Goal: Task Accomplishment & Management: Manage account settings

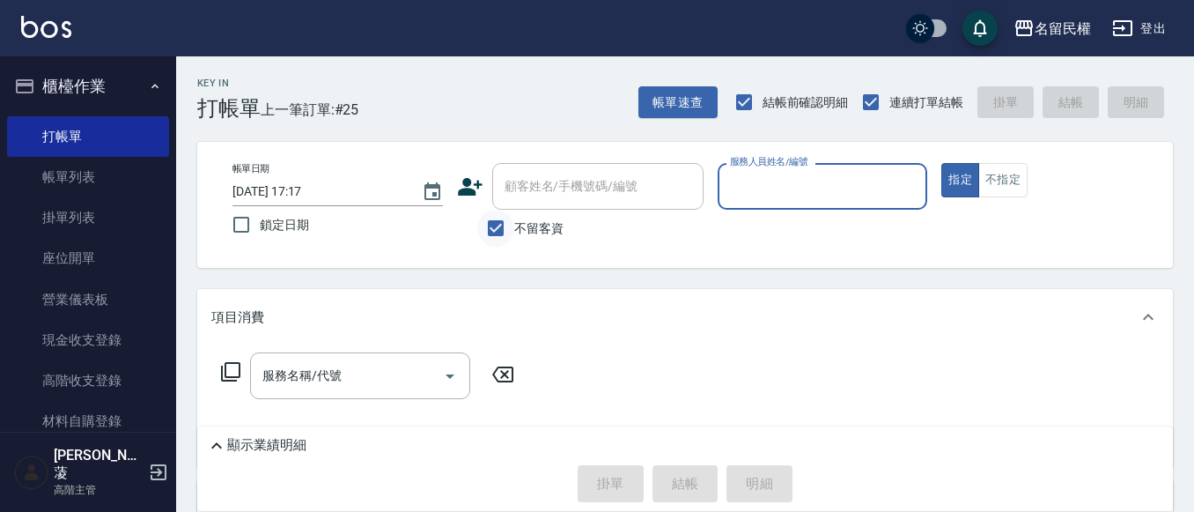
click at [502, 235] on input "不留客資" at bounding box center [495, 228] width 37 height 37
checkbox input "false"
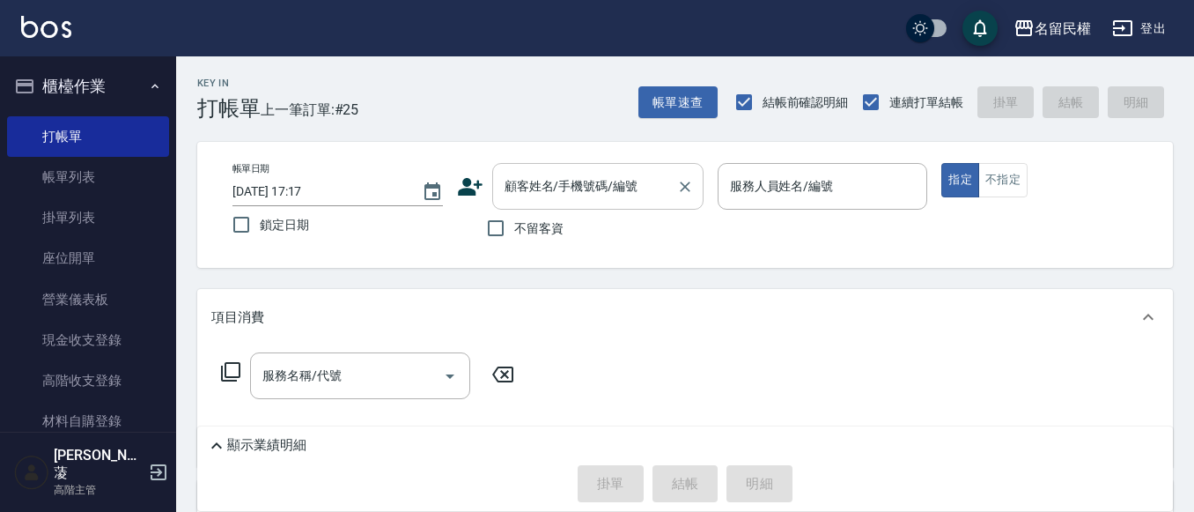
click at [600, 209] on div "顧客姓名/手機號碼/編號" at bounding box center [597, 186] width 211 height 47
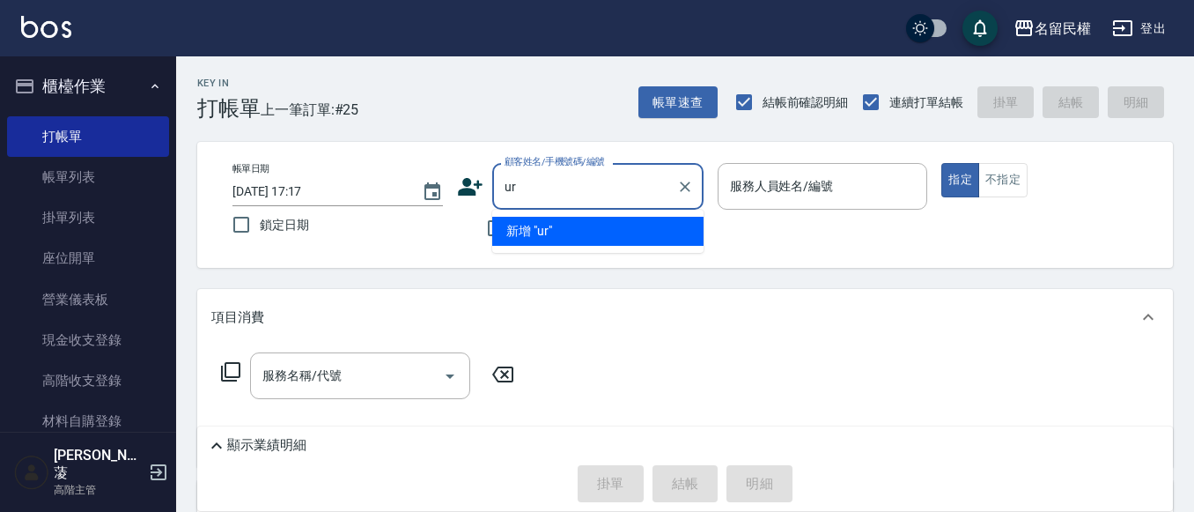
type input "u"
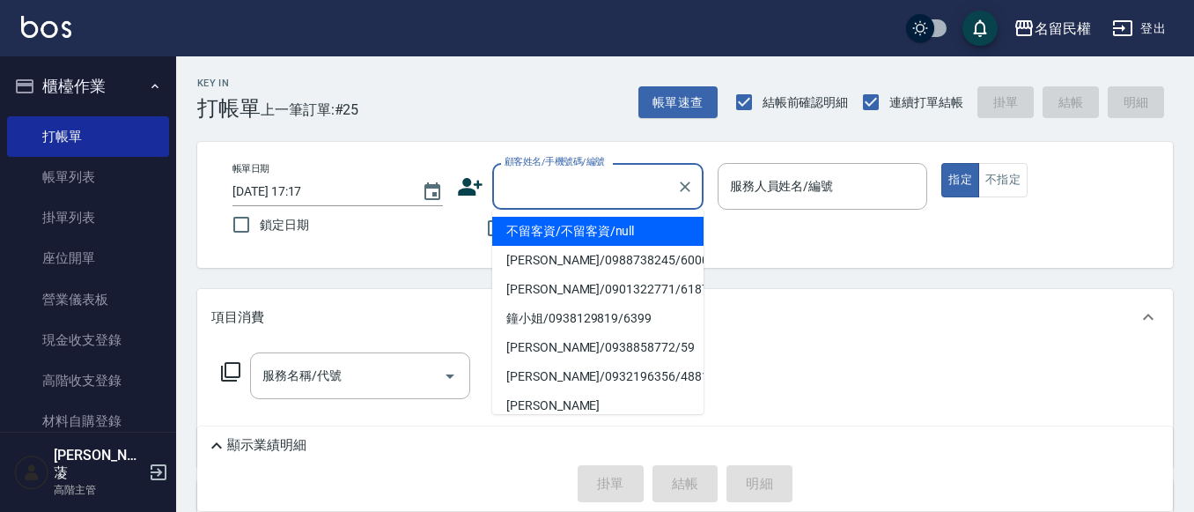
type input "ㄙ"
type input "ㄩ"
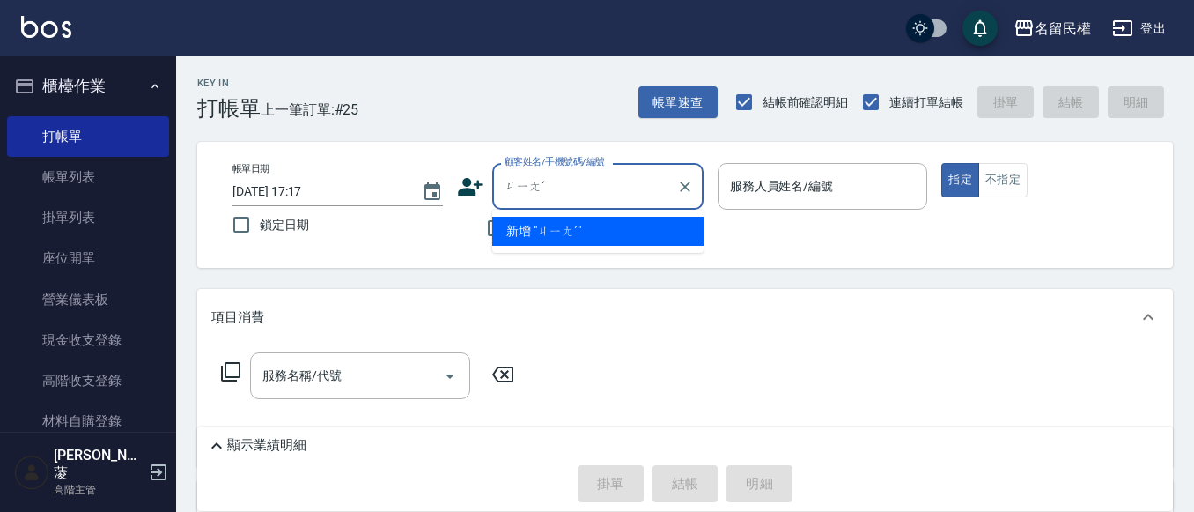
type input "降"
type input "獎"
type input "醬"
type input "江"
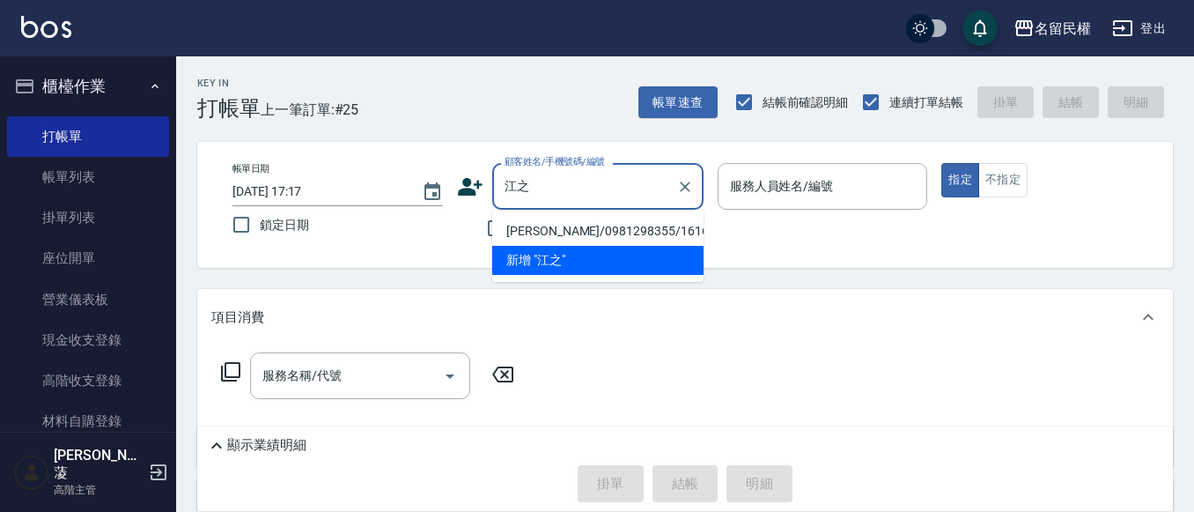
click at [588, 228] on li "[PERSON_NAME]/0981298355/1616" at bounding box center [597, 231] width 211 height 29
type input "[PERSON_NAME]/0981298355/1616"
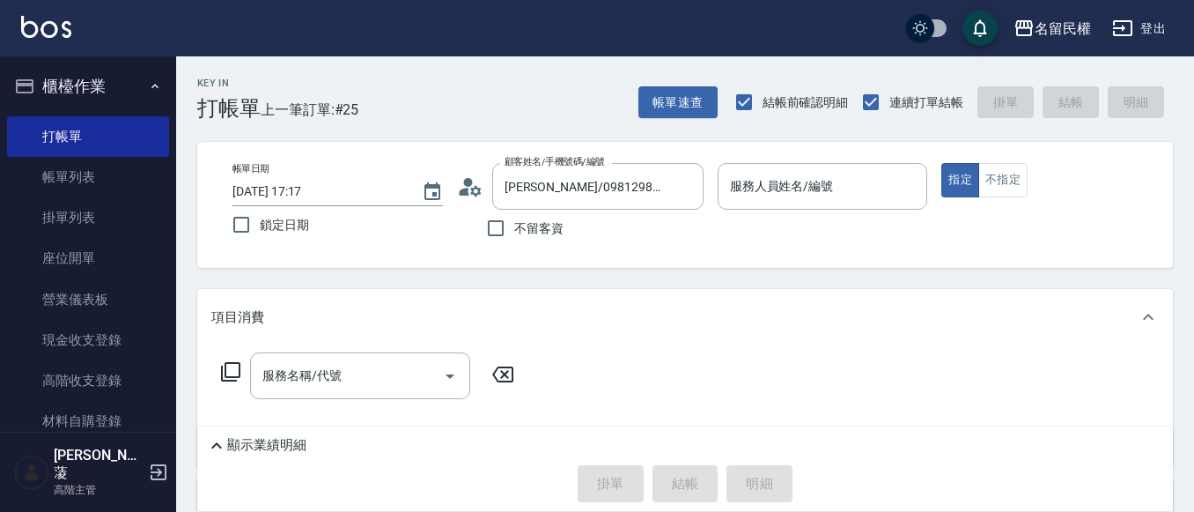
click at [466, 185] on circle at bounding box center [467, 182] width 9 height 9
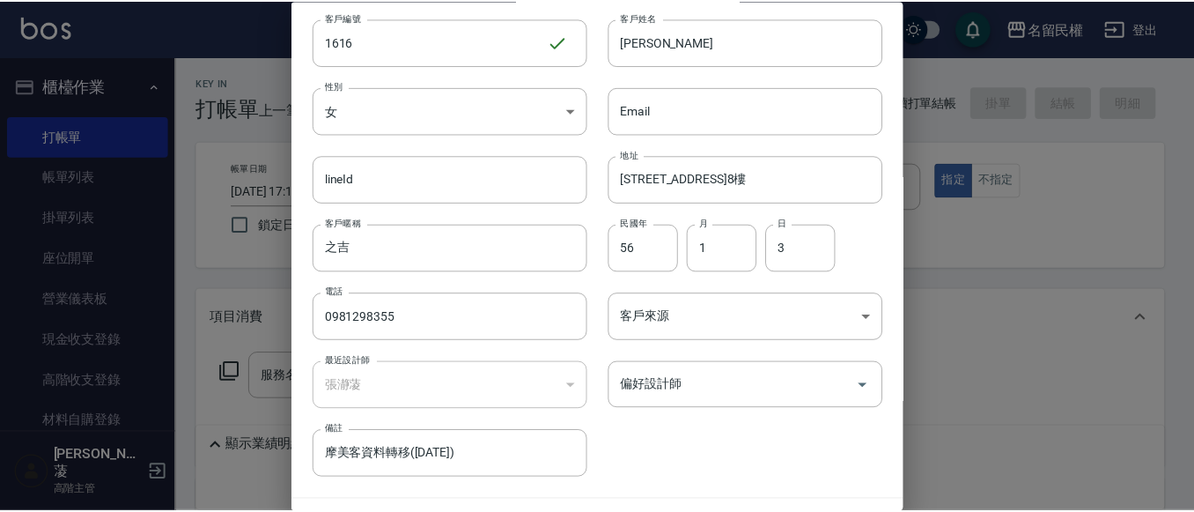
scroll to position [99, 0]
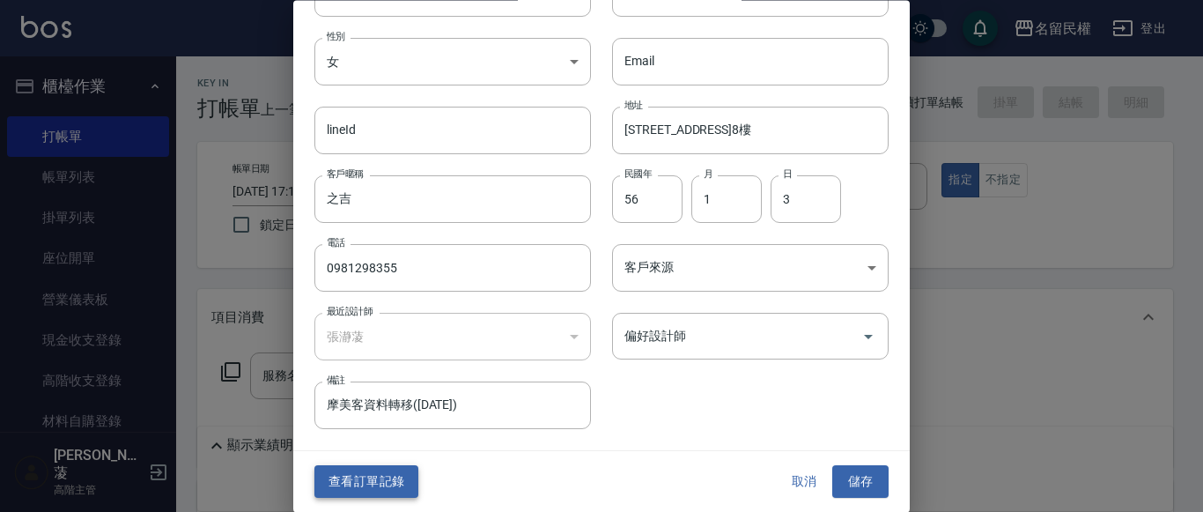
click at [387, 483] on button "查看訂單記錄" at bounding box center [366, 482] width 104 height 33
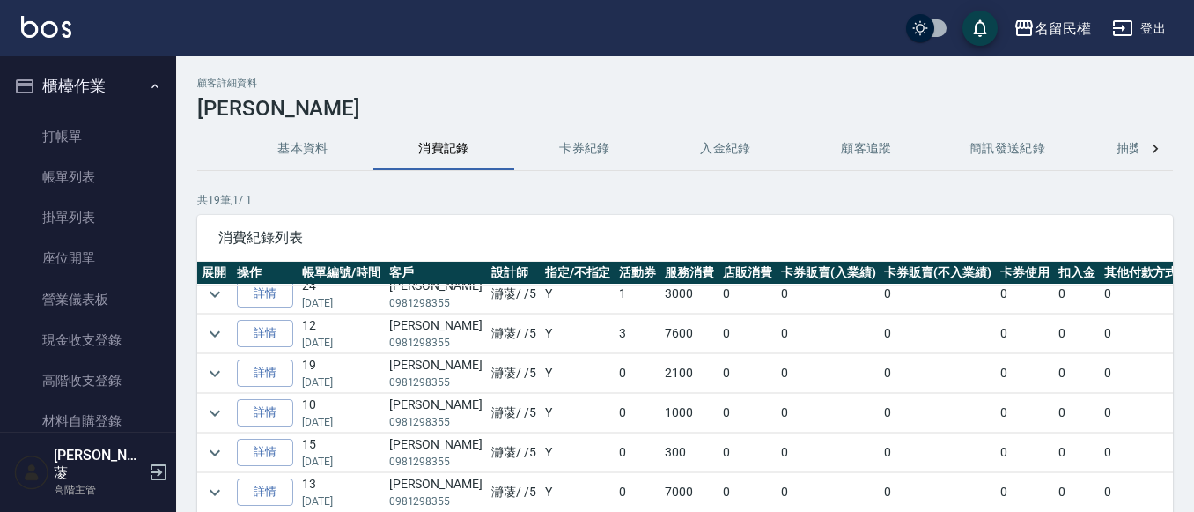
scroll to position [88, 0]
click at [210, 330] on icon "expand row" at bounding box center [214, 334] width 21 height 21
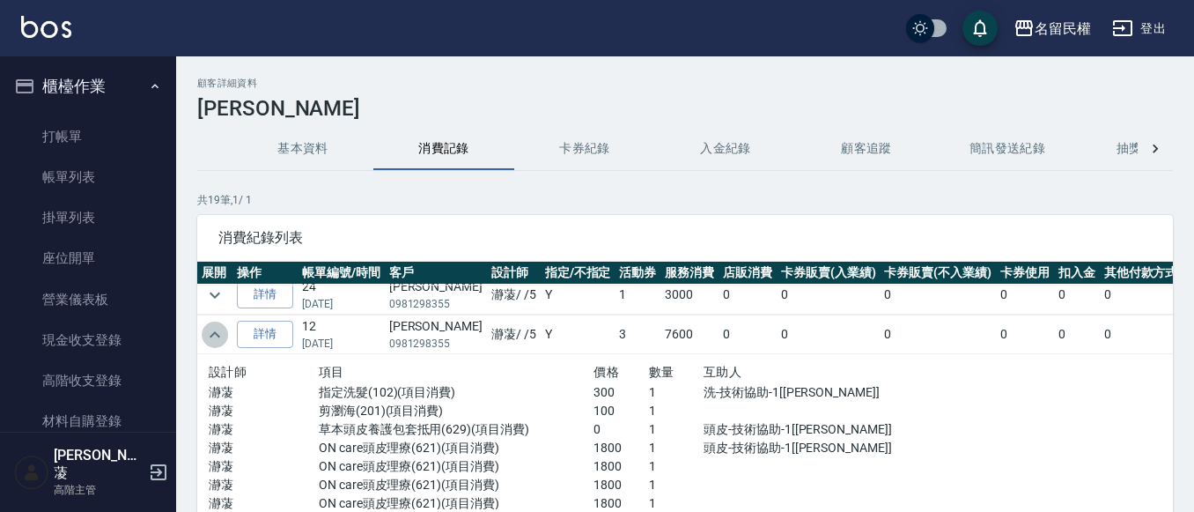
click at [216, 336] on icon "expand row" at bounding box center [214, 334] width 21 height 21
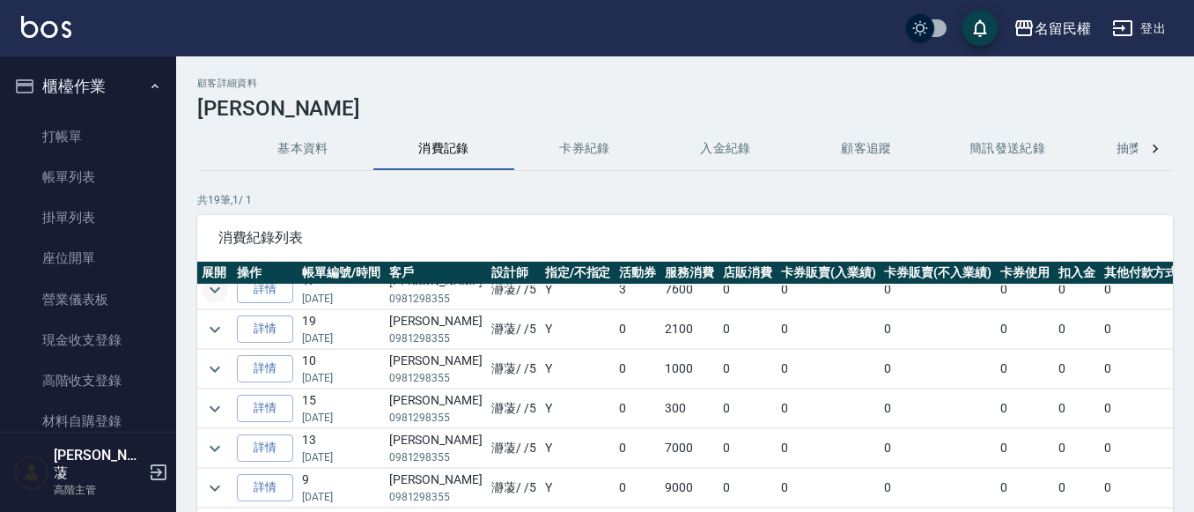
scroll to position [176, 0]
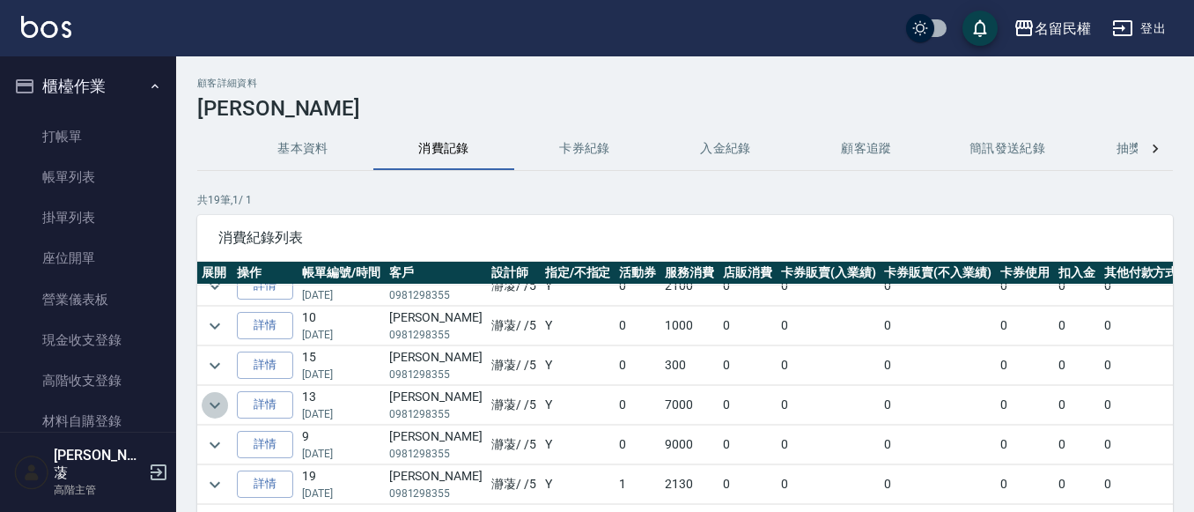
click at [218, 402] on icon "expand row" at bounding box center [214, 405] width 21 height 21
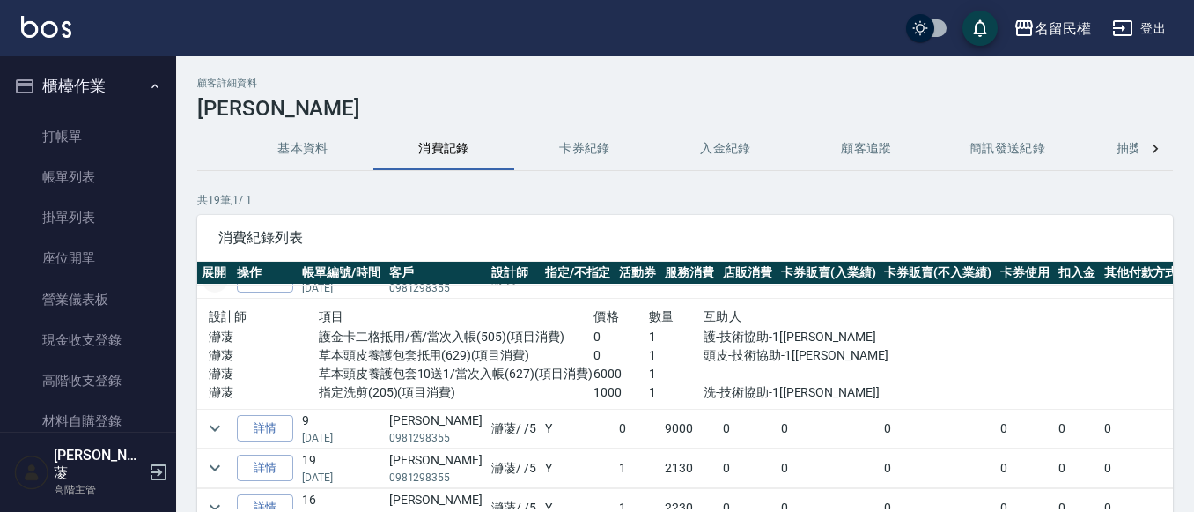
scroll to position [264, 0]
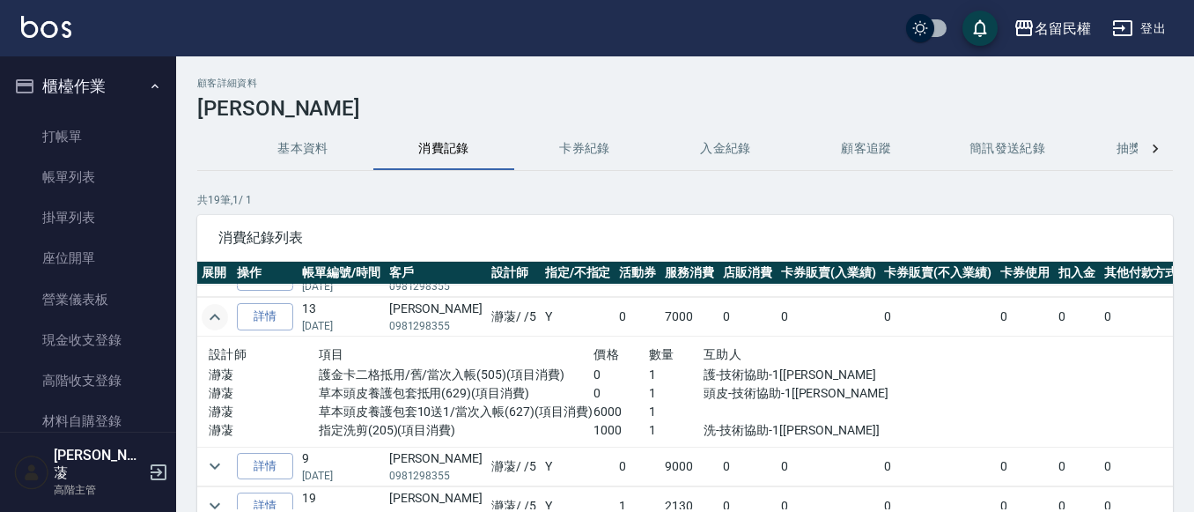
click at [213, 314] on icon "expand row" at bounding box center [214, 316] width 21 height 21
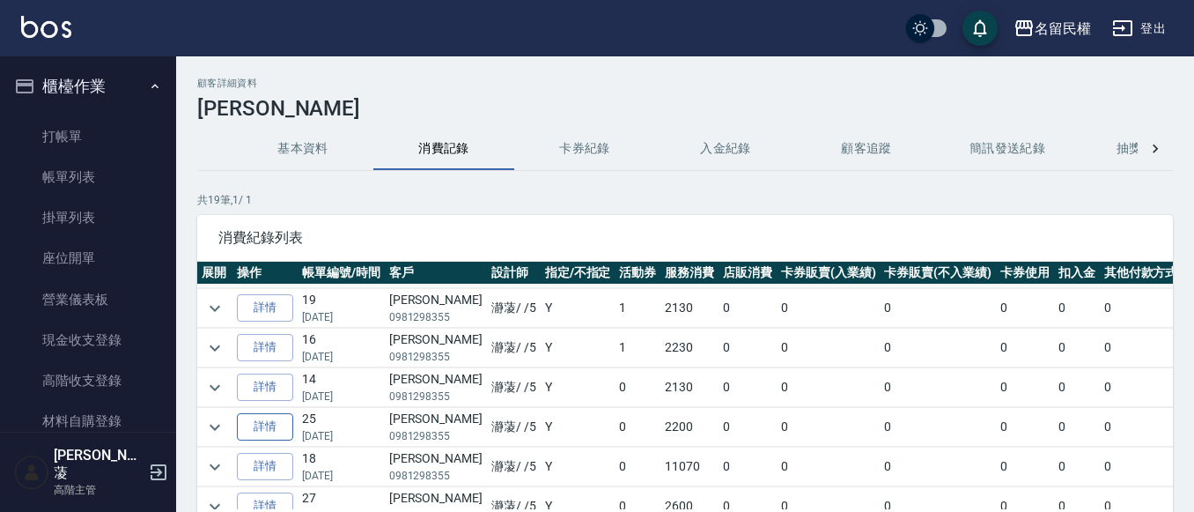
scroll to position [440, 0]
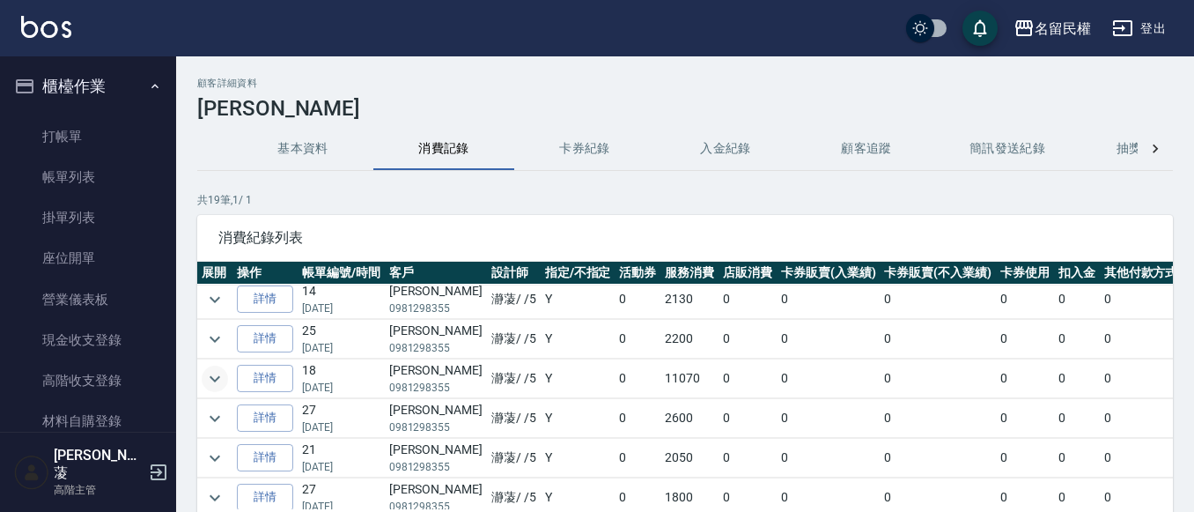
click at [225, 379] on icon "expand row" at bounding box center [214, 378] width 21 height 21
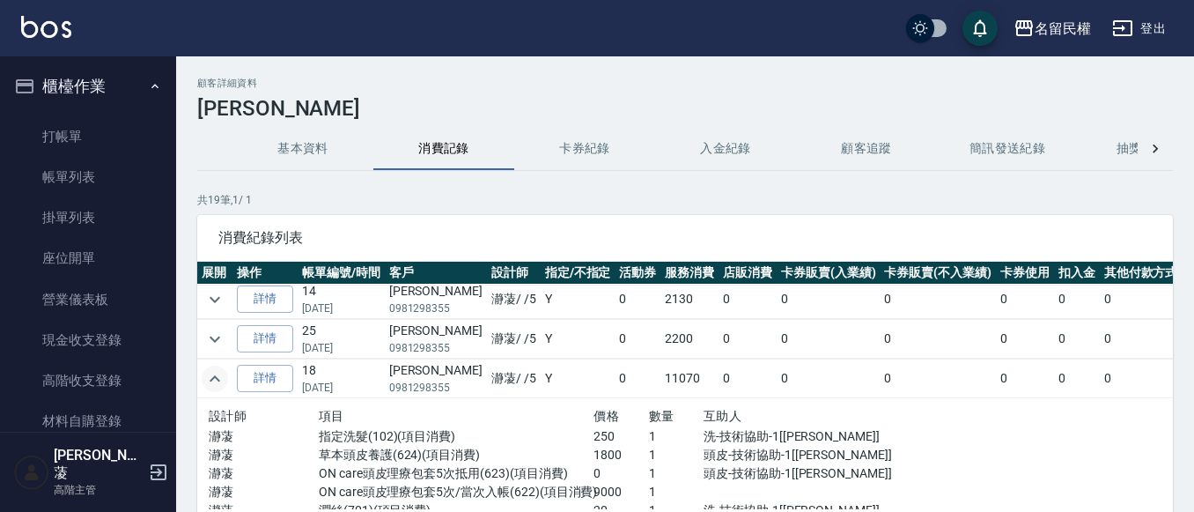
click at [219, 370] on icon "expand row" at bounding box center [214, 378] width 21 height 21
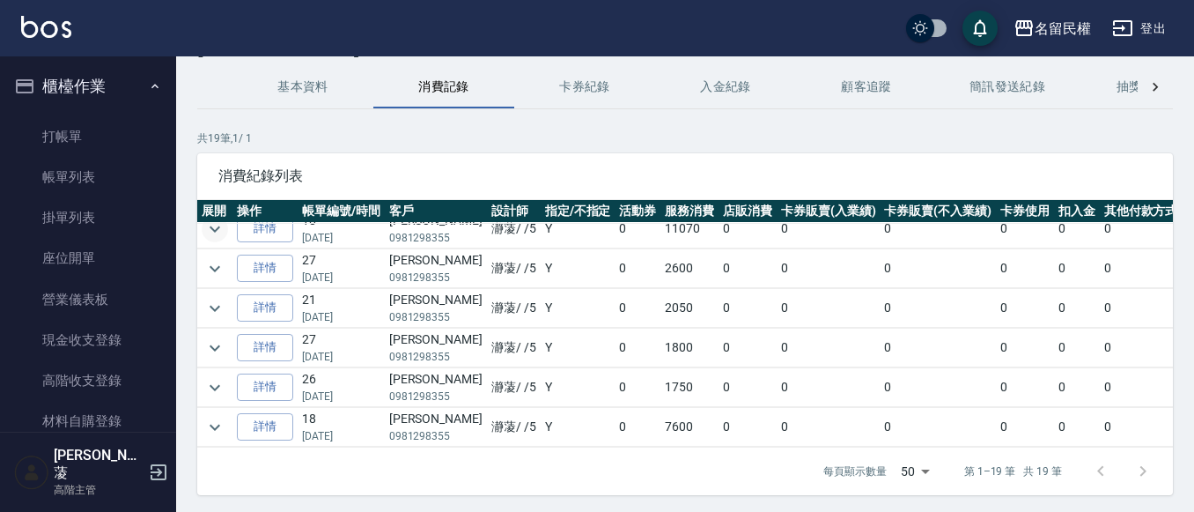
scroll to position [88, 0]
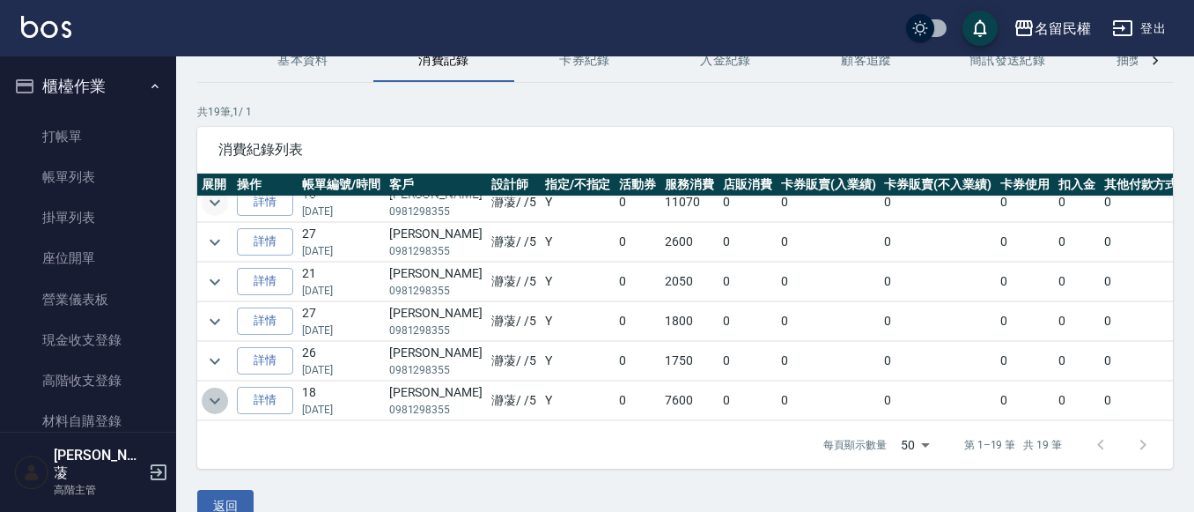
click at [218, 397] on icon "expand row" at bounding box center [215, 400] width 11 height 6
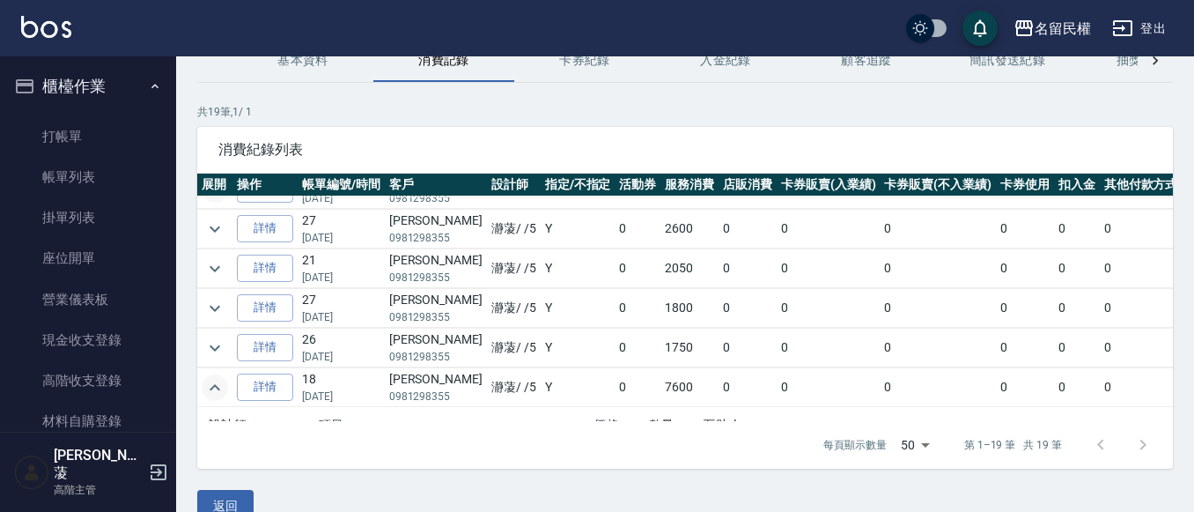
click at [216, 389] on icon "expand row" at bounding box center [214, 387] width 21 height 21
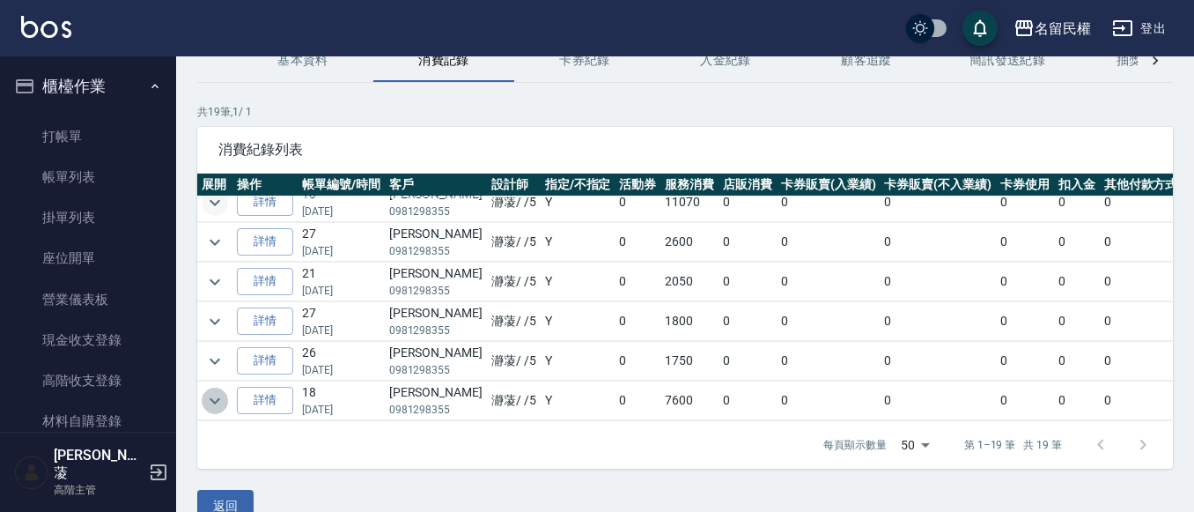
click at [217, 390] on icon "expand row" at bounding box center [214, 400] width 21 height 21
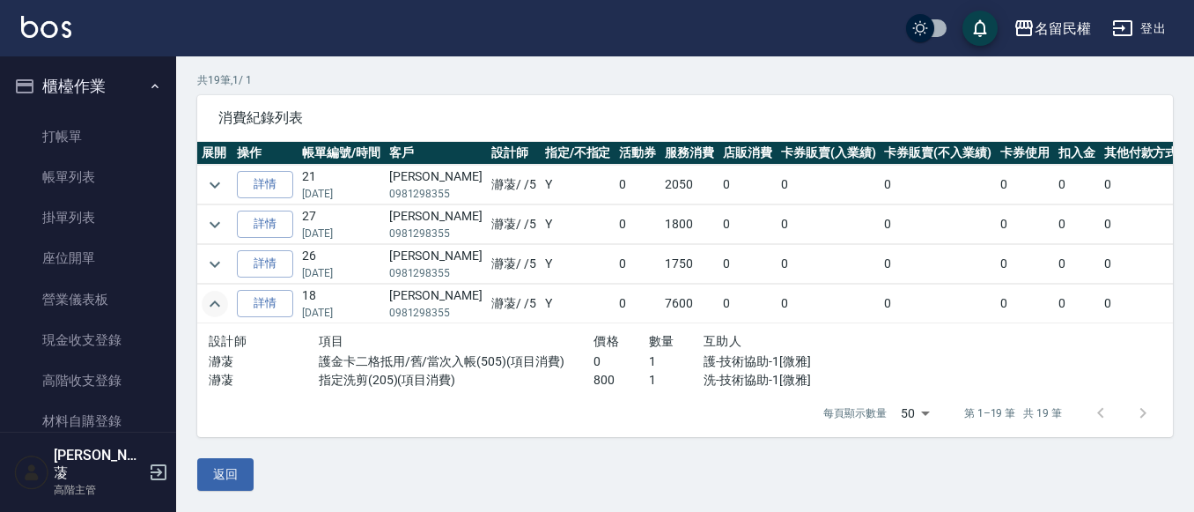
scroll to position [564, 0]
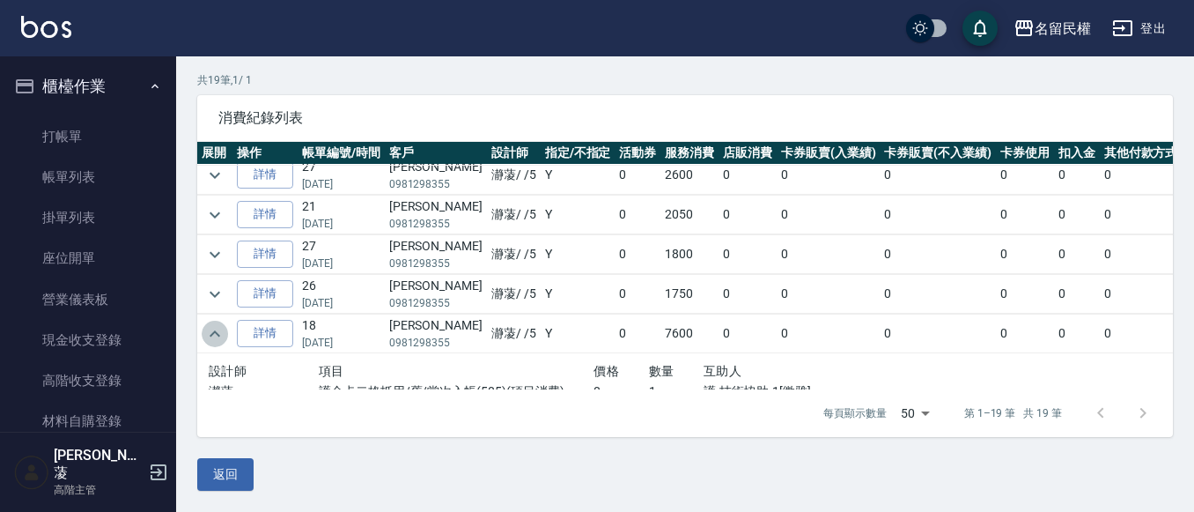
click at [215, 333] on icon "expand row" at bounding box center [214, 333] width 21 height 21
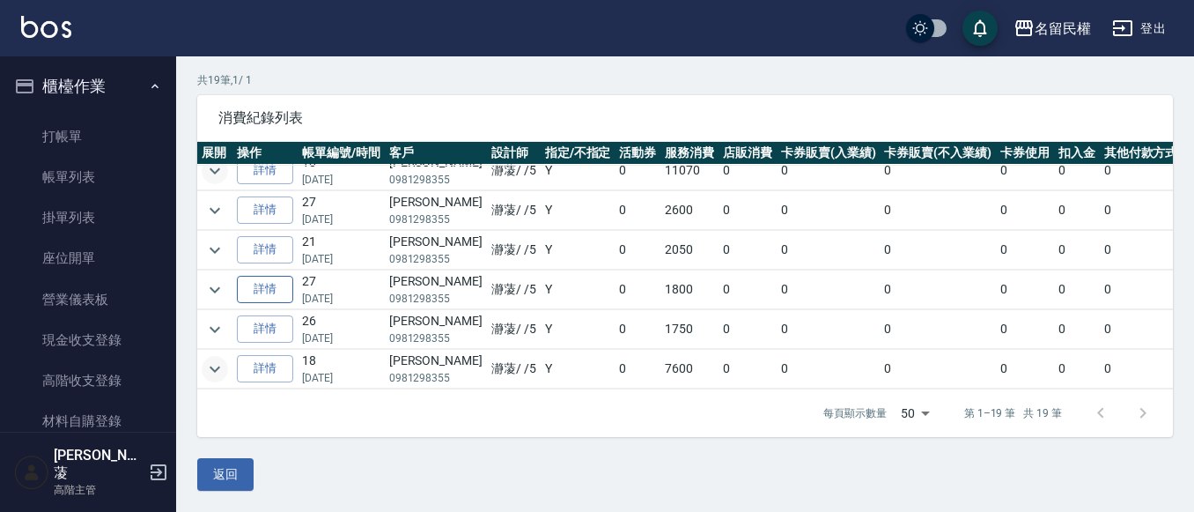
scroll to position [454, 0]
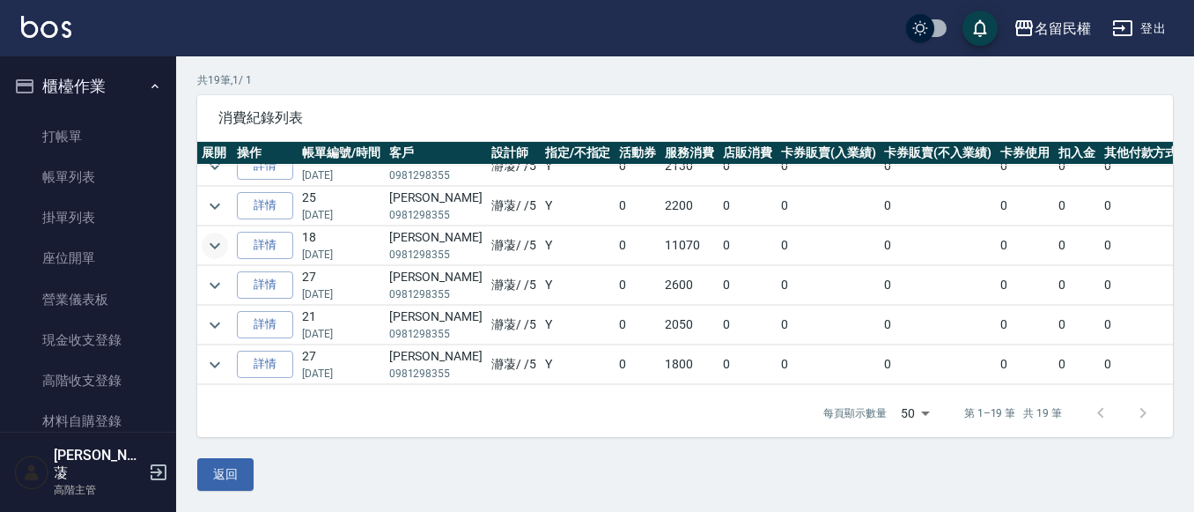
click at [217, 243] on icon "expand row" at bounding box center [214, 245] width 21 height 21
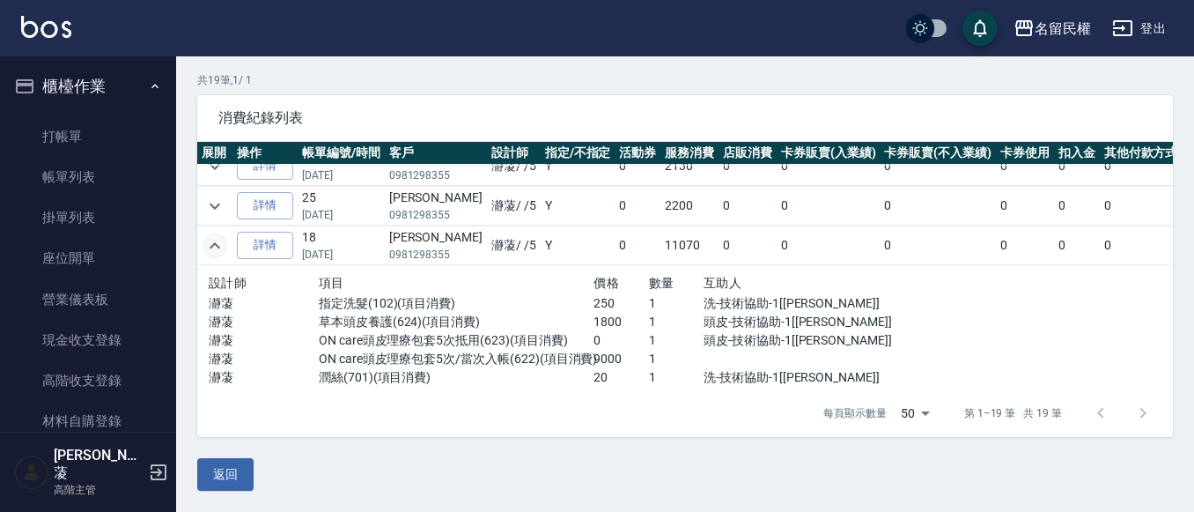
click at [219, 245] on icon "expand row" at bounding box center [214, 245] width 21 height 21
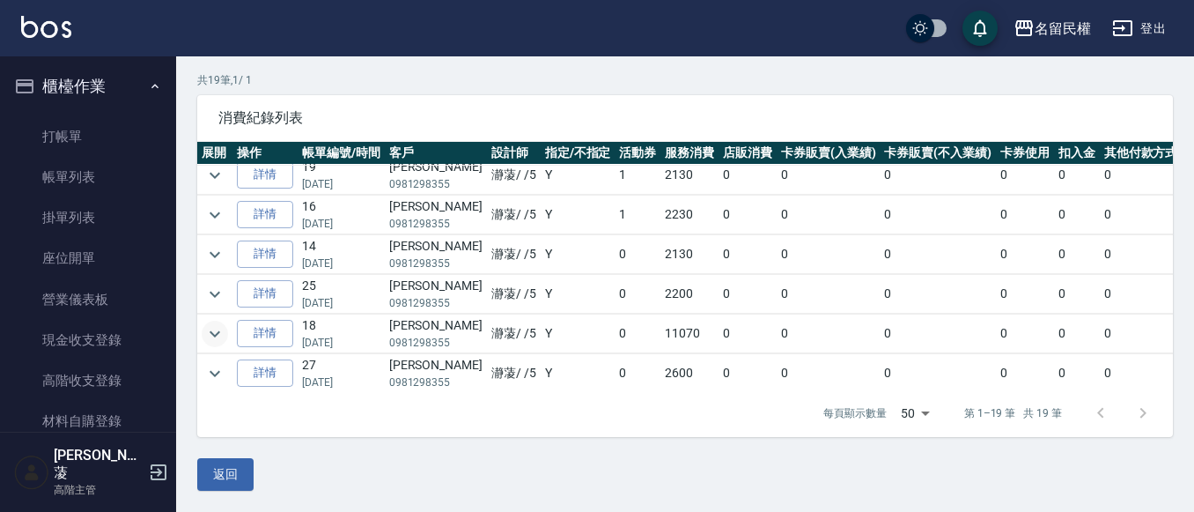
scroll to position [277, 0]
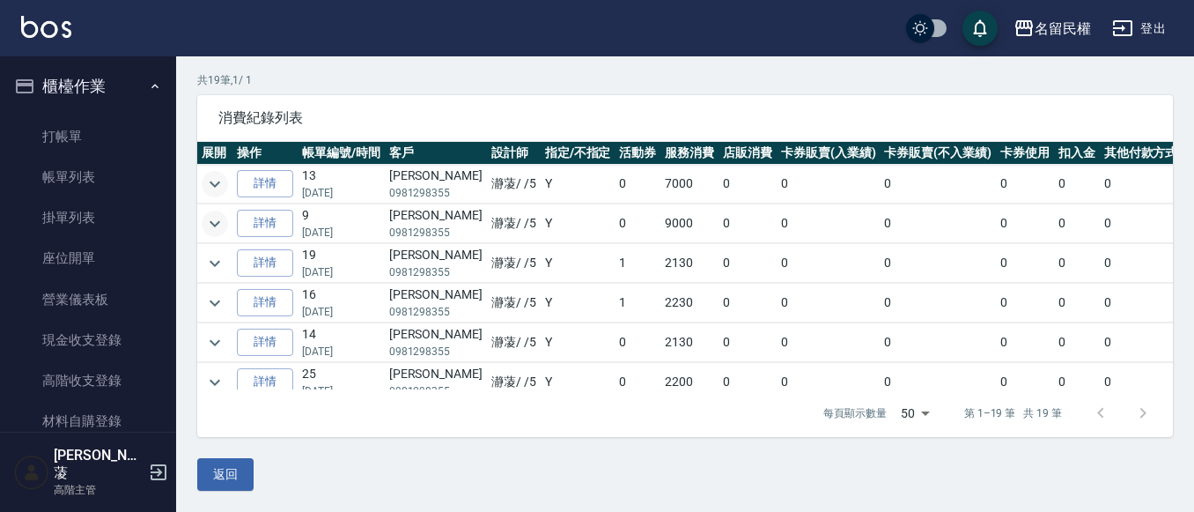
click at [222, 228] on icon "expand row" at bounding box center [214, 223] width 21 height 21
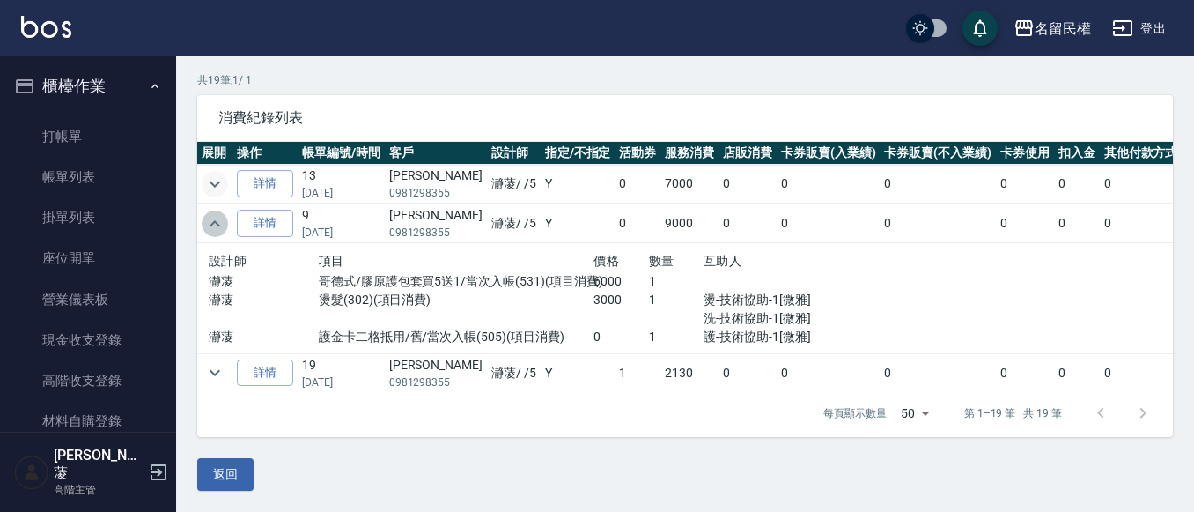
click at [219, 220] on icon "expand row" at bounding box center [214, 223] width 21 height 21
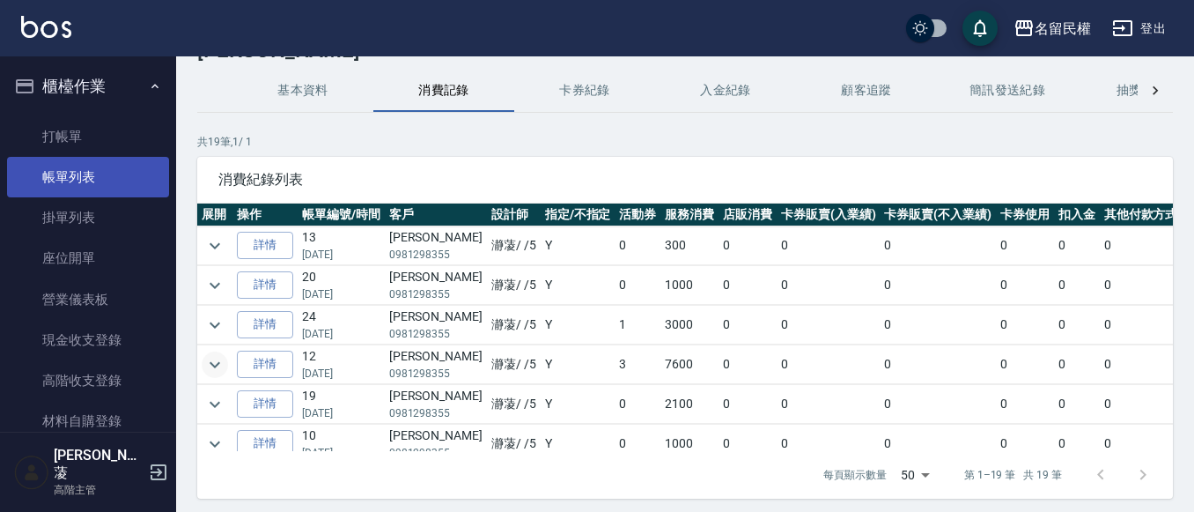
scroll to position [0, 0]
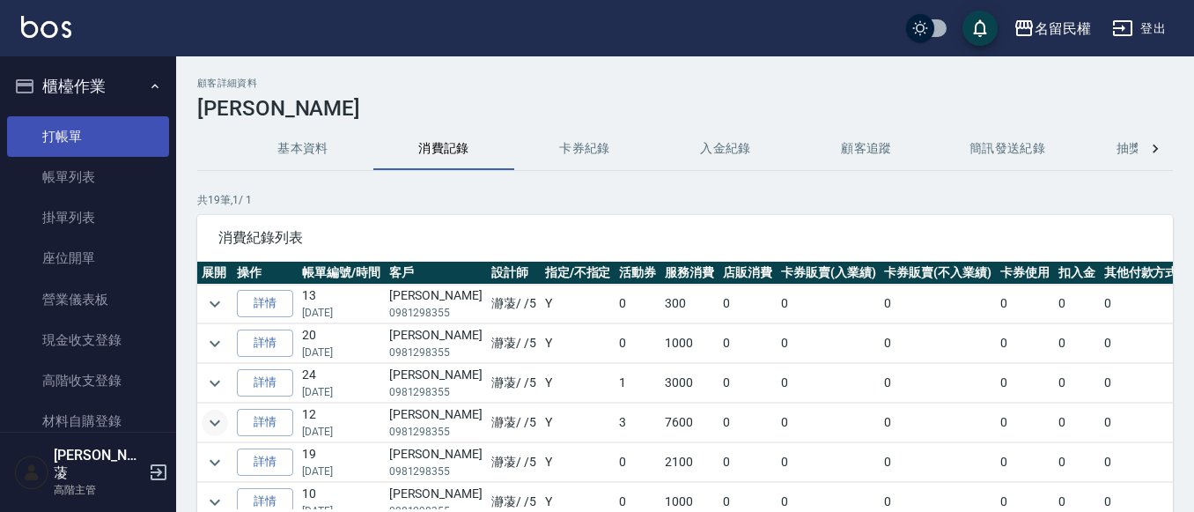
click at [94, 137] on link "打帳單" at bounding box center [88, 136] width 162 height 41
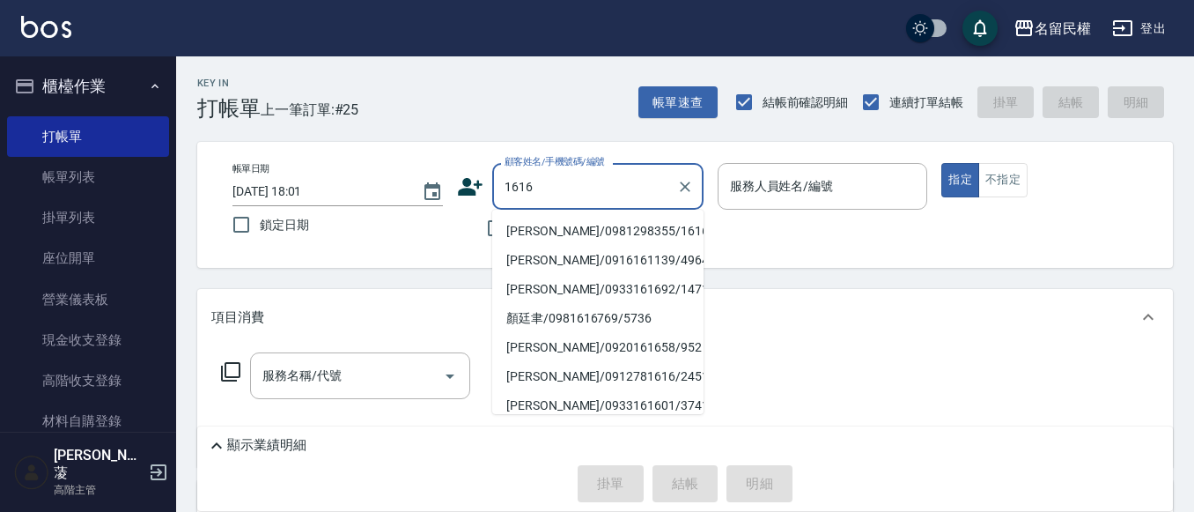
click at [557, 226] on li "[PERSON_NAME]/0981298355/1616" at bounding box center [597, 231] width 211 height 29
type input "[PERSON_NAME]/0981298355/1616"
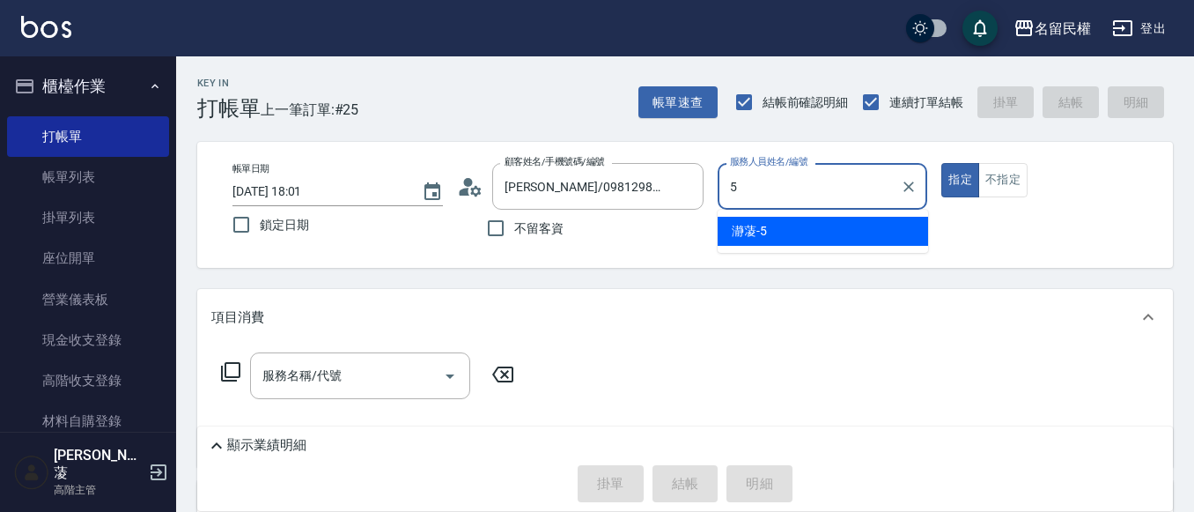
type input "瀞蓤-5"
type button "true"
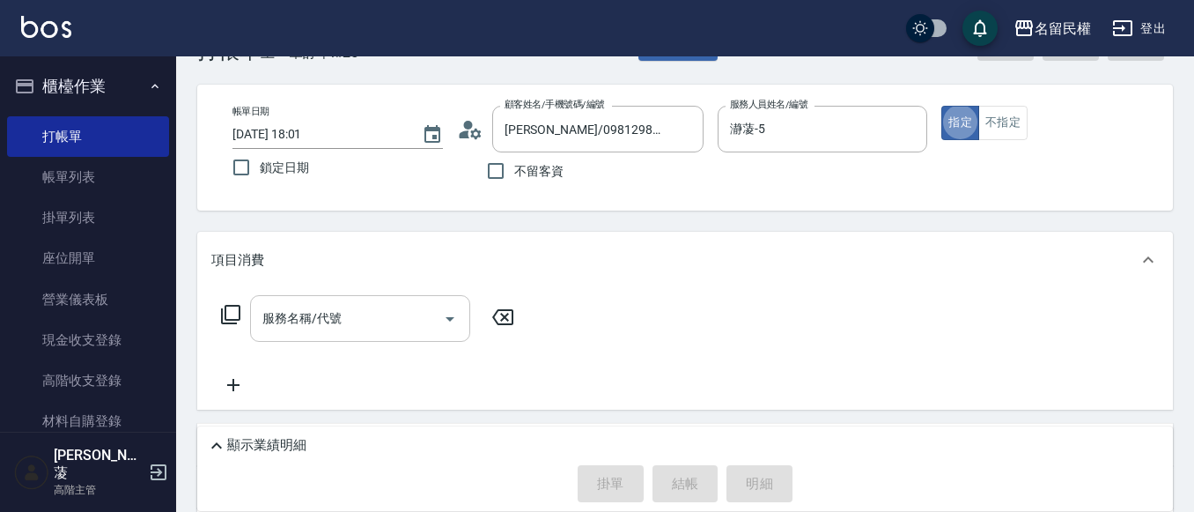
scroll to position [88, 0]
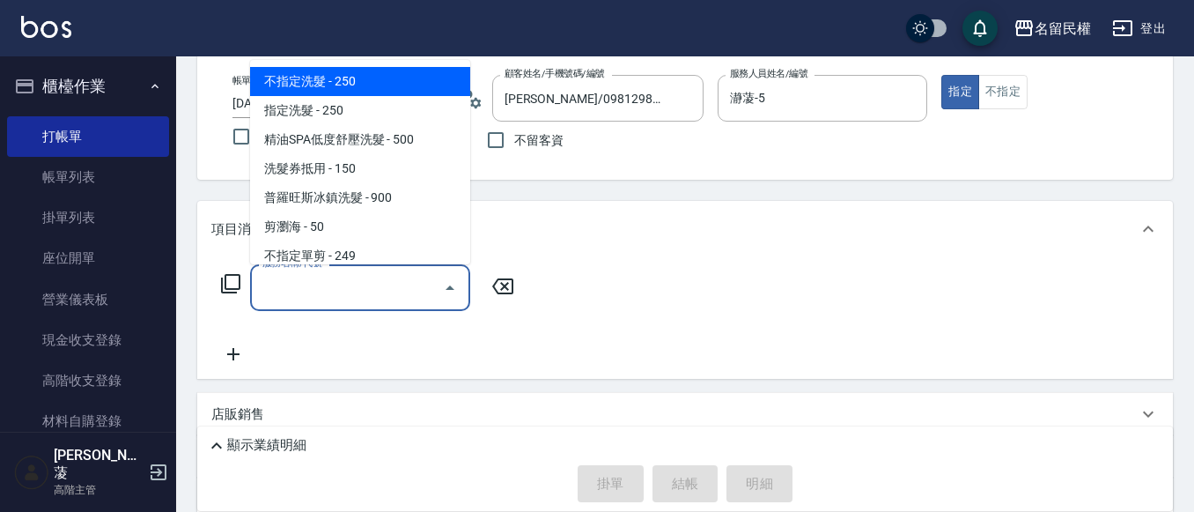
click at [336, 292] on input "服務名稱/代號" at bounding box center [347, 287] width 178 height 31
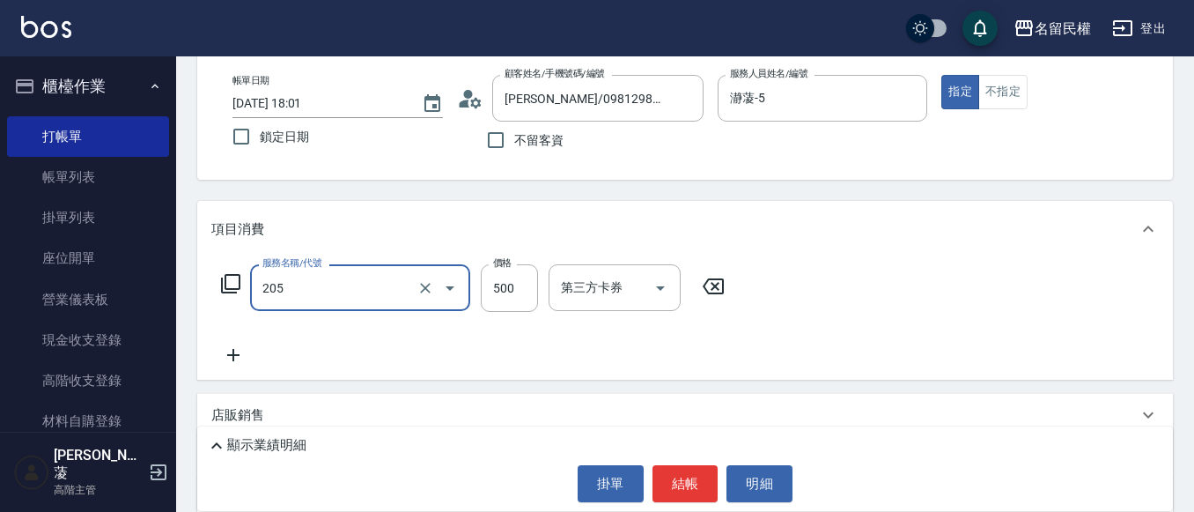
type input "指定洗剪(205)"
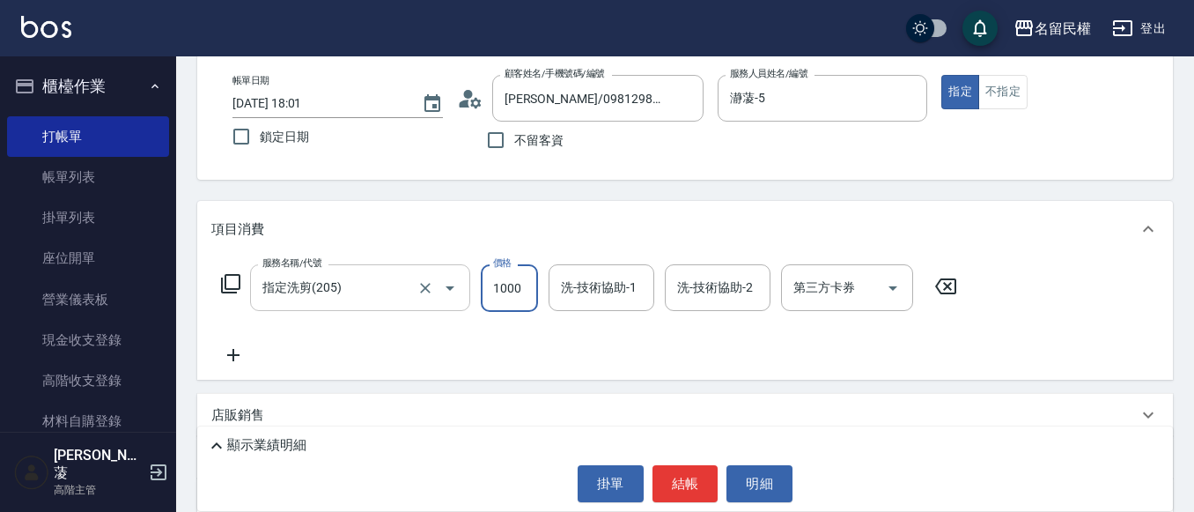
type input "1000"
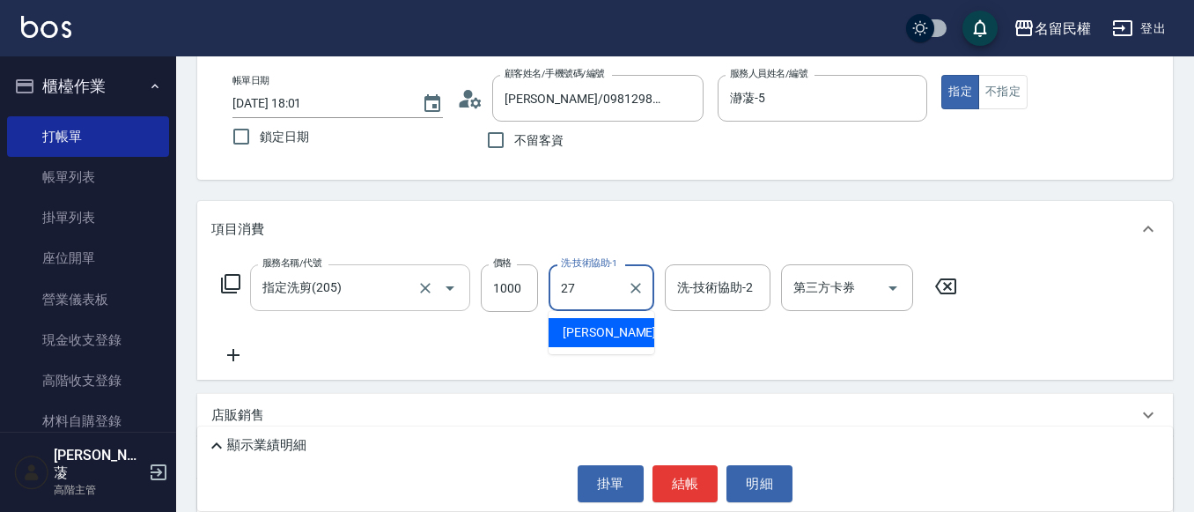
type input "[PERSON_NAME]-27"
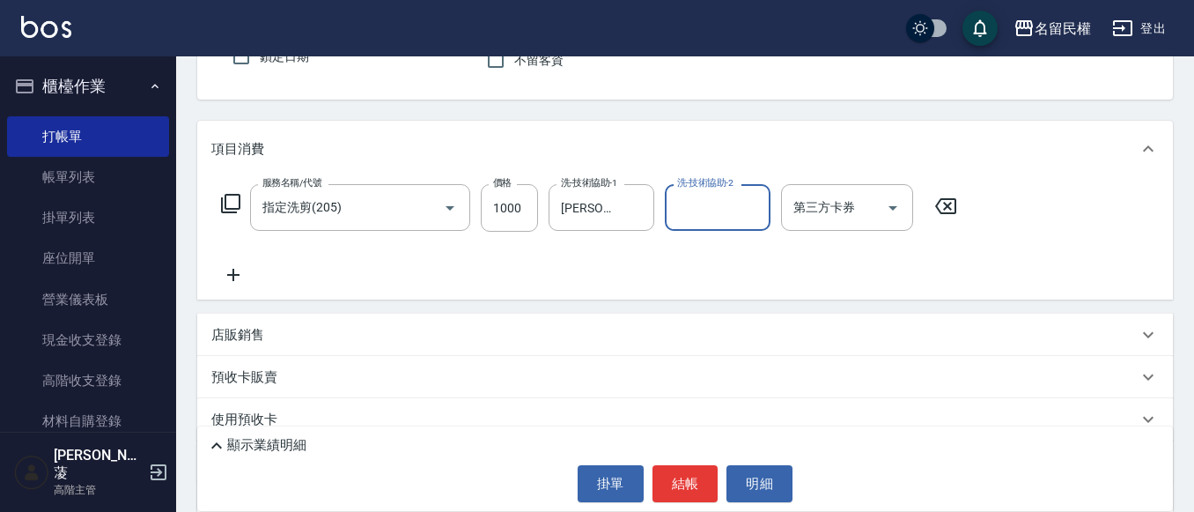
scroll to position [176, 0]
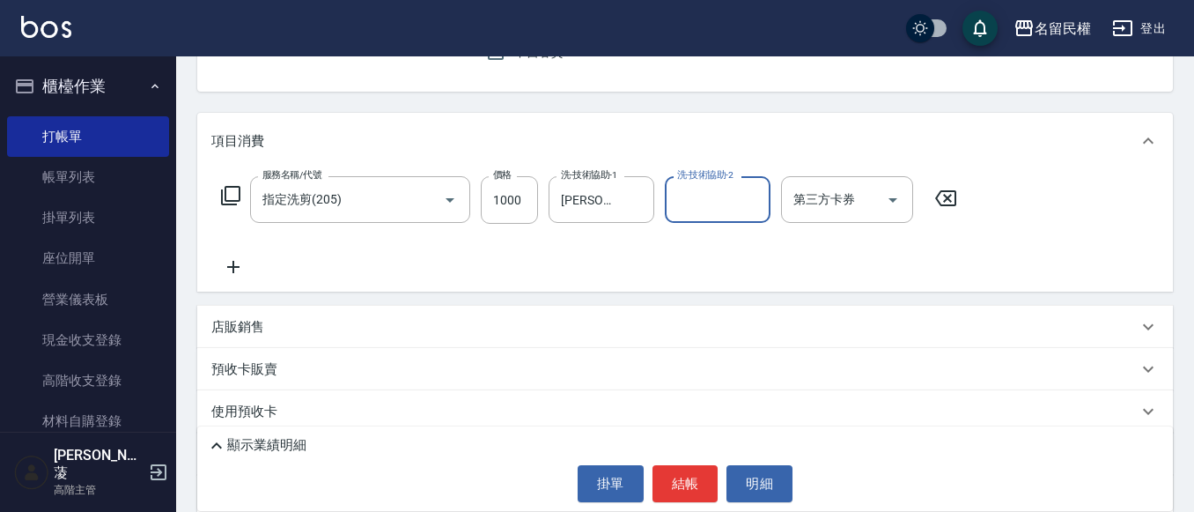
click at [232, 264] on icon at bounding box center [233, 266] width 44 height 21
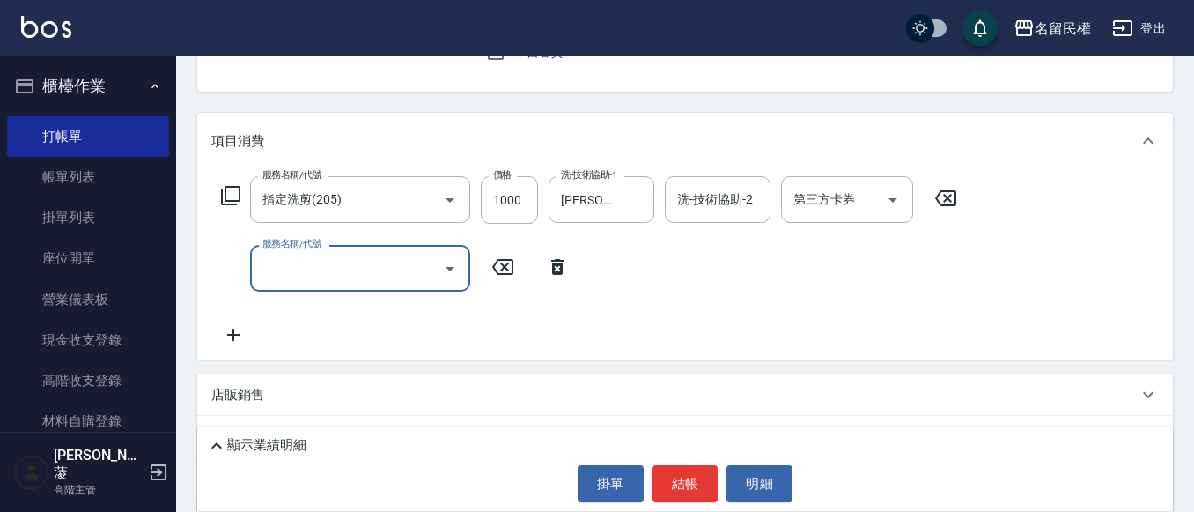
type input "O"
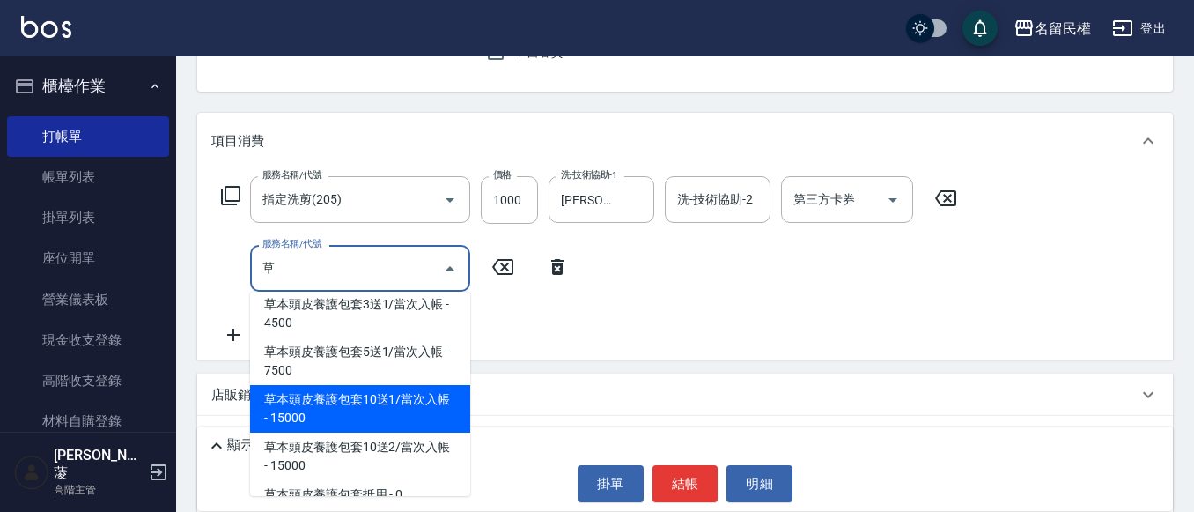
scroll to position [58, 0]
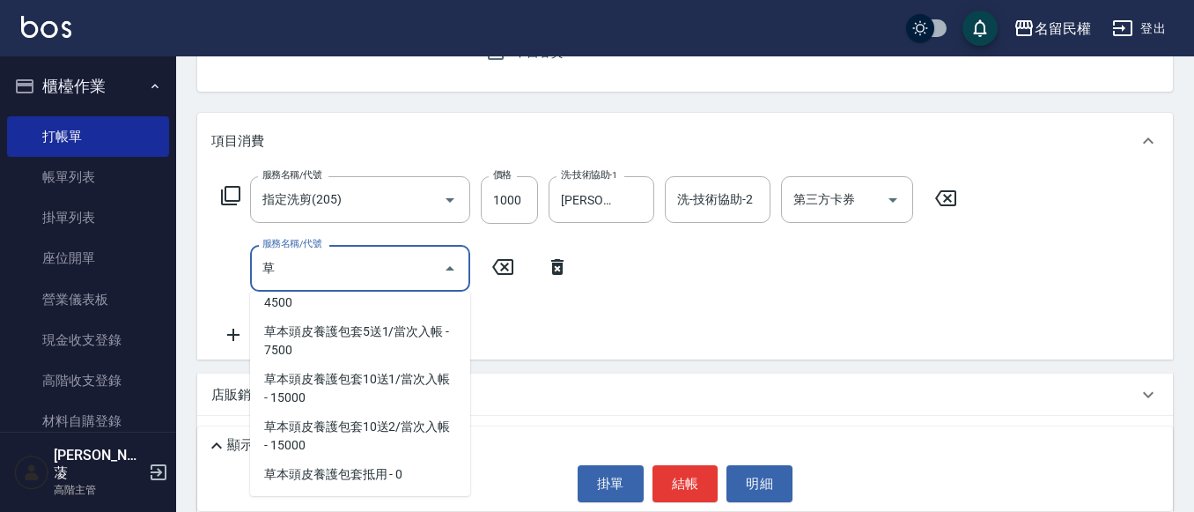
click at [383, 460] on span "草本頭皮養護包套10送2/當次入帳 - 15000" at bounding box center [360, 436] width 220 height 48
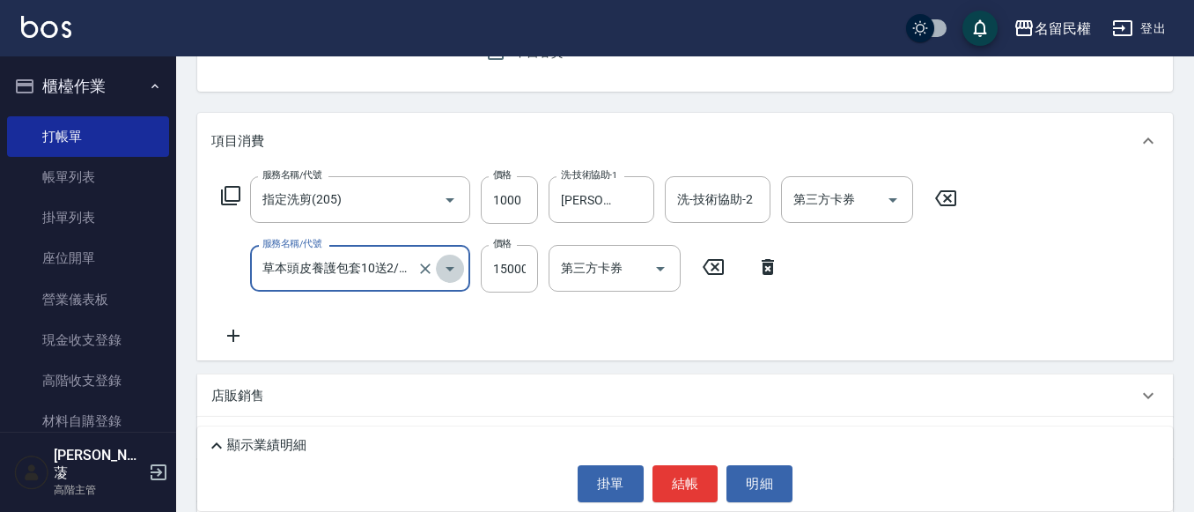
click at [451, 274] on icon "Open" at bounding box center [449, 268] width 21 height 21
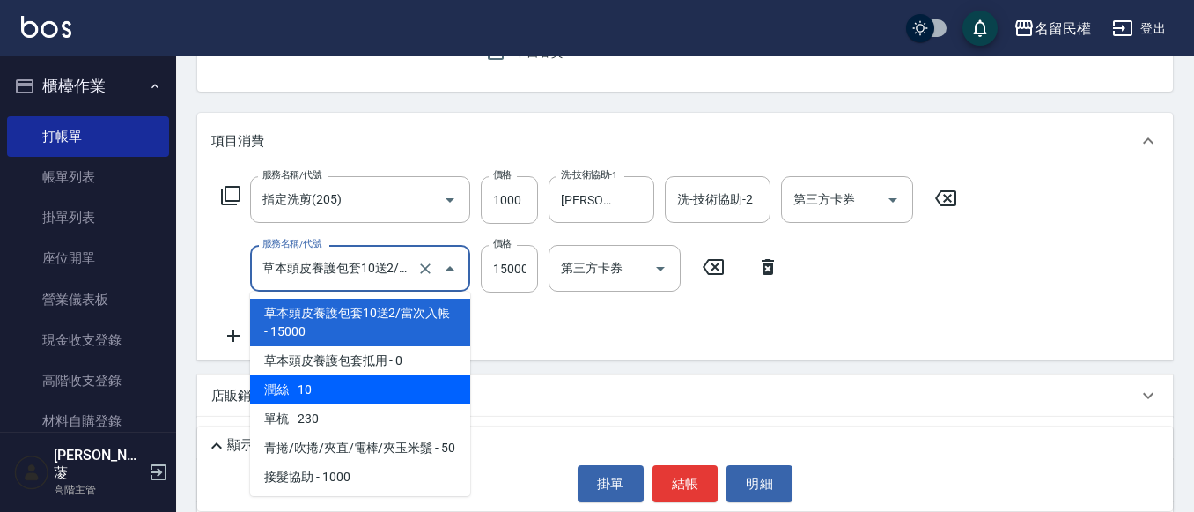
scroll to position [2689, 0]
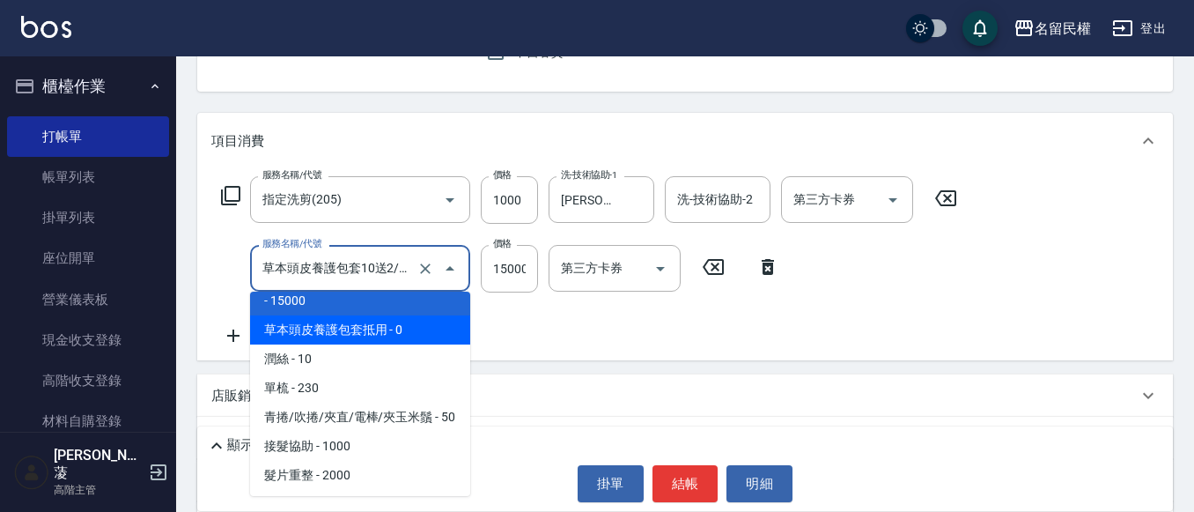
click at [362, 344] on span "草本頭皮養護包套抵用 - 0" at bounding box center [360, 329] width 220 height 29
type input "草本頭皮養護包套抵用(629)"
type input "0"
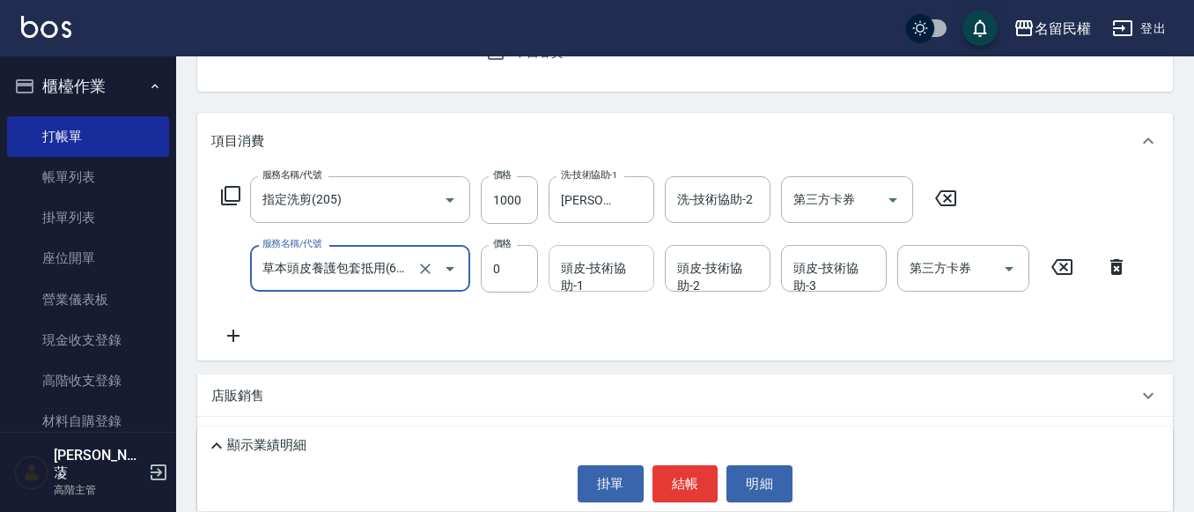
type input "草本頭皮養護包套抵用(629)"
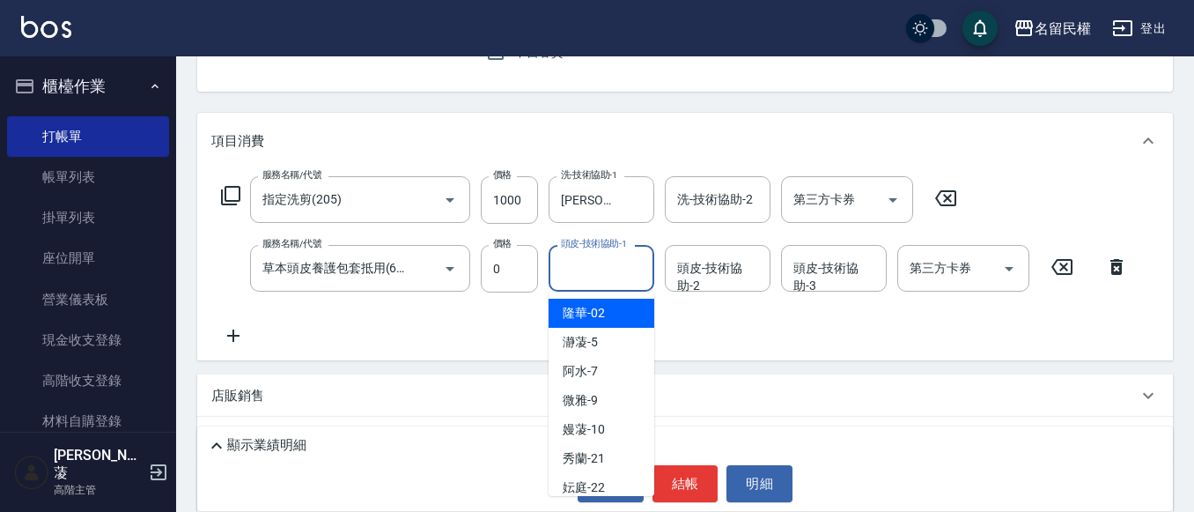
click at [633, 265] on input "頭皮-技術協助-1" at bounding box center [602, 268] width 90 height 31
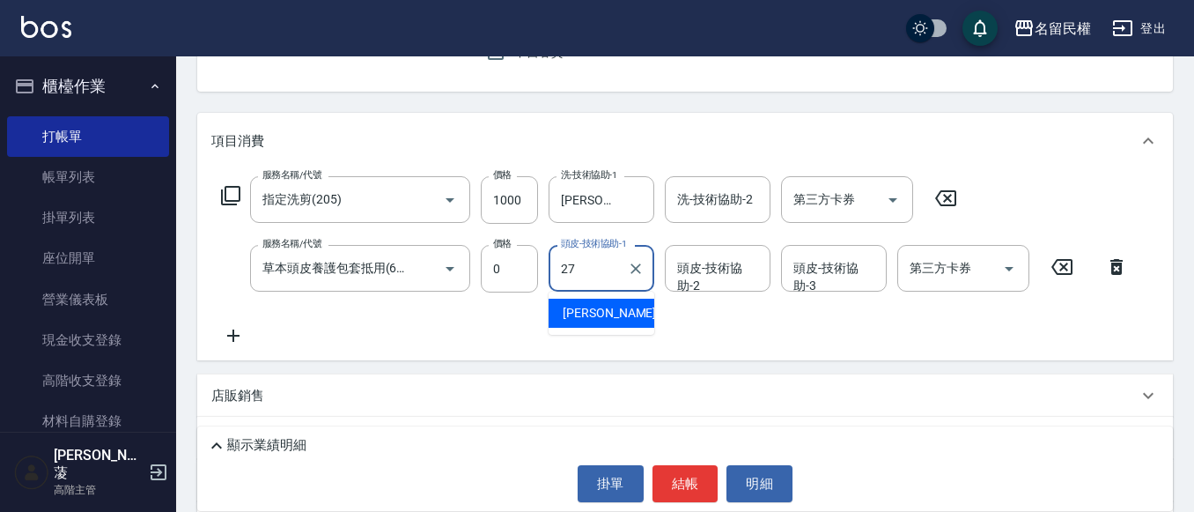
type input "[PERSON_NAME]-27"
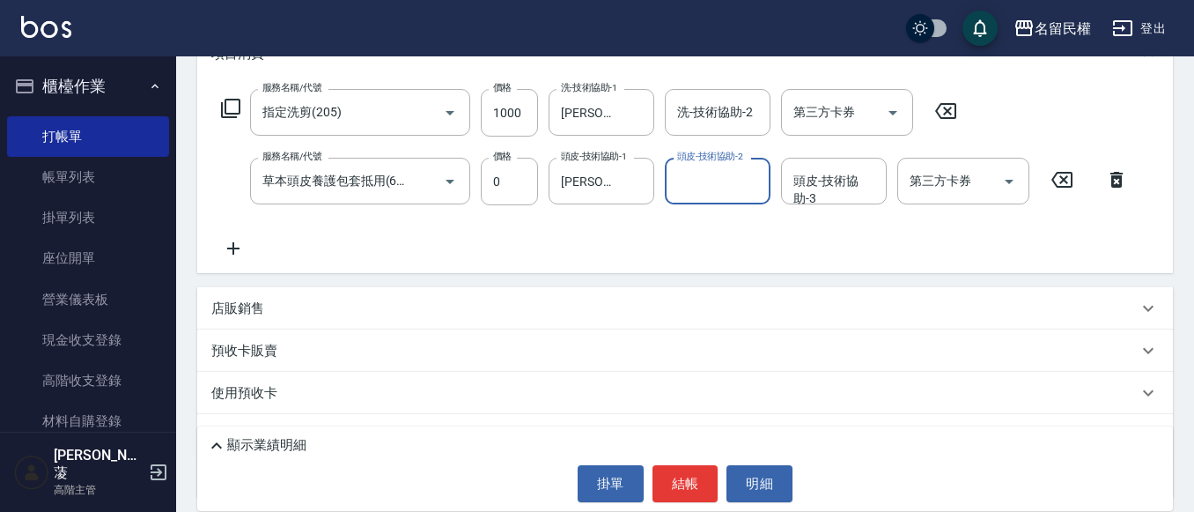
scroll to position [264, 0]
click at [238, 246] on icon at bounding box center [233, 247] width 44 height 21
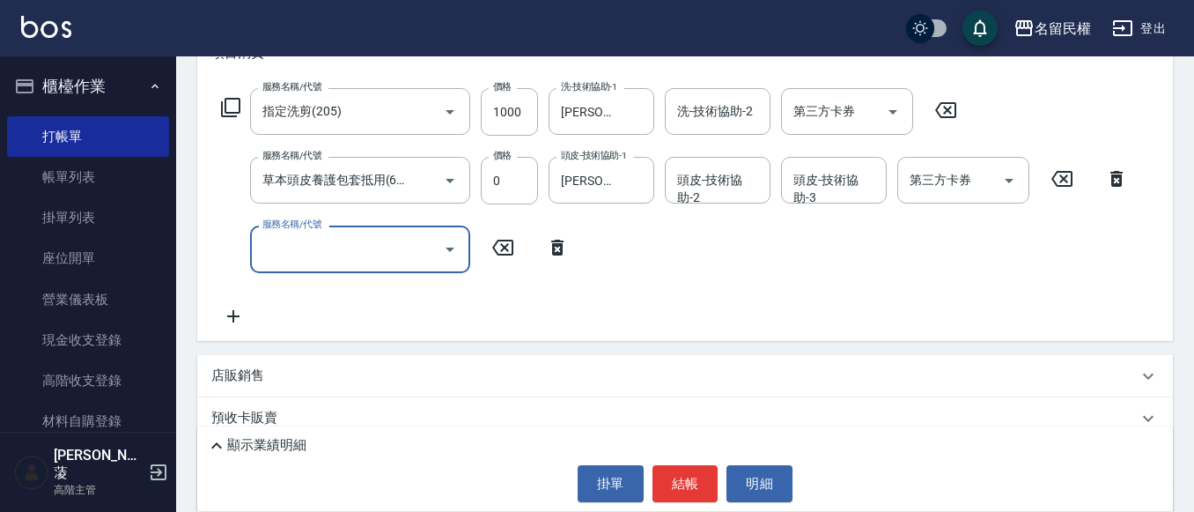
scroll to position [0, 0]
type input "ㄧ"
type input "戶"
type input "虎"
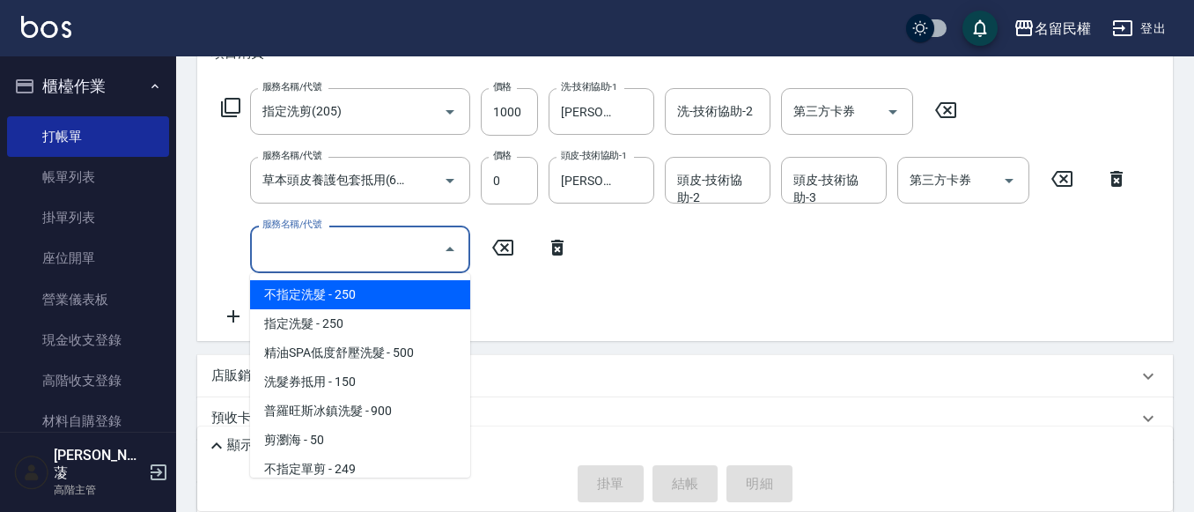
type input "[DATE] 18:02"
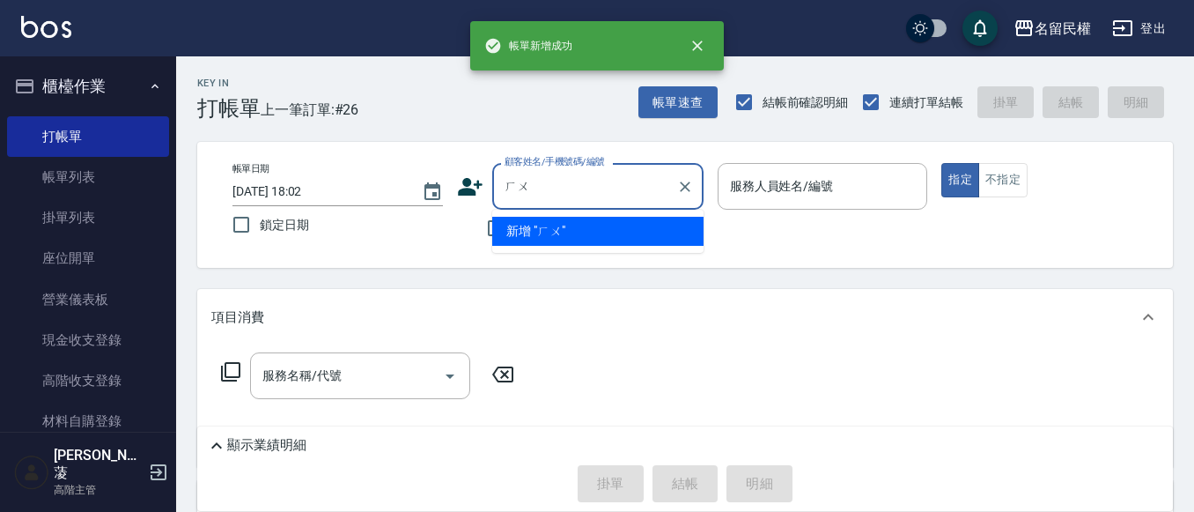
type input "ㄏ"
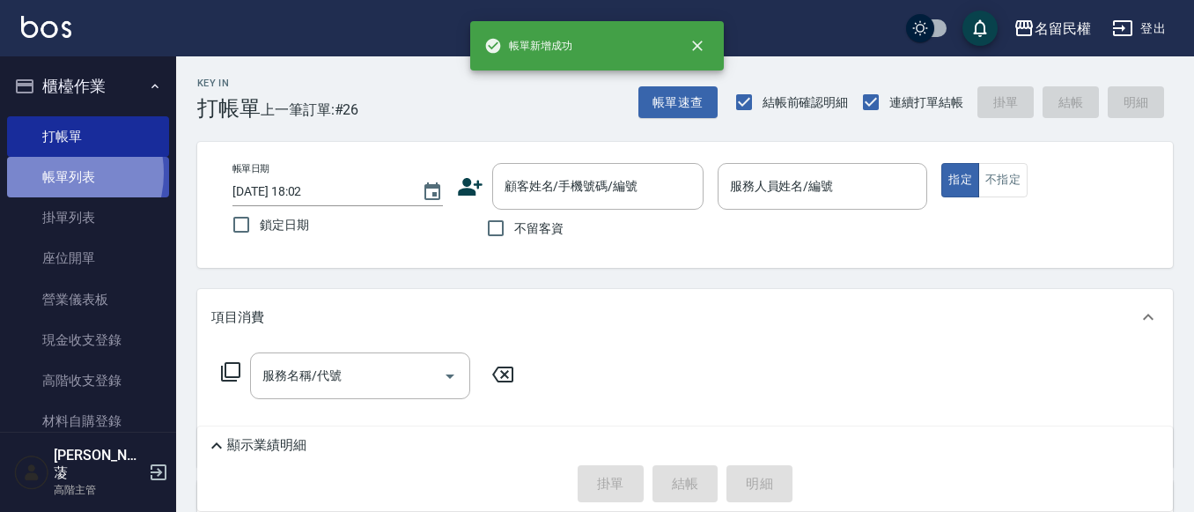
click at [57, 173] on link "帳單列表" at bounding box center [88, 177] width 162 height 41
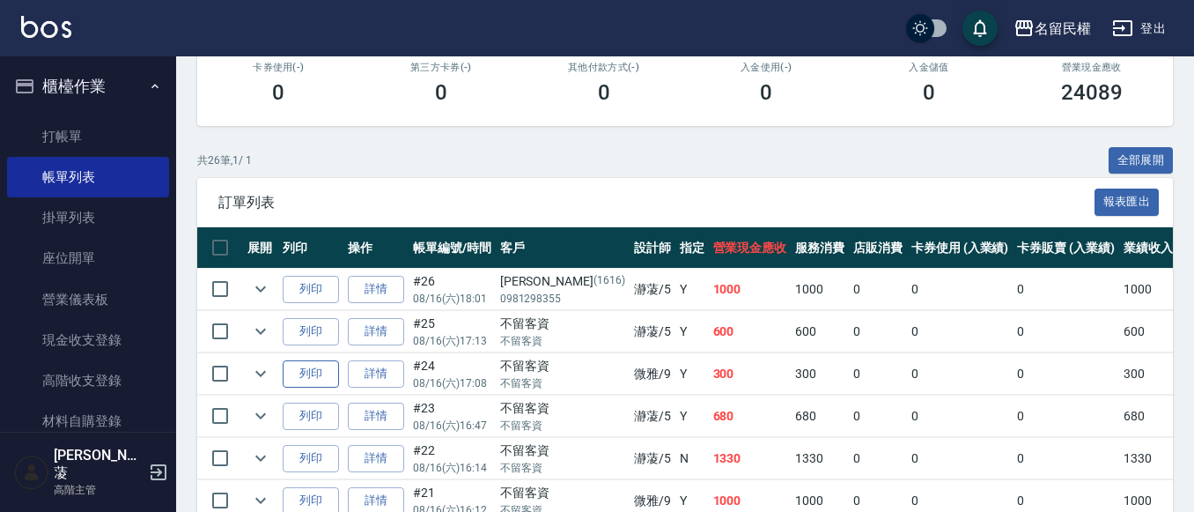
scroll to position [352, 0]
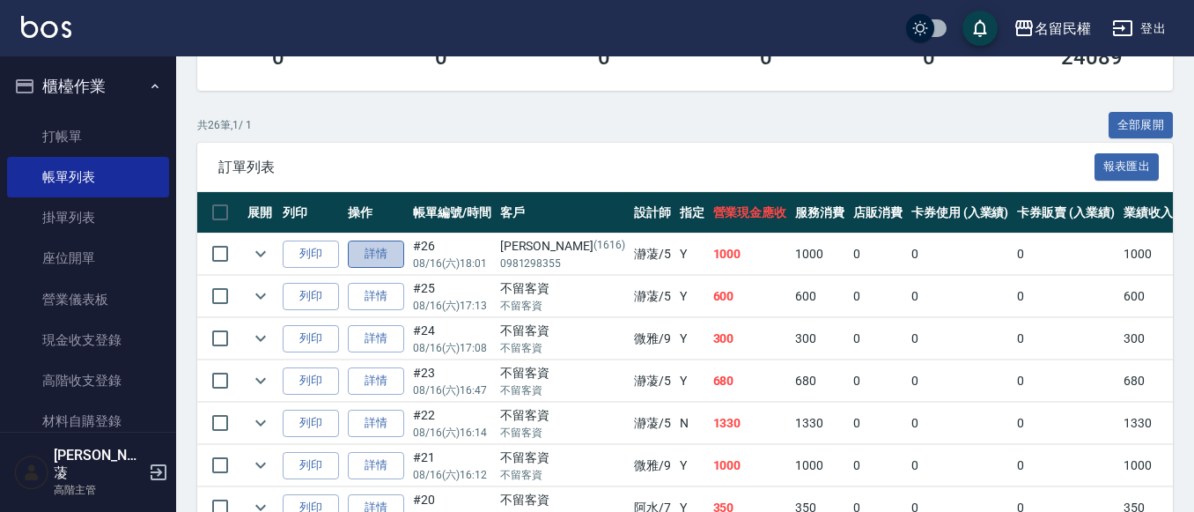
click at [372, 258] on link "詳情" at bounding box center [376, 253] width 56 height 27
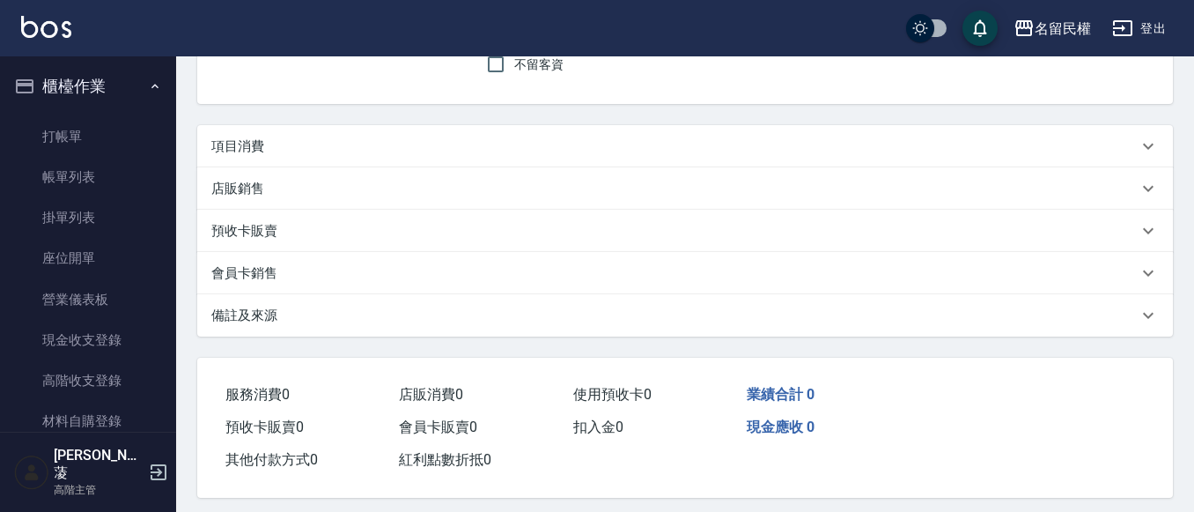
type input "[DATE] 18:01"
type input "瀞蓤-5"
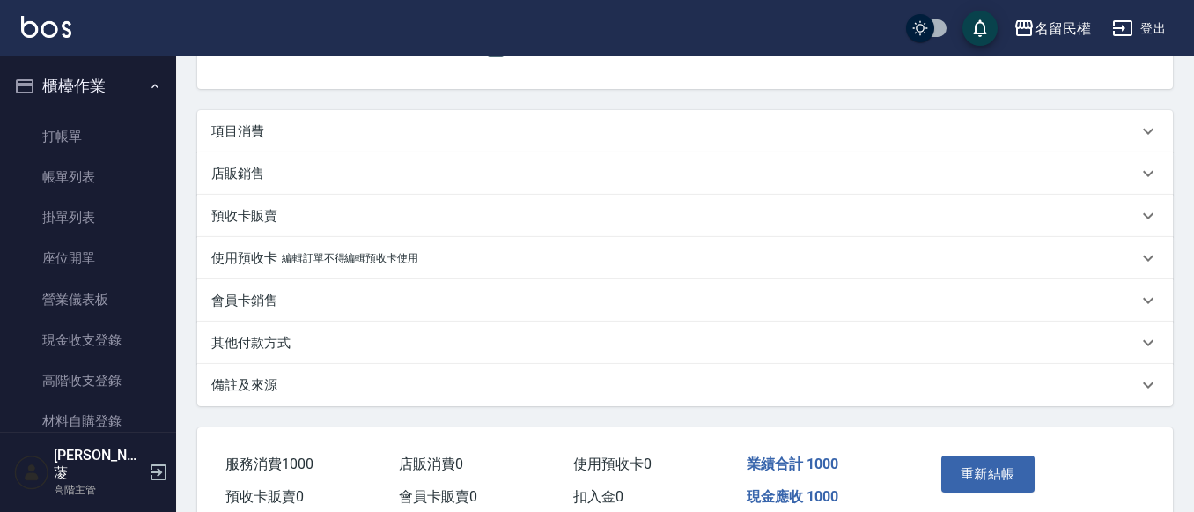
type input "[PERSON_NAME]/0981298355/1616"
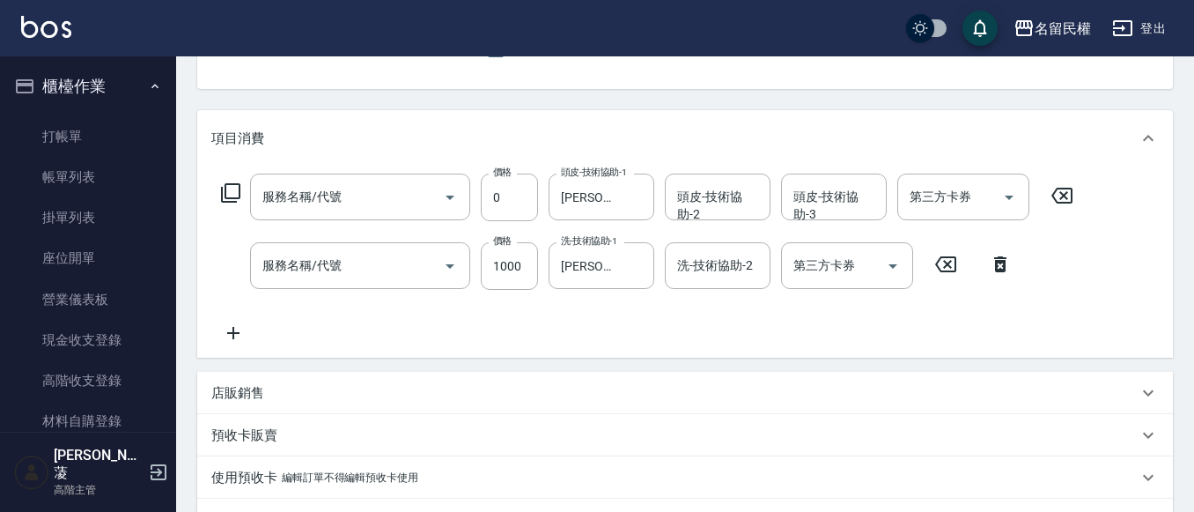
type input "草本頭皮養護包套抵用(629)"
type input "指定洗剪(205)"
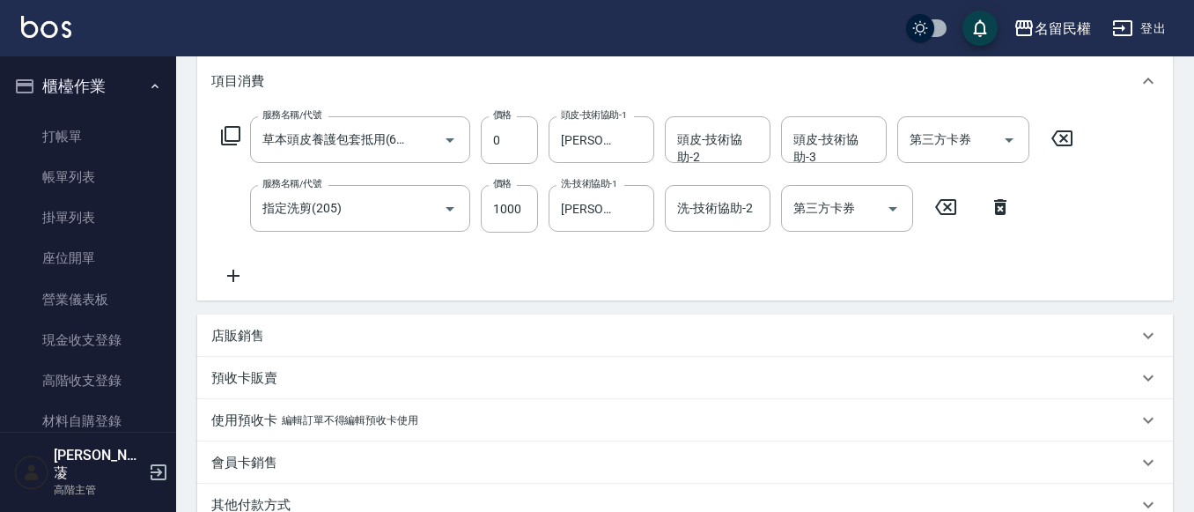
scroll to position [267, 0]
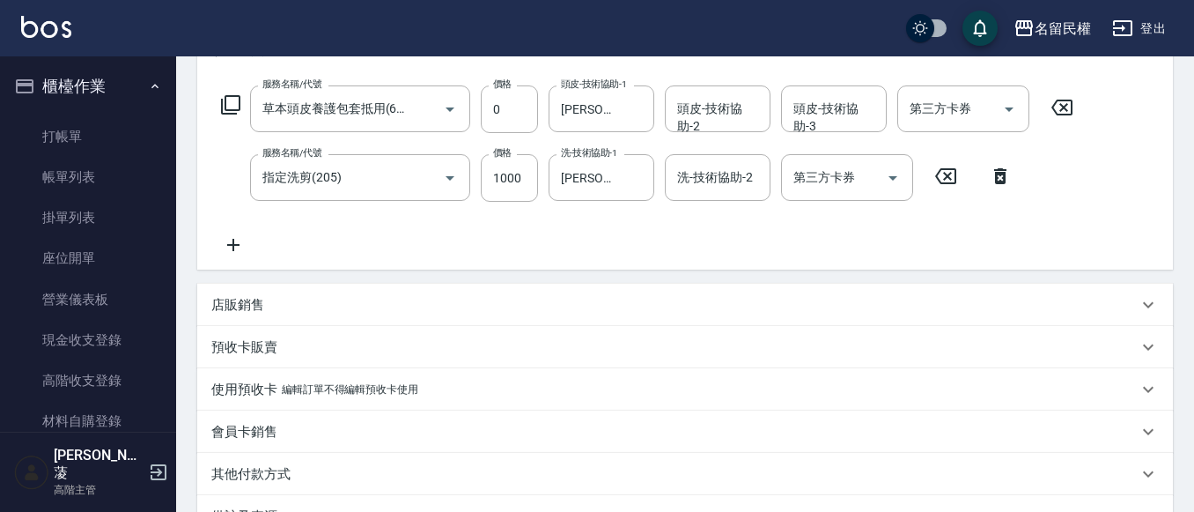
click at [241, 239] on icon at bounding box center [233, 244] width 44 height 21
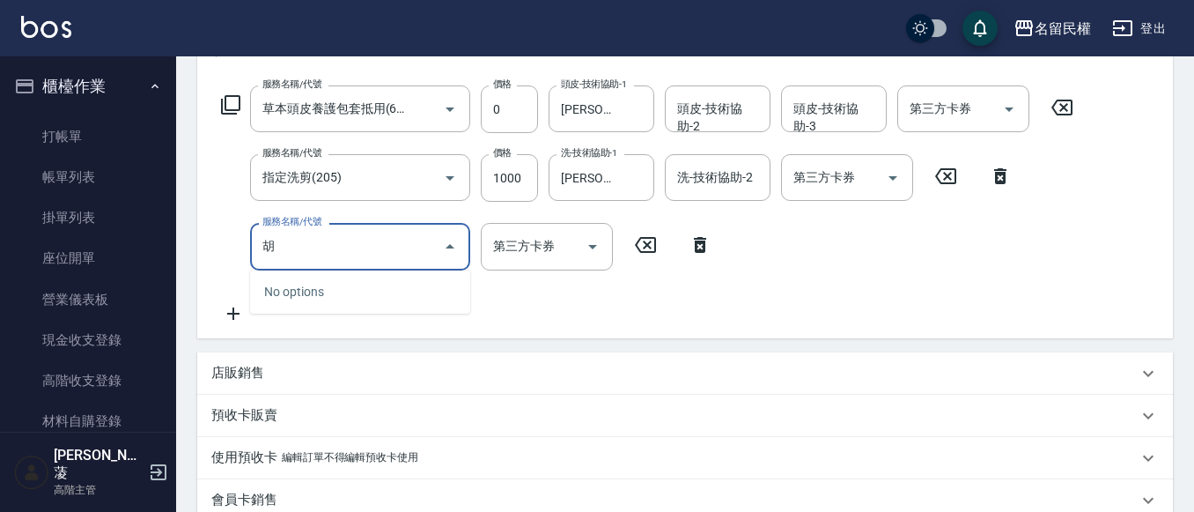
type input "湖"
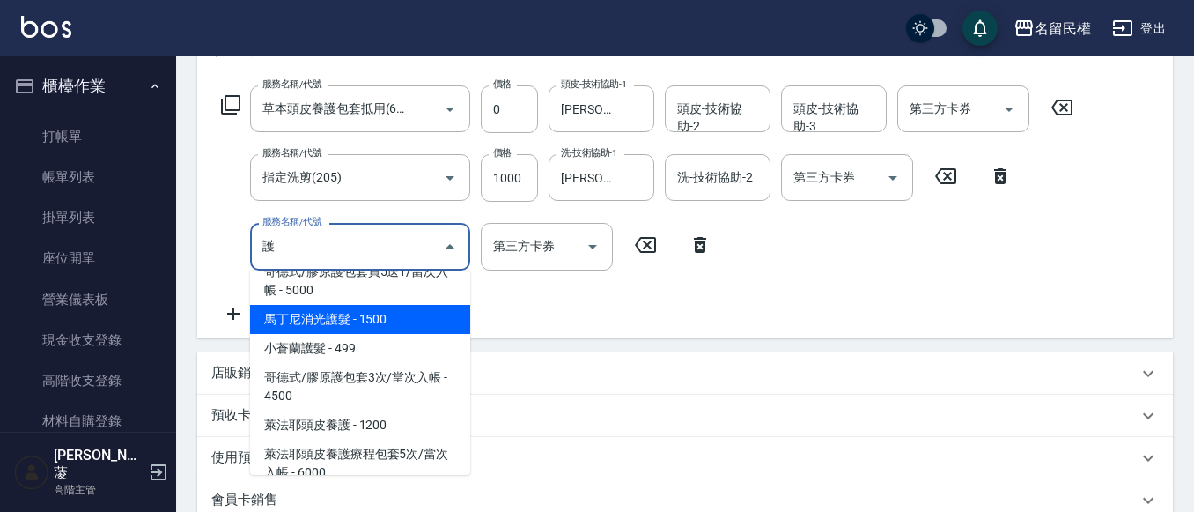
scroll to position [705, 0]
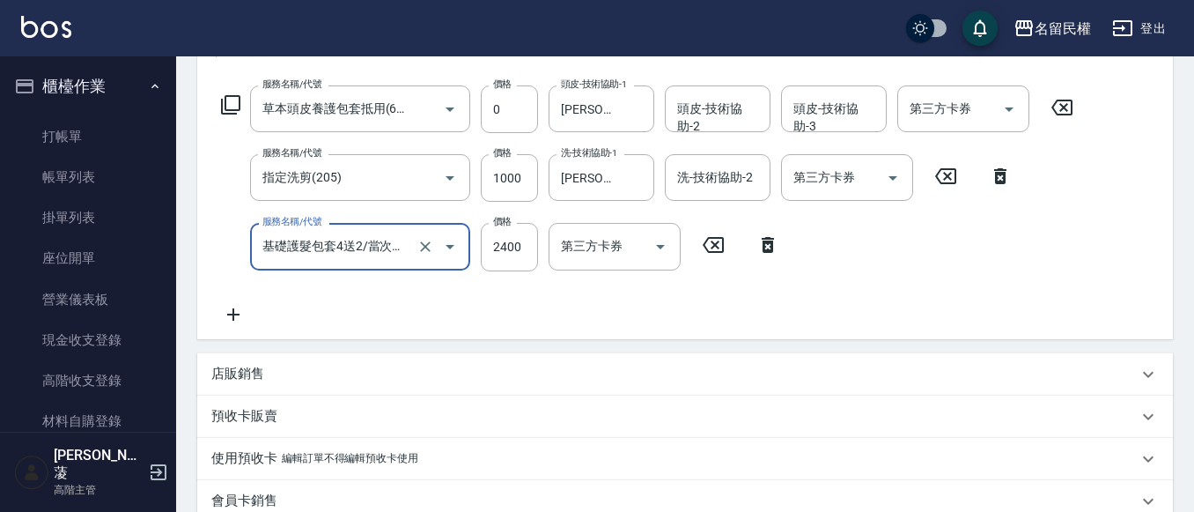
click at [464, 257] on div "基礎護髮包套4送2/當次入帳(502) 服務名稱/代號" at bounding box center [360, 246] width 220 height 47
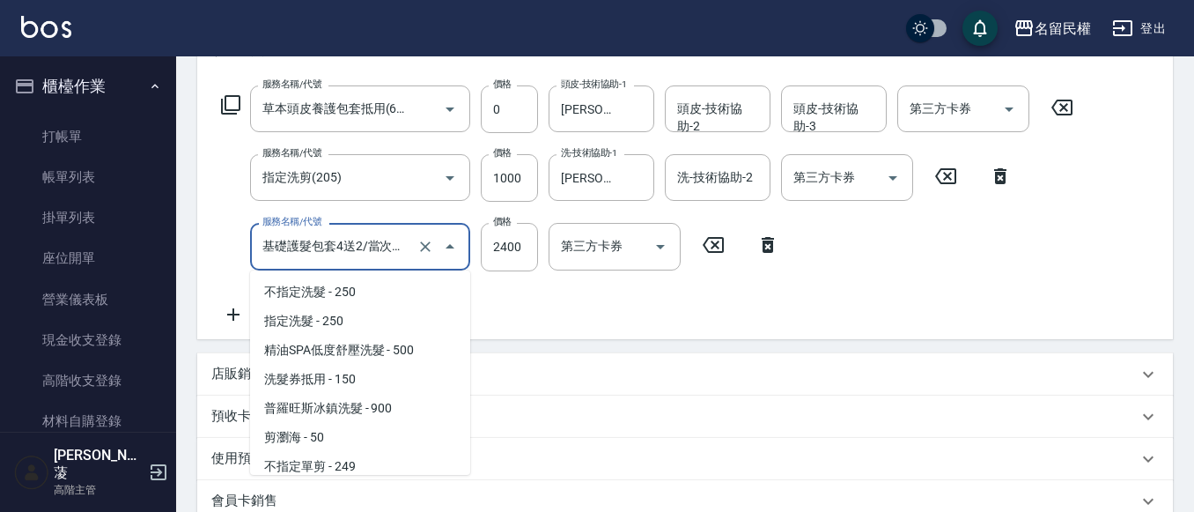
scroll to position [450, 0]
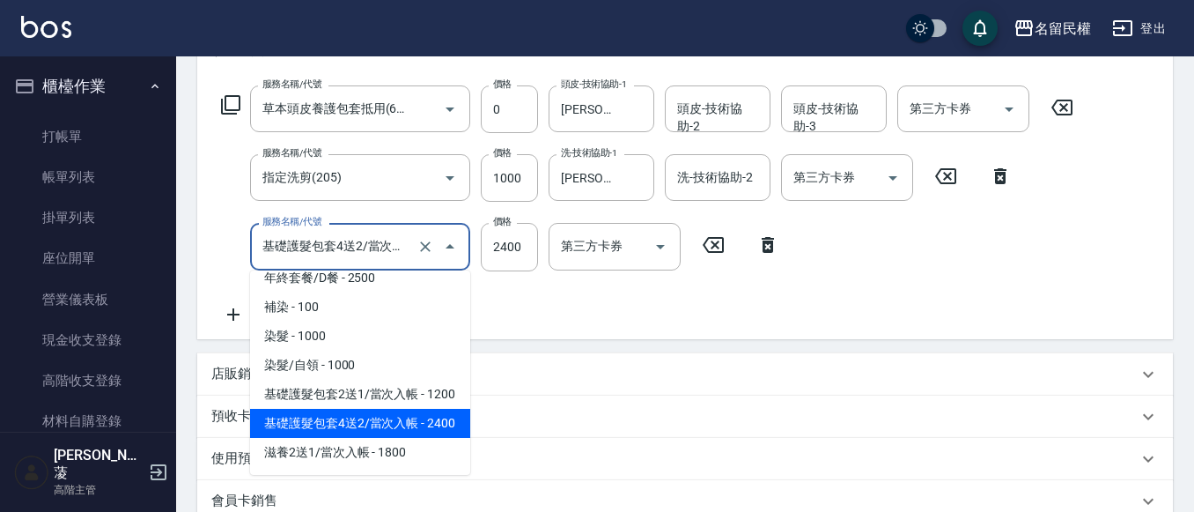
click at [451, 253] on icon "Close" at bounding box center [449, 246] width 21 height 21
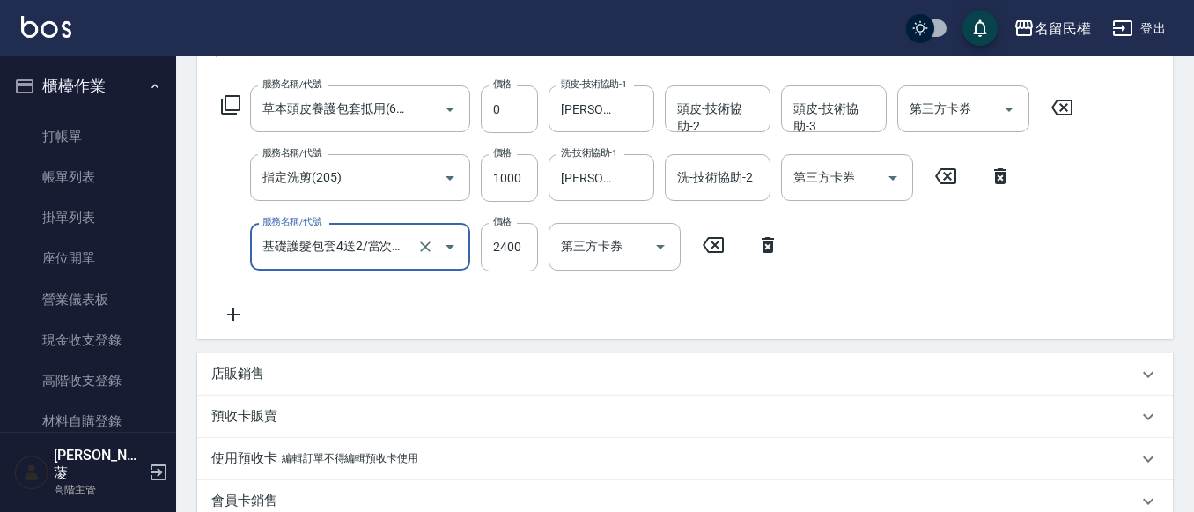
click at [450, 253] on icon "Open" at bounding box center [449, 246] width 21 height 21
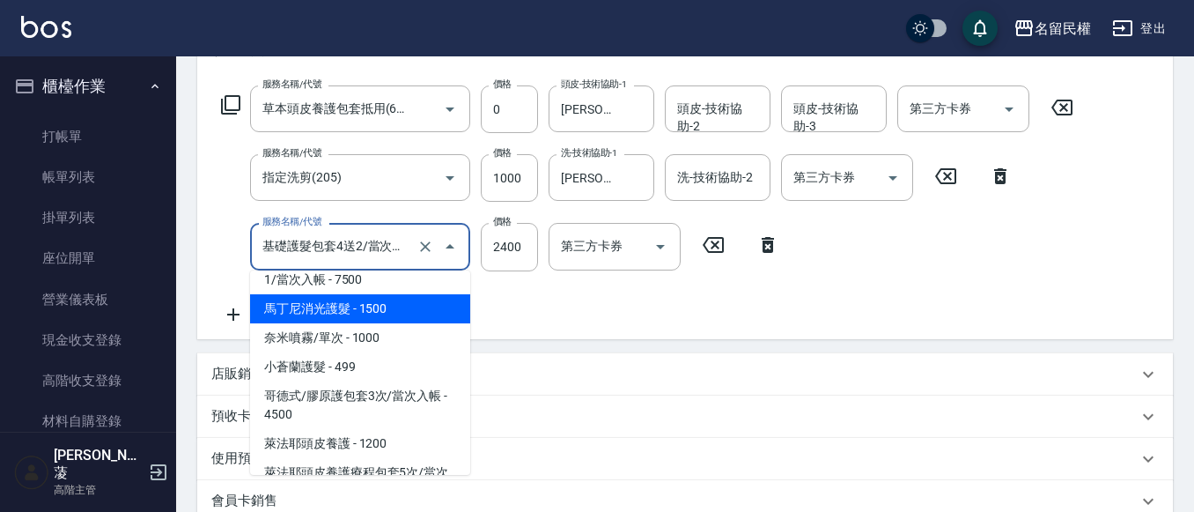
scroll to position [1507, 0]
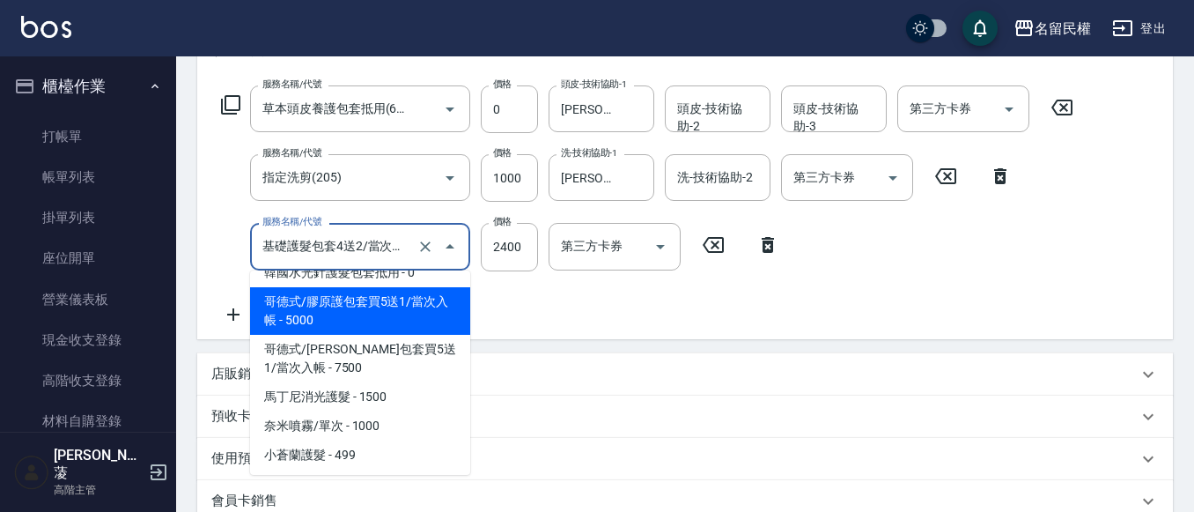
click at [397, 335] on span "哥德式/膠原護包套買5送1/當次入帳 - 5000" at bounding box center [360, 311] width 220 height 48
type input "哥德式/膠原護包套買5送1/當次入帳(531)"
type input "5000"
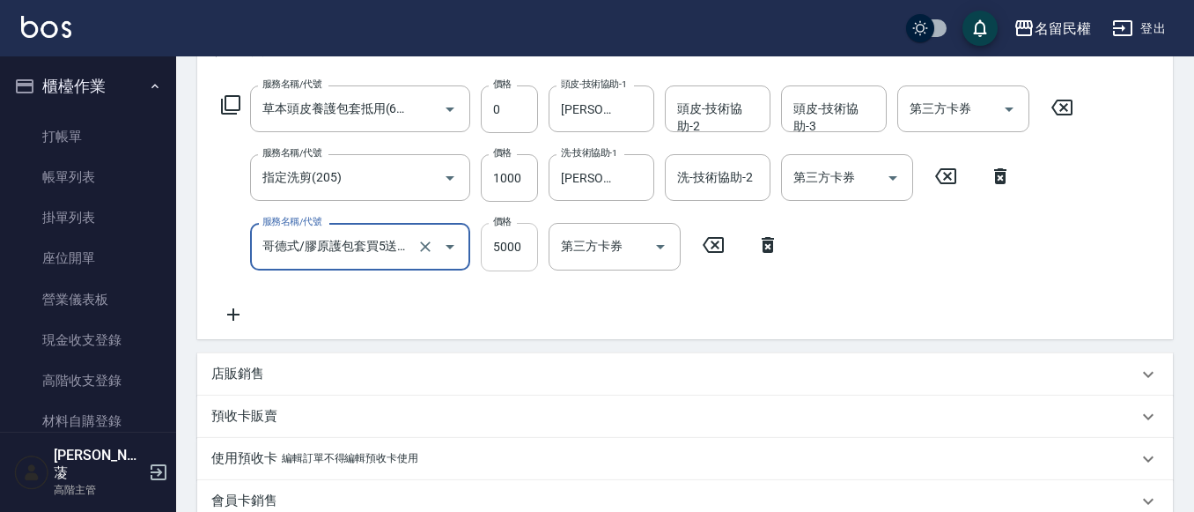
type input "哥德式/膠原護包套買5送1/當次入帳(531)"
click at [499, 246] on input "5000" at bounding box center [509, 247] width 57 height 48
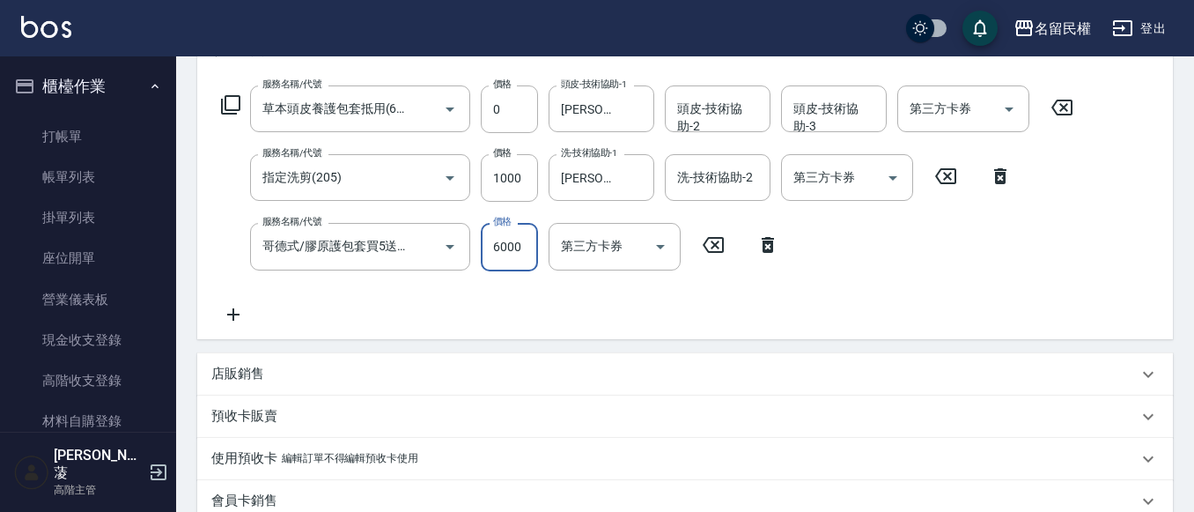
type input "6000"
click at [244, 316] on icon at bounding box center [233, 314] width 44 height 21
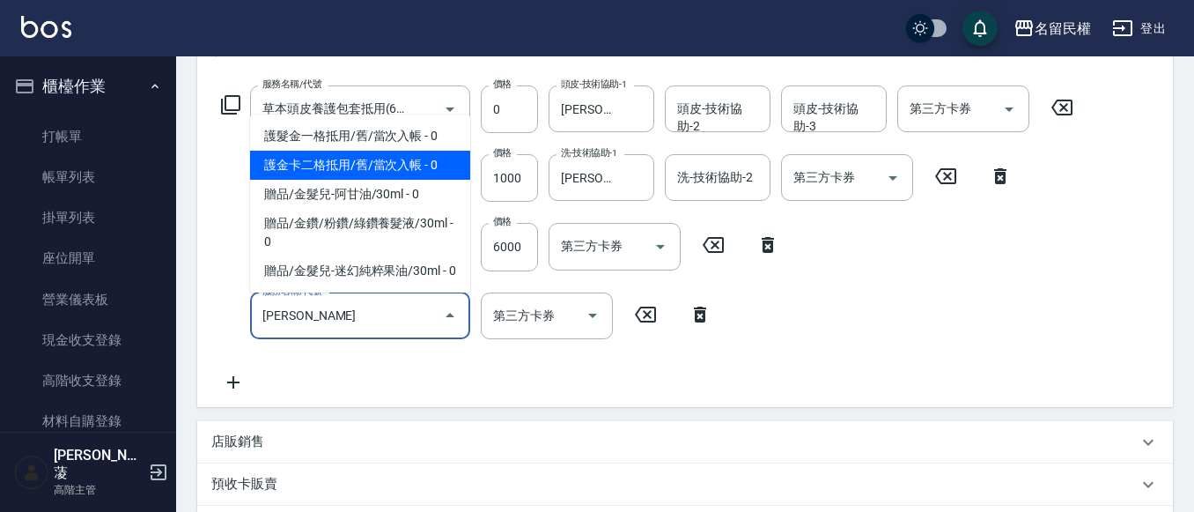
click at [432, 151] on span "護金卡二格抵用/舊/當次入帳 - 0" at bounding box center [360, 165] width 220 height 29
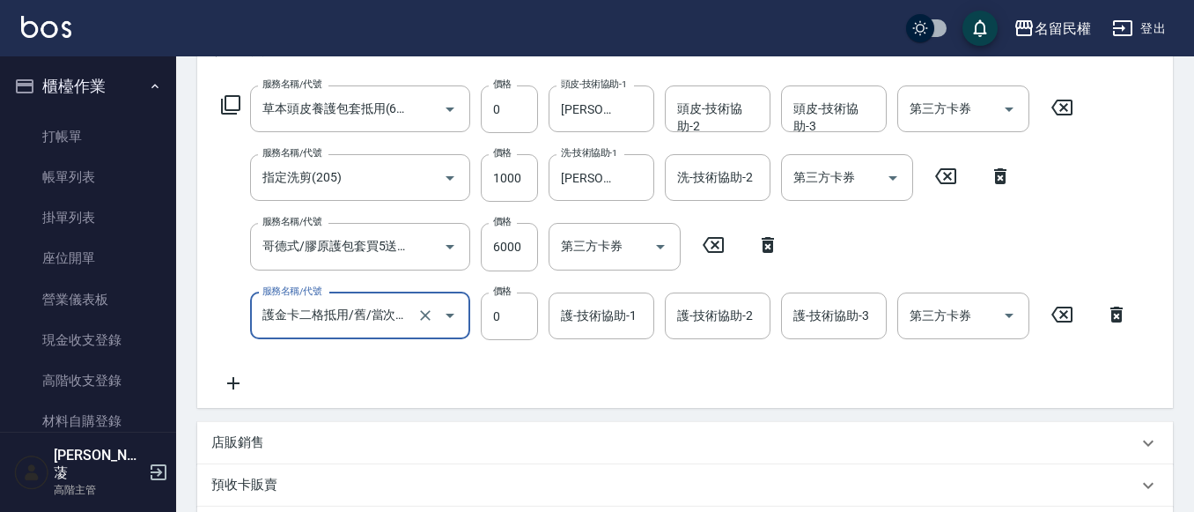
type input "護金卡二格抵用/舊/當次入帳(505)"
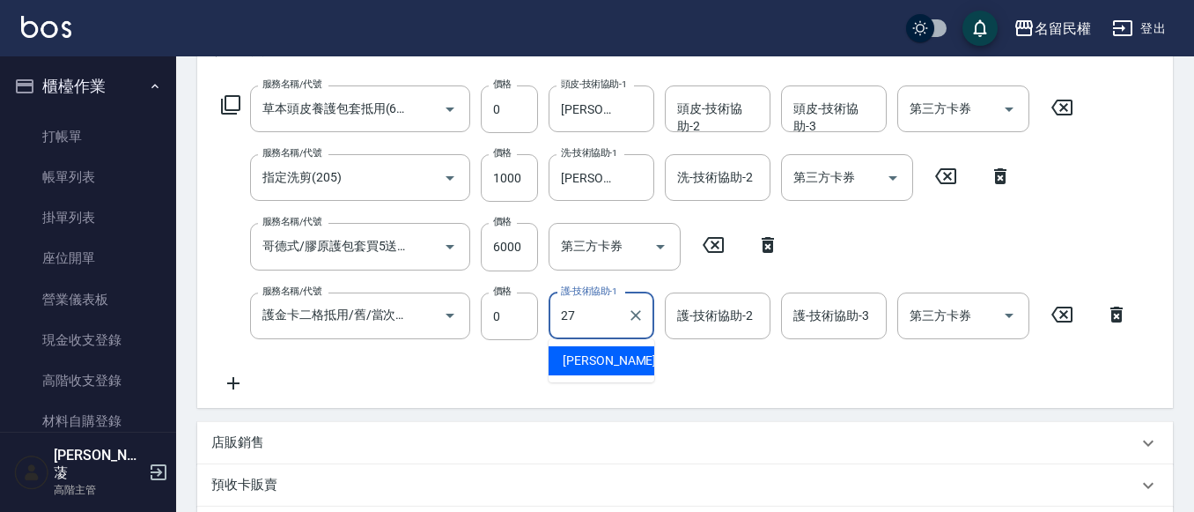
type input "[PERSON_NAME]-27"
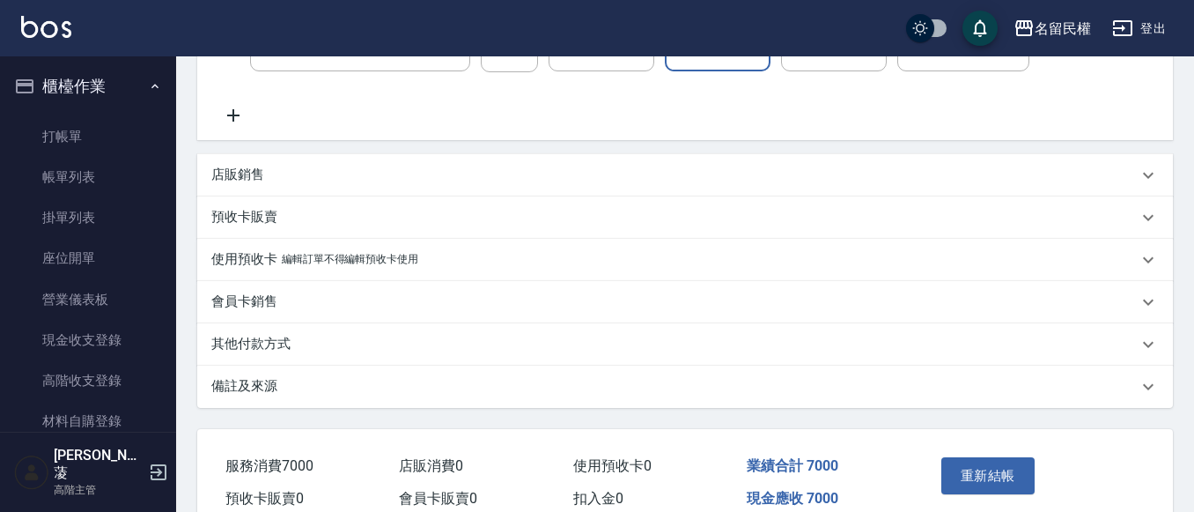
scroll to position [621, 0]
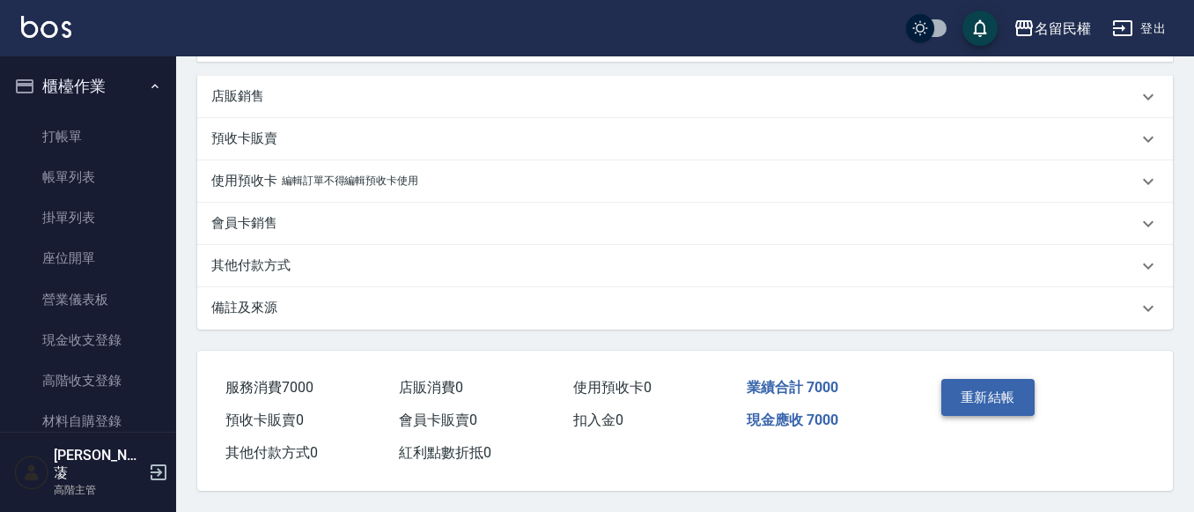
click at [1015, 379] on button "重新結帳" at bounding box center [987, 397] width 93 height 37
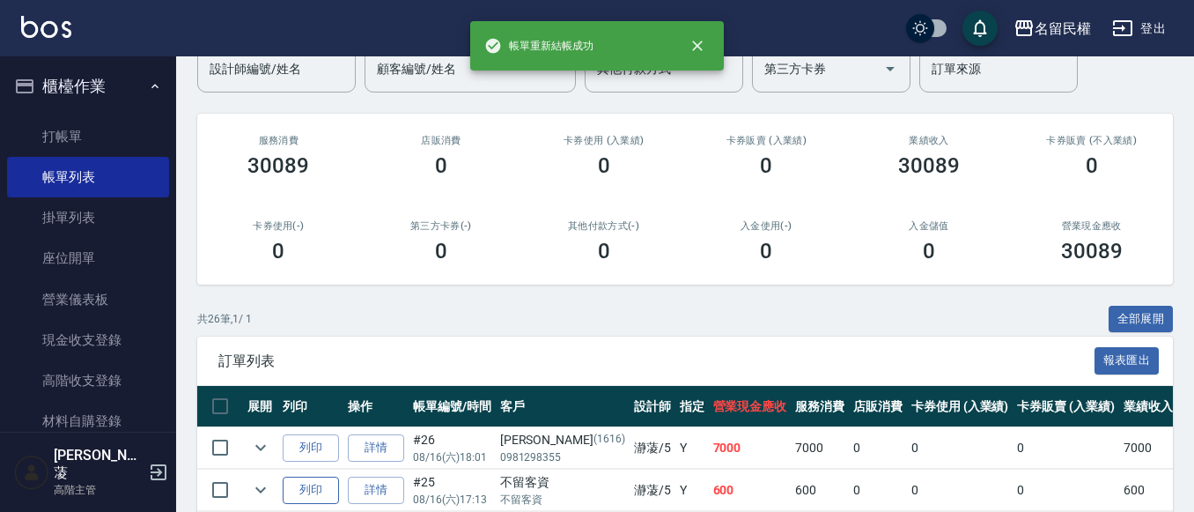
scroll to position [352, 0]
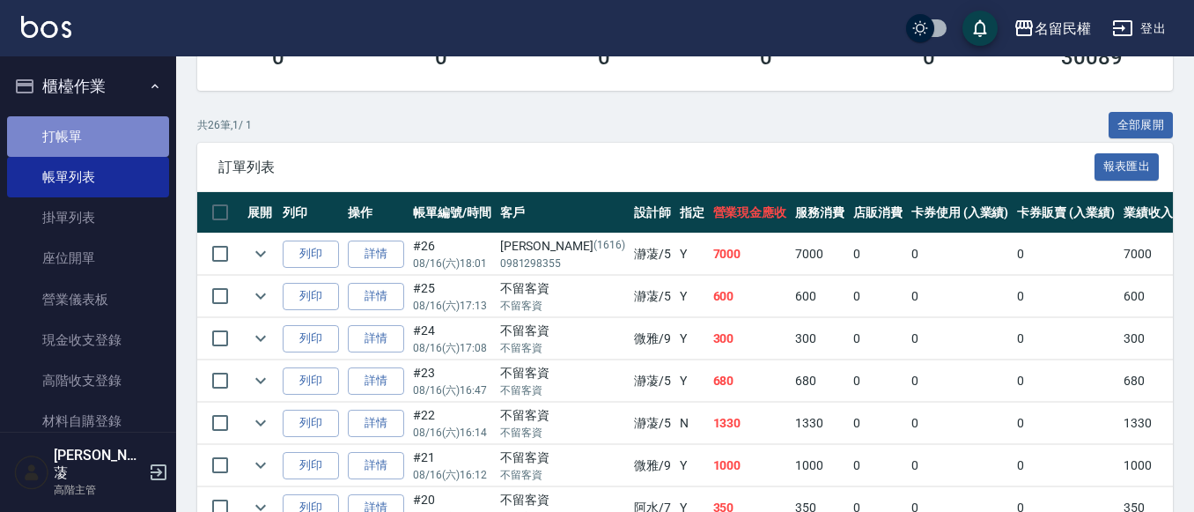
click at [116, 124] on link "打帳單" at bounding box center [88, 136] width 162 height 41
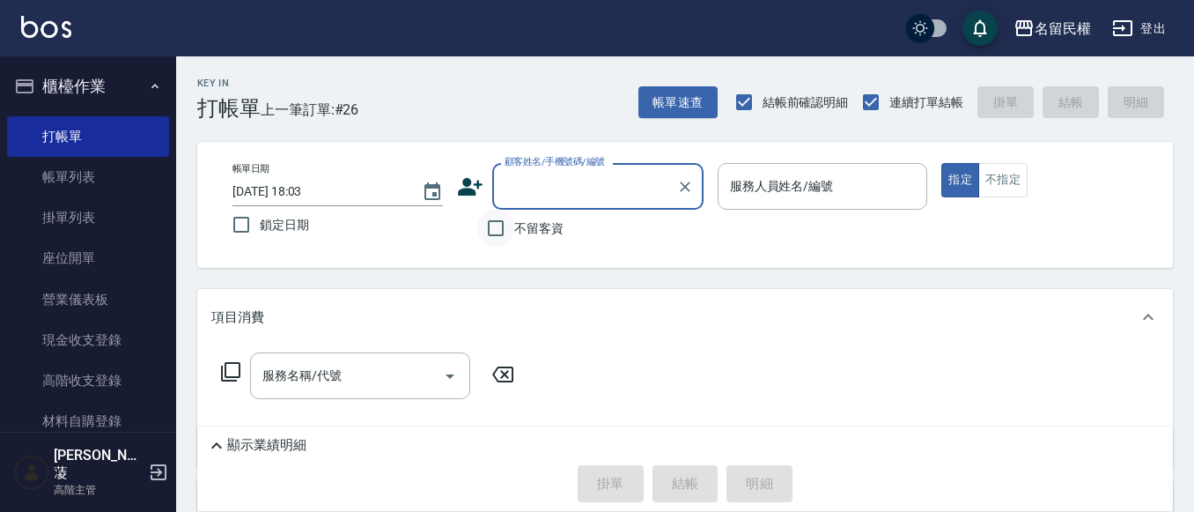
click at [498, 232] on input "不留客資" at bounding box center [495, 228] width 37 height 37
checkbox input "true"
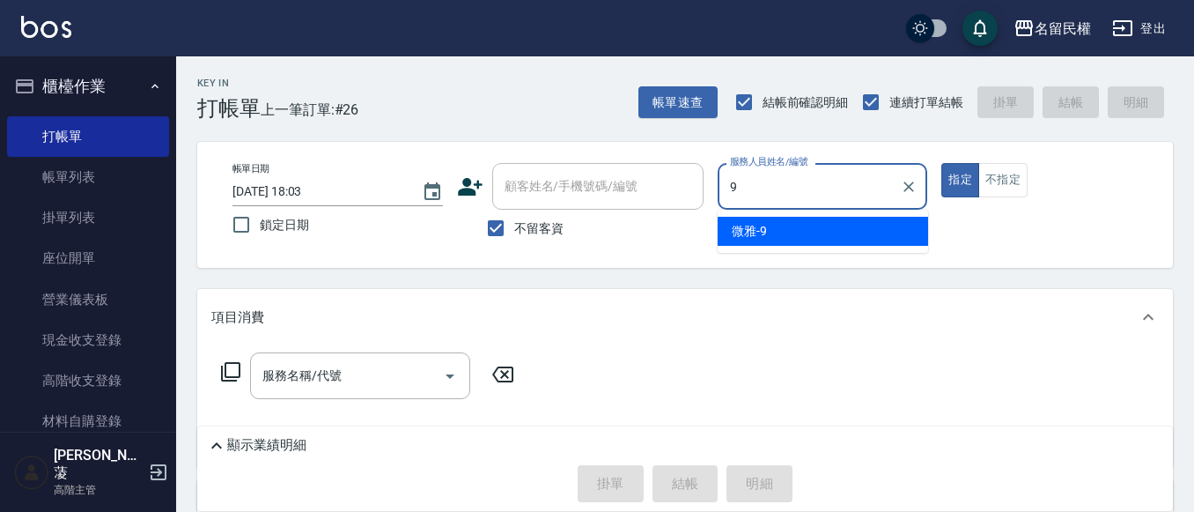
type input "微雅-9"
type button "true"
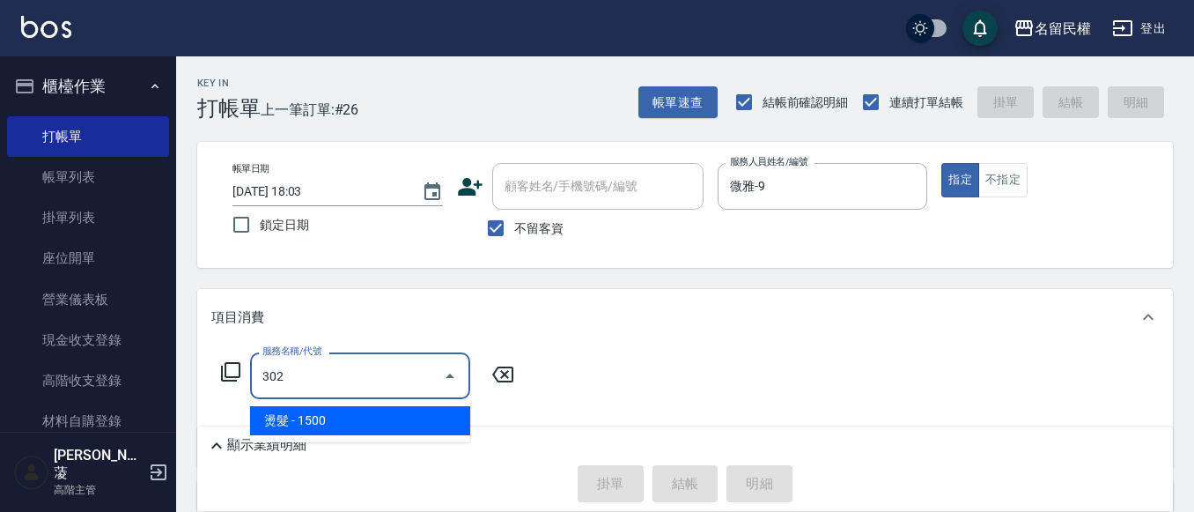
type input "燙髮(302)"
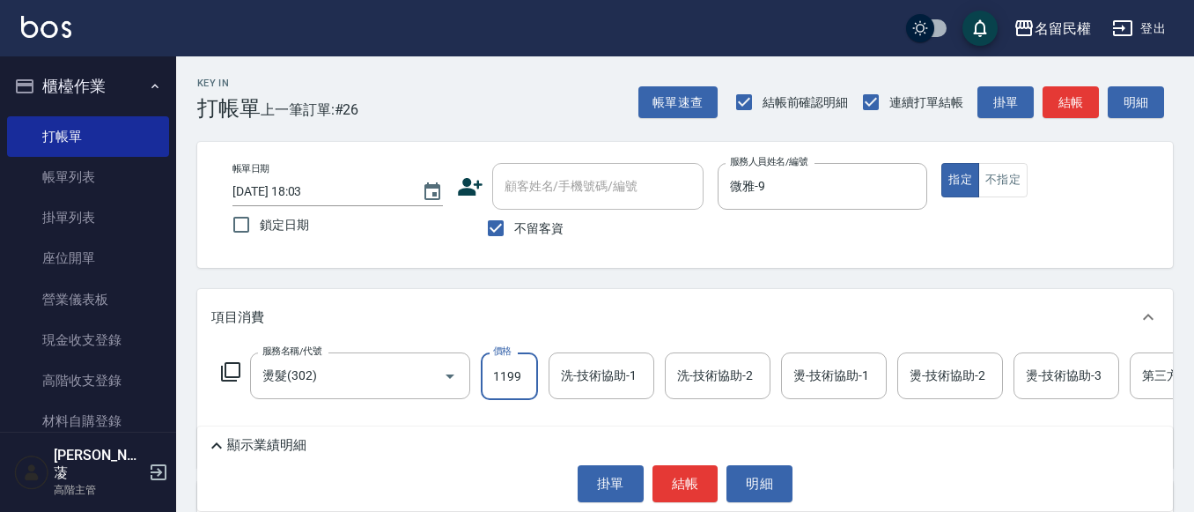
type input "1199"
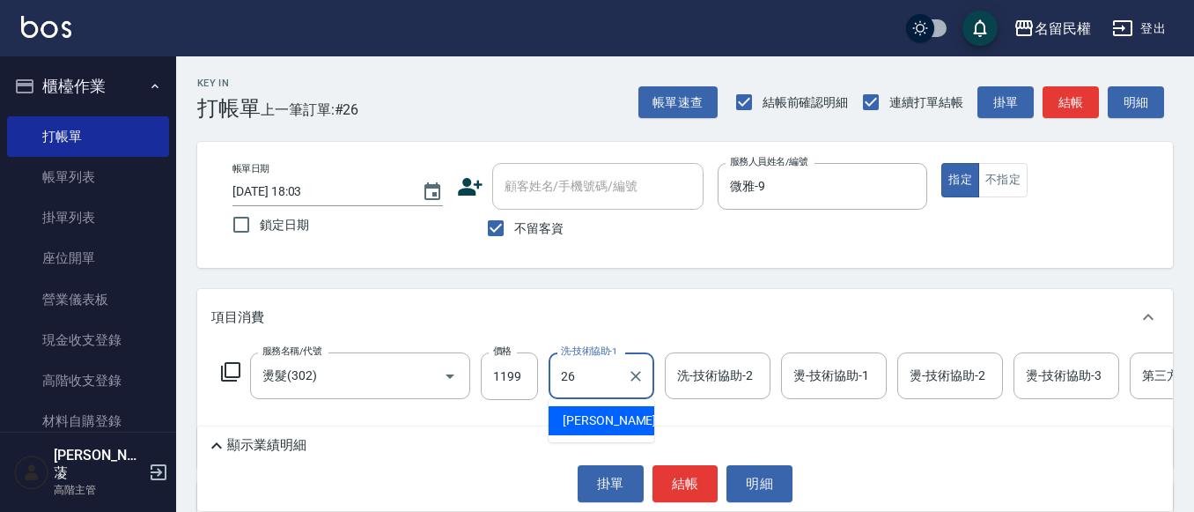
type input "沅莘-26"
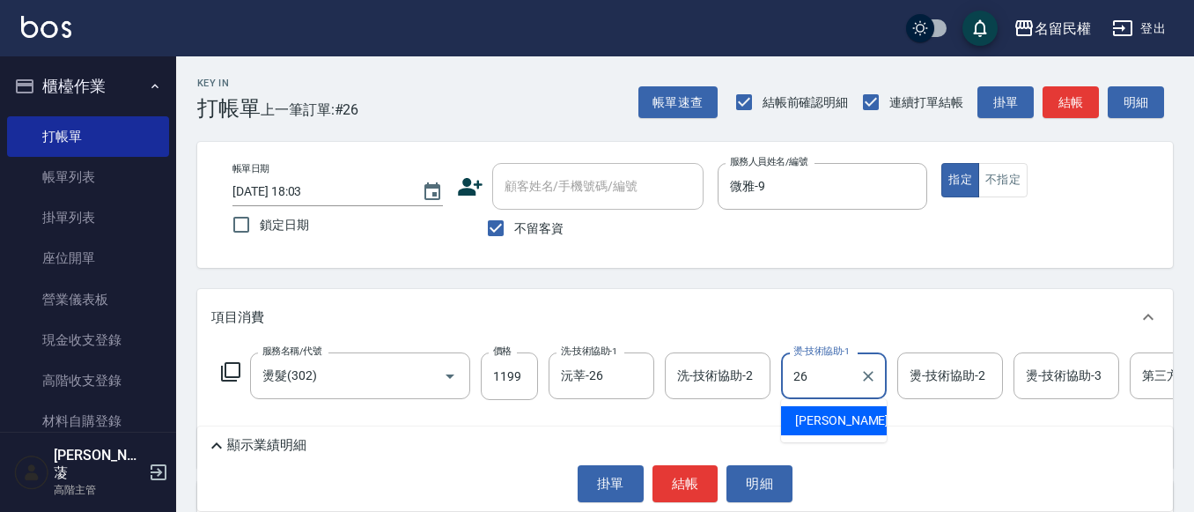
type input "沅莘-26"
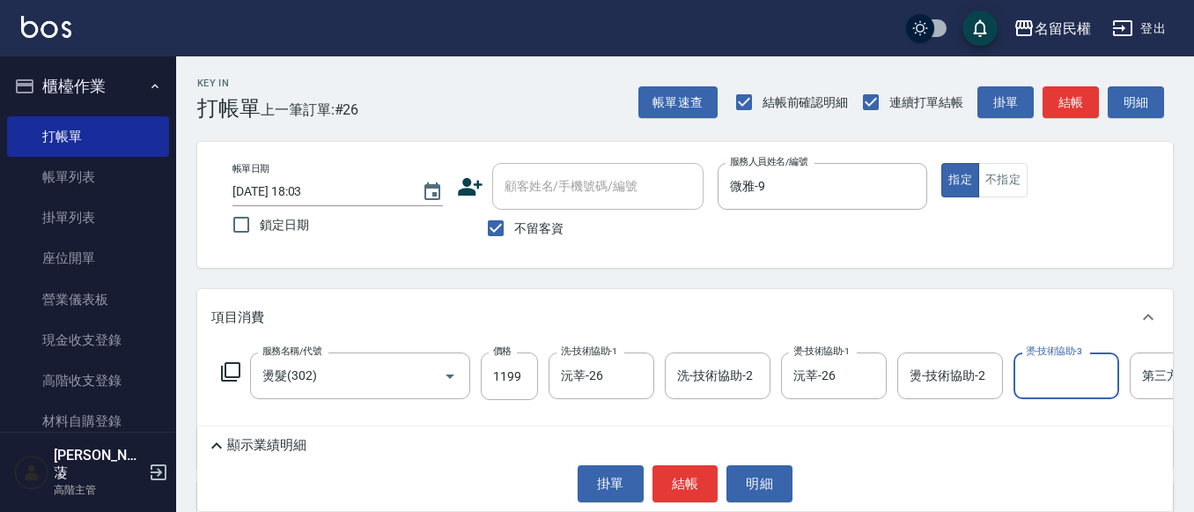
scroll to position [0, 55]
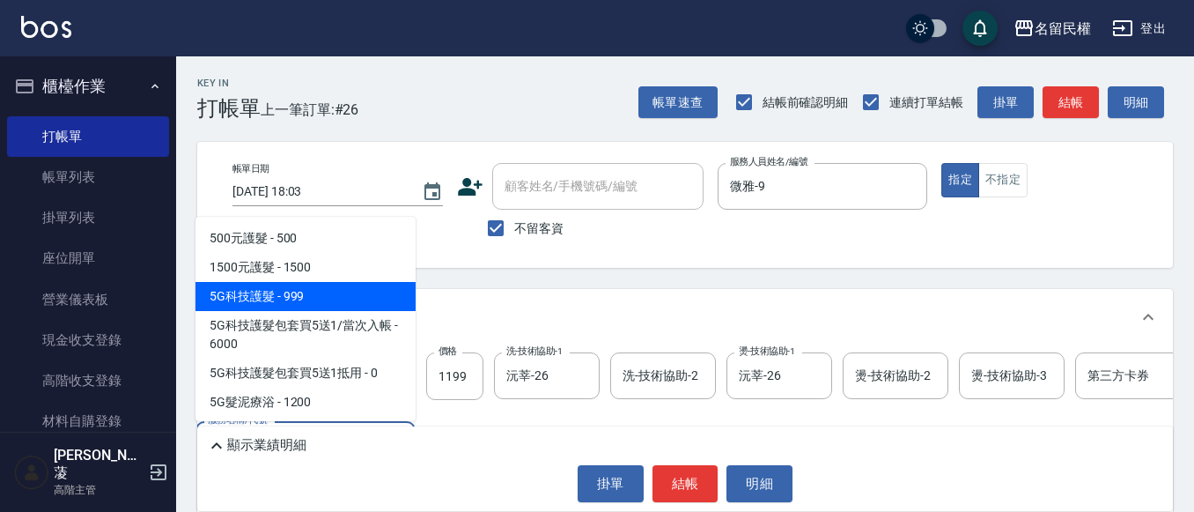
click at [263, 284] on span "5G科技護髮 - 999" at bounding box center [306, 296] width 220 height 29
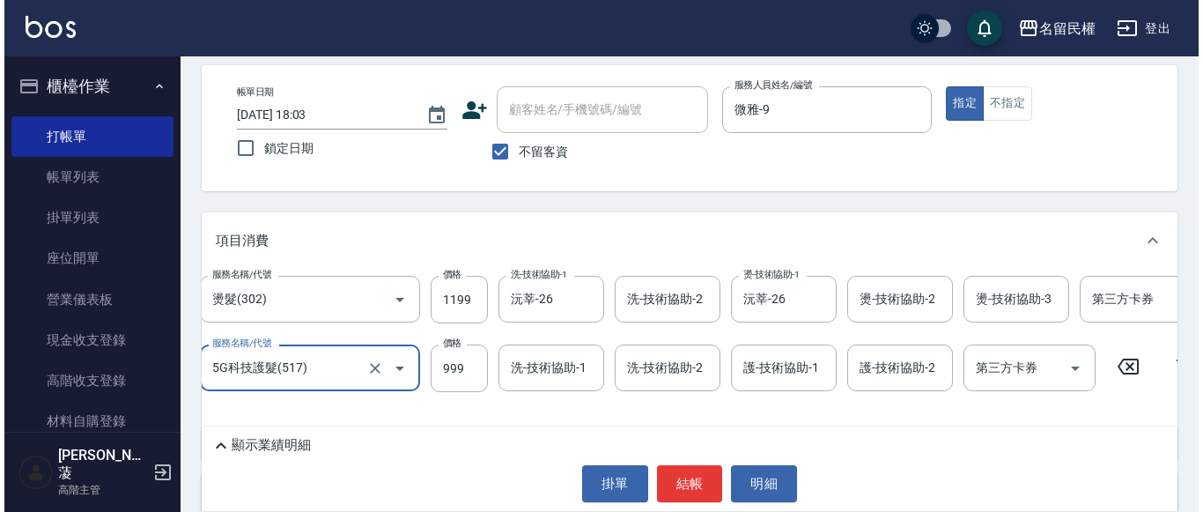
scroll to position [176, 0]
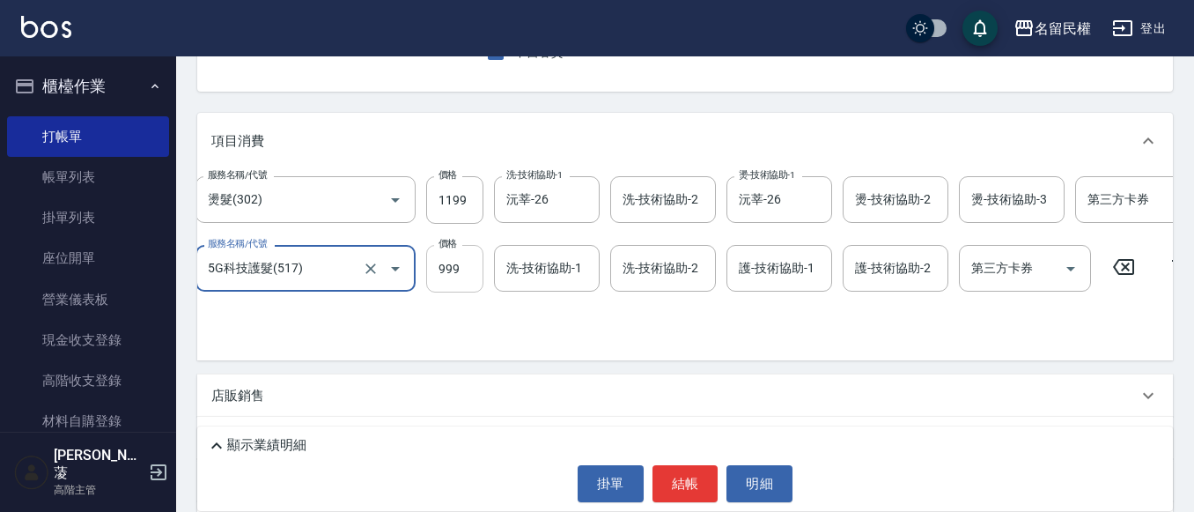
type input "5G科技護髮(517)"
click at [442, 267] on input "999" at bounding box center [454, 269] width 57 height 48
type input "1000"
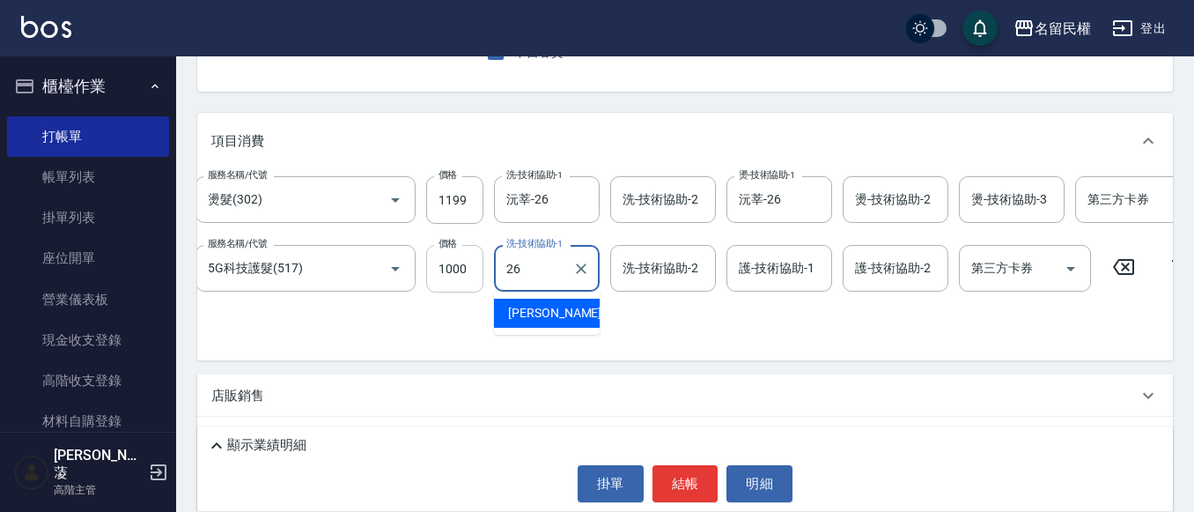
type input "沅莘-26"
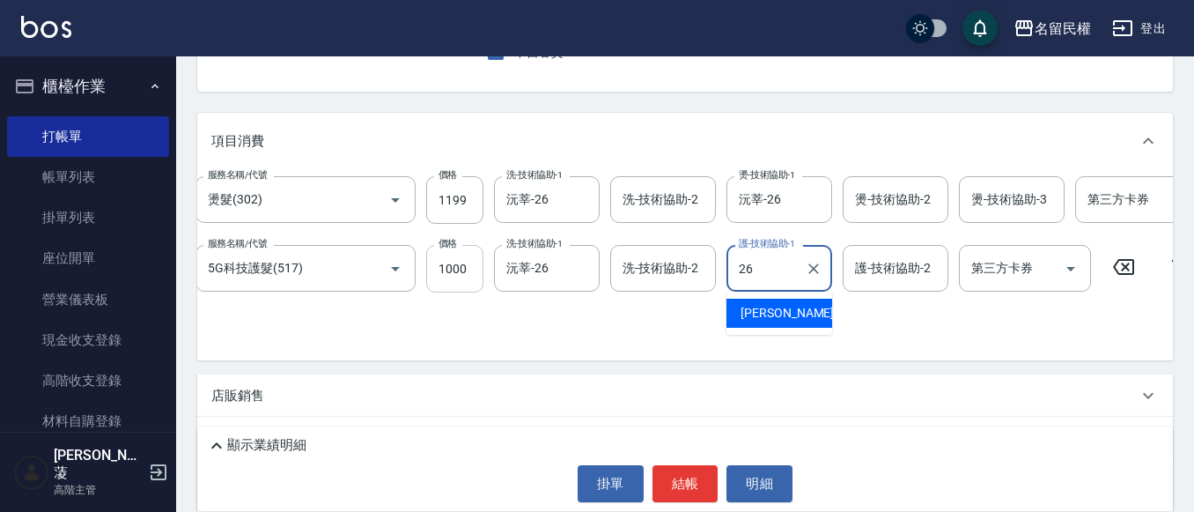
type input "沅莘-26"
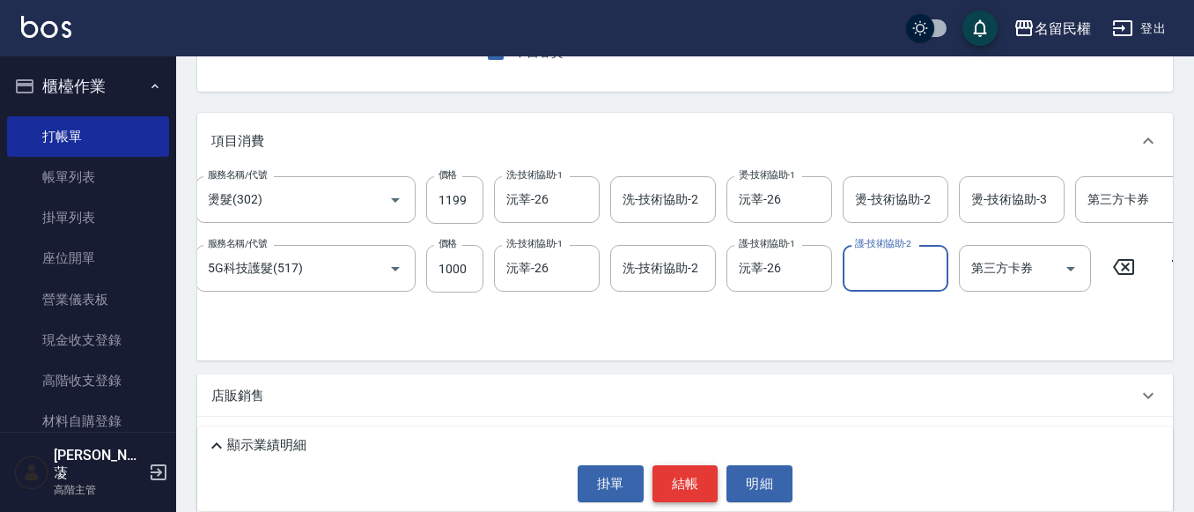
click at [690, 481] on button "結帳" at bounding box center [686, 483] width 66 height 37
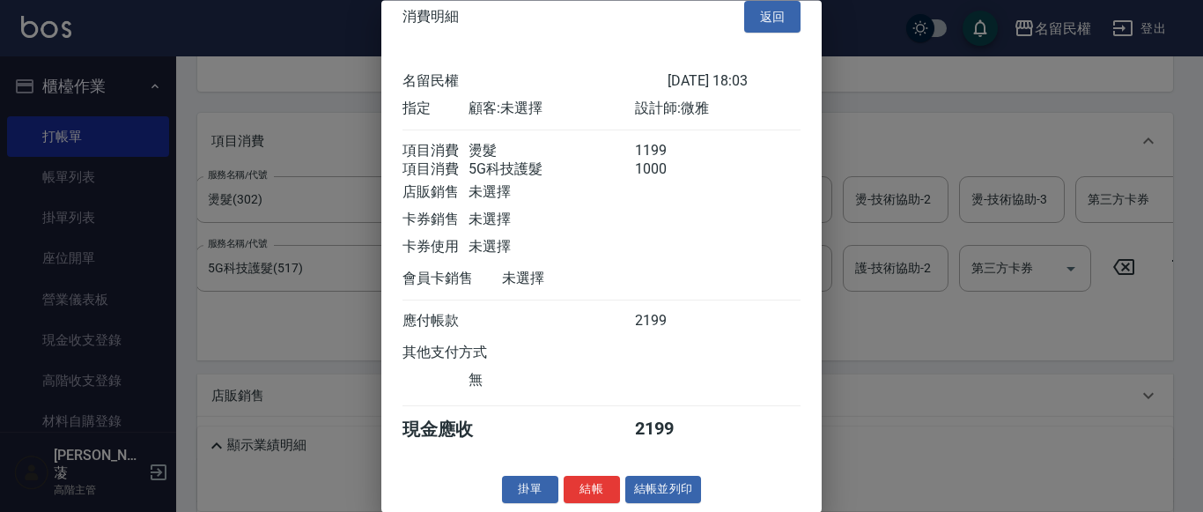
scroll to position [44, 0]
click at [588, 484] on button "結帳" at bounding box center [592, 489] width 56 height 27
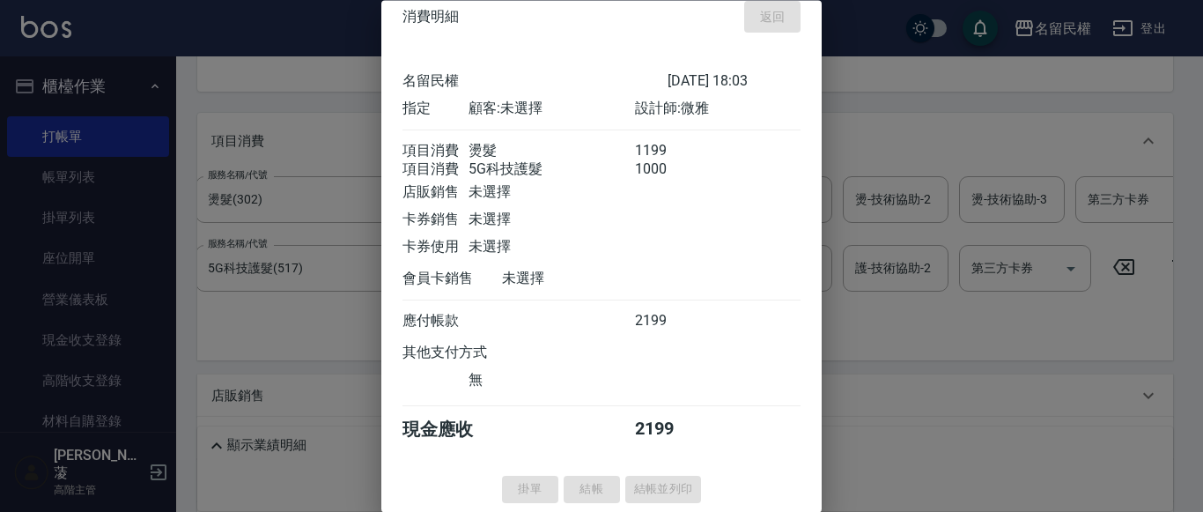
type input "[DATE] 18:09"
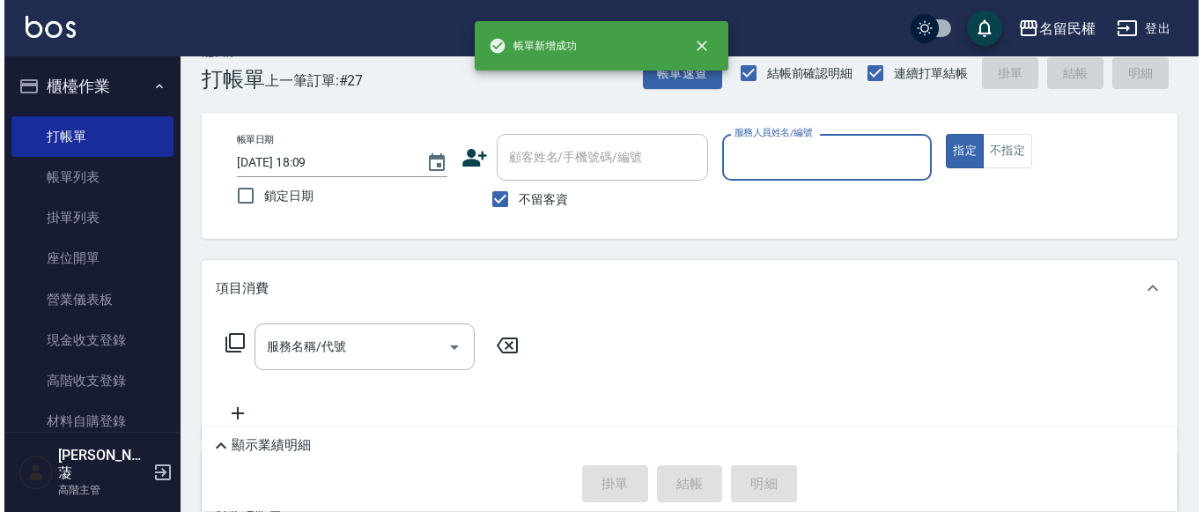
scroll to position [0, 0]
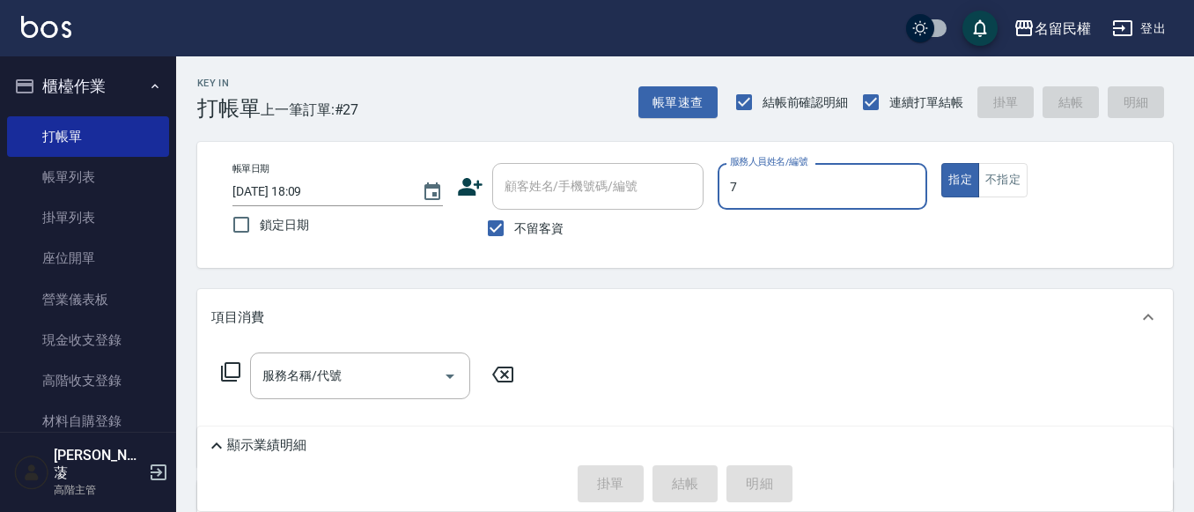
type input "阿水-7"
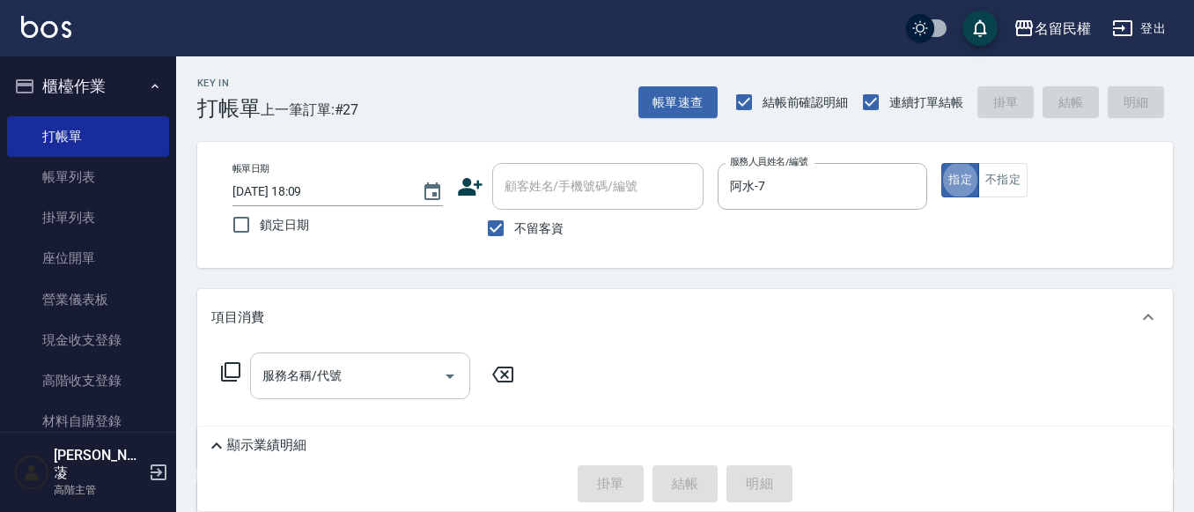
click at [351, 384] on input "服務名稱/代號" at bounding box center [347, 375] width 178 height 31
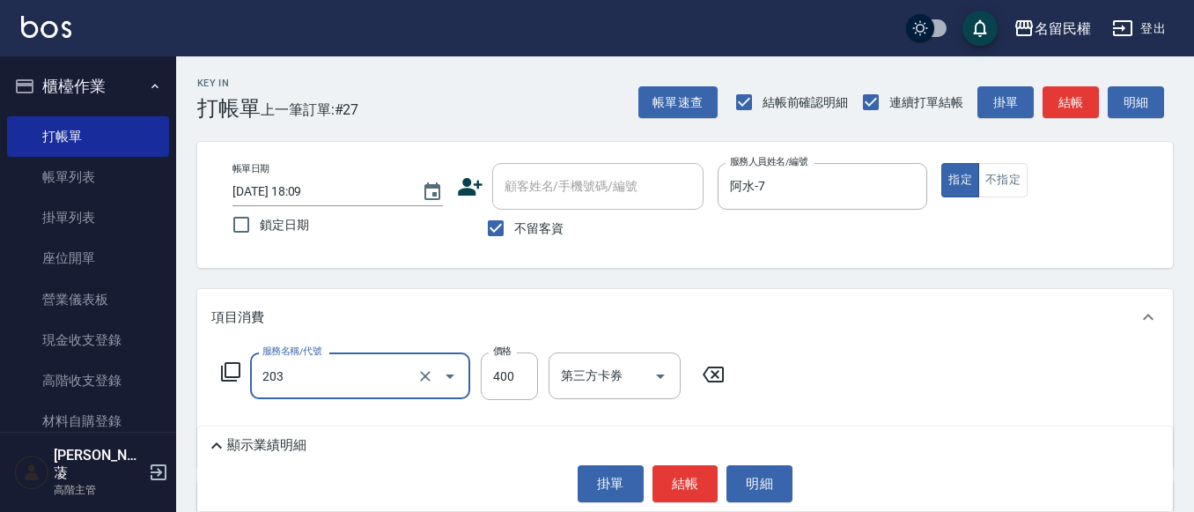
type input "指定單剪(203)"
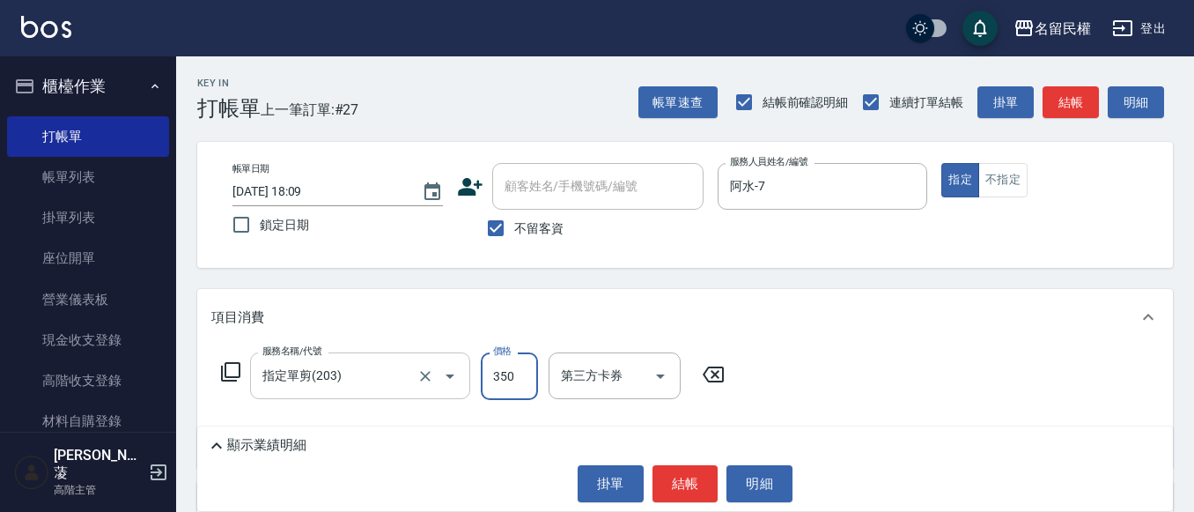
type input "350"
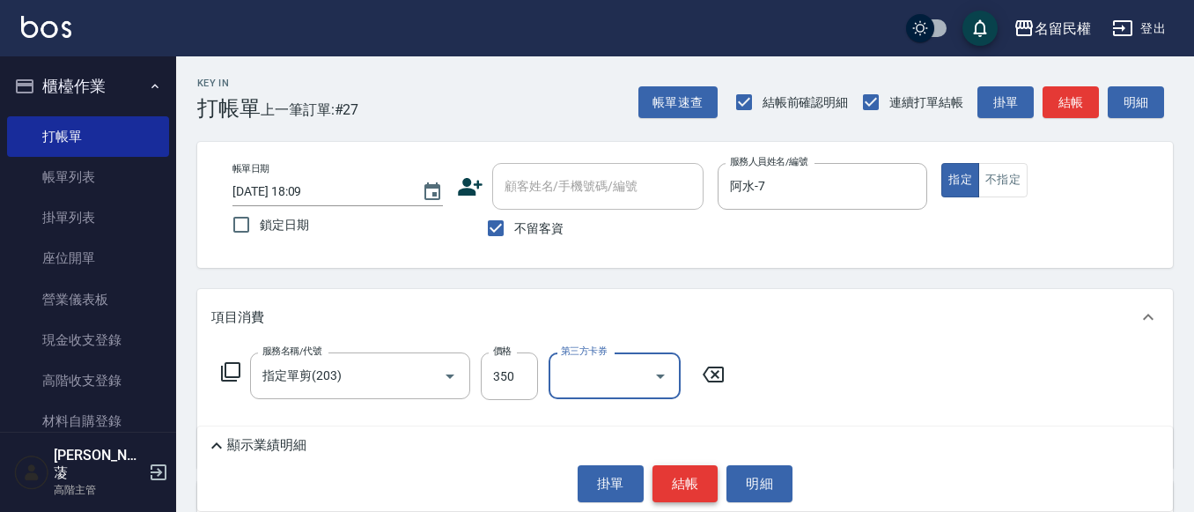
click at [675, 483] on button "結帳" at bounding box center [686, 483] width 66 height 37
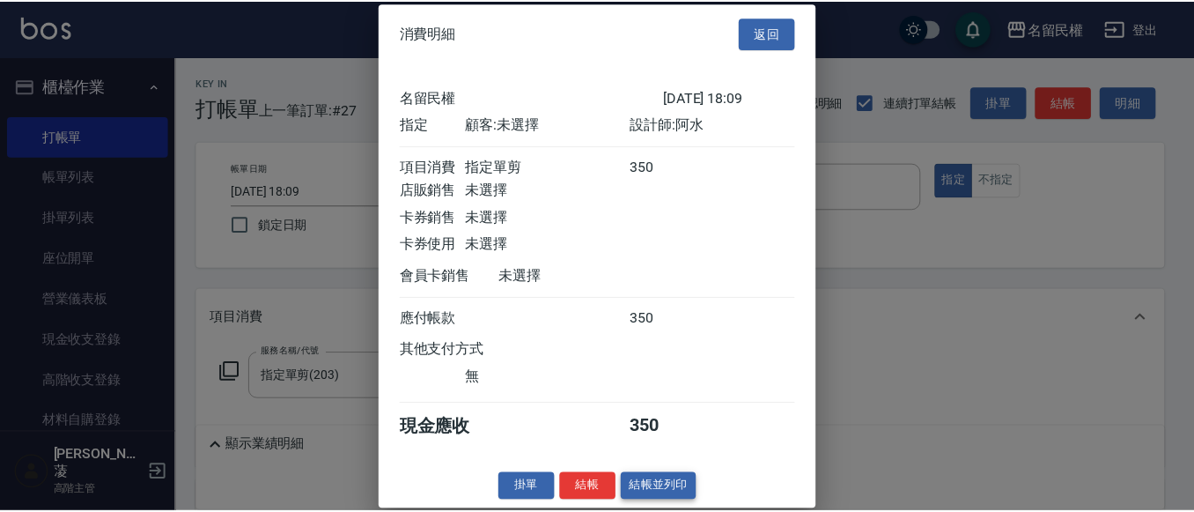
scroll to position [23, 0]
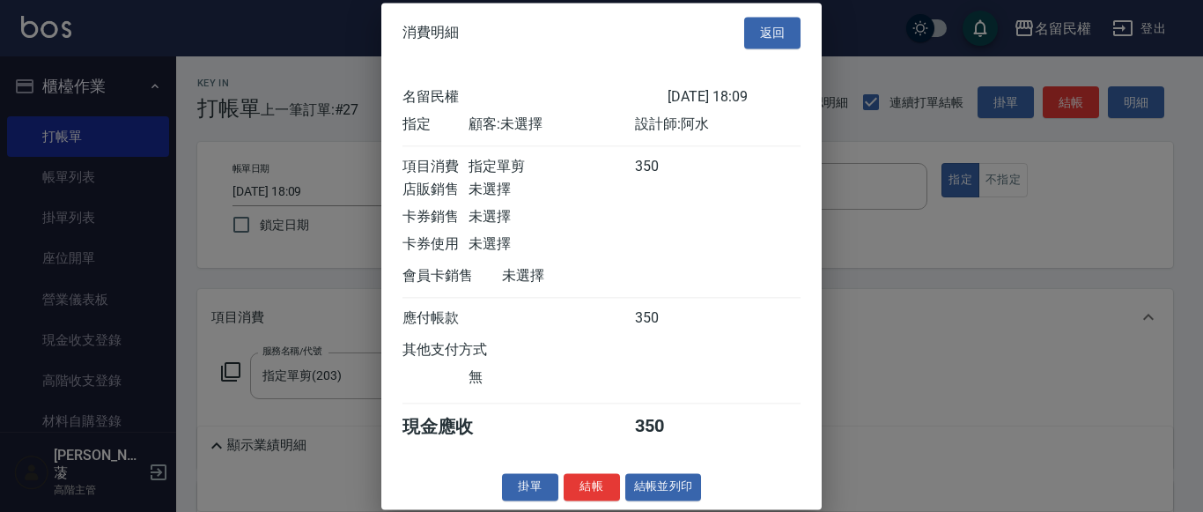
click at [602, 484] on button "結帳" at bounding box center [592, 486] width 56 height 27
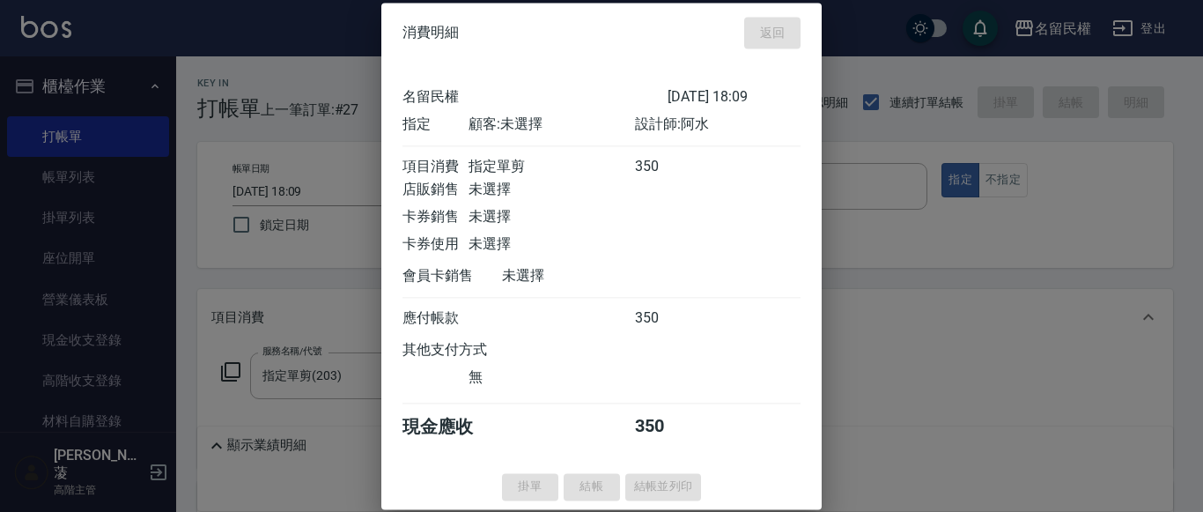
type input "[DATE] 18:22"
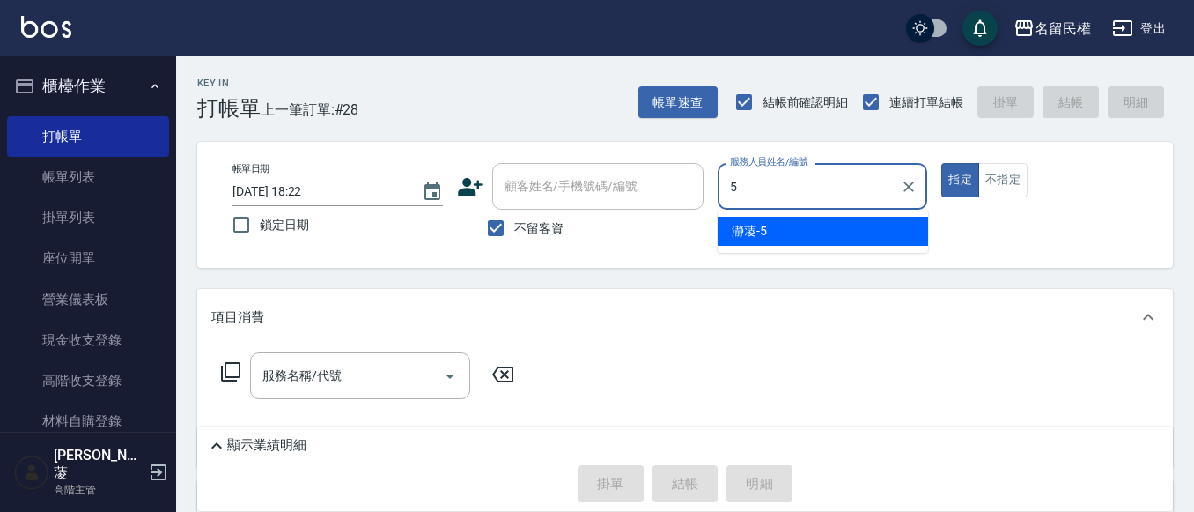
type input "瀞蓤-5"
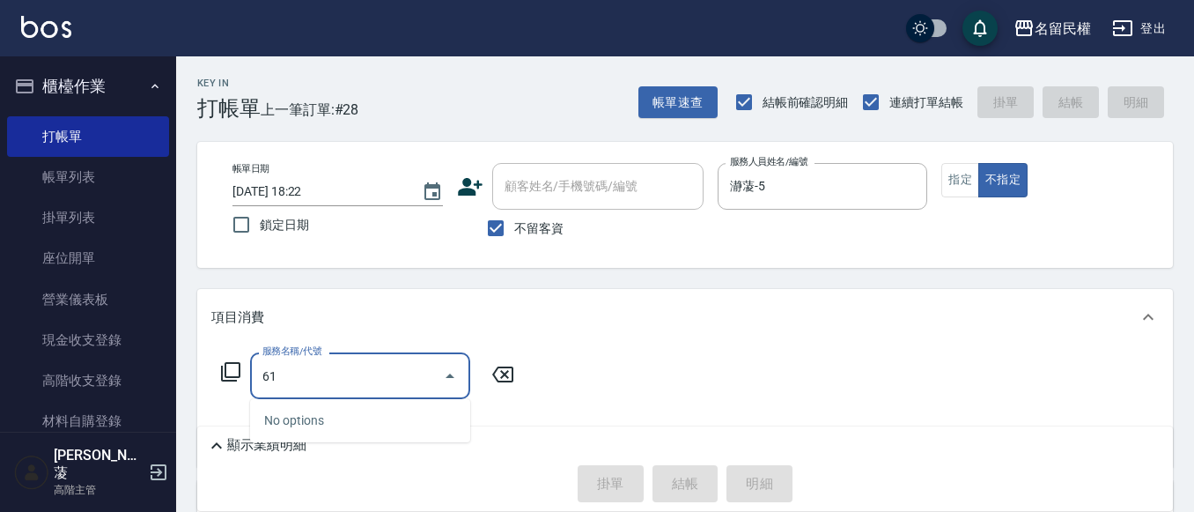
type input "6"
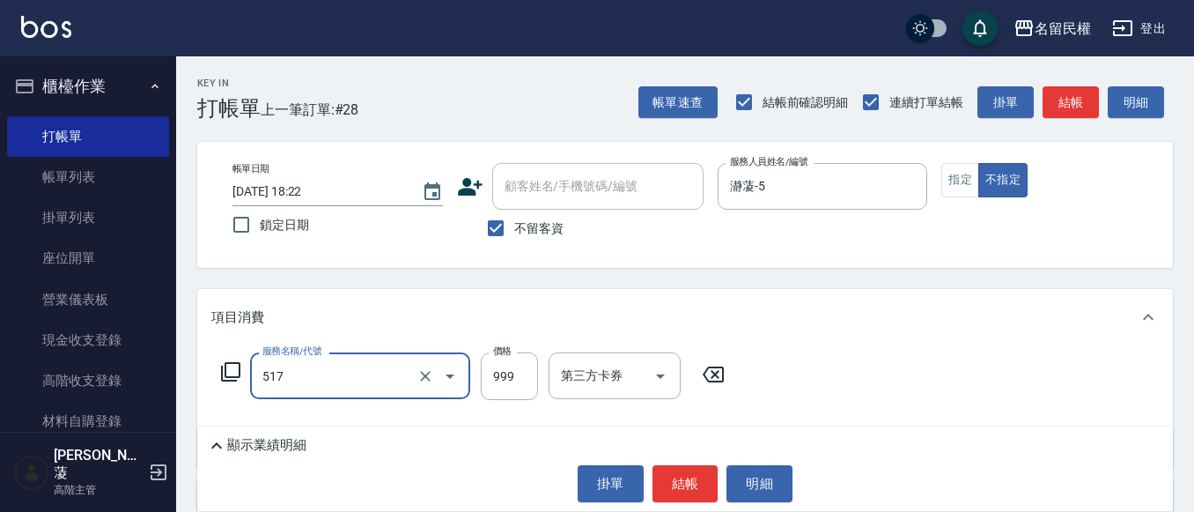
type input "5G科技護髮(517)"
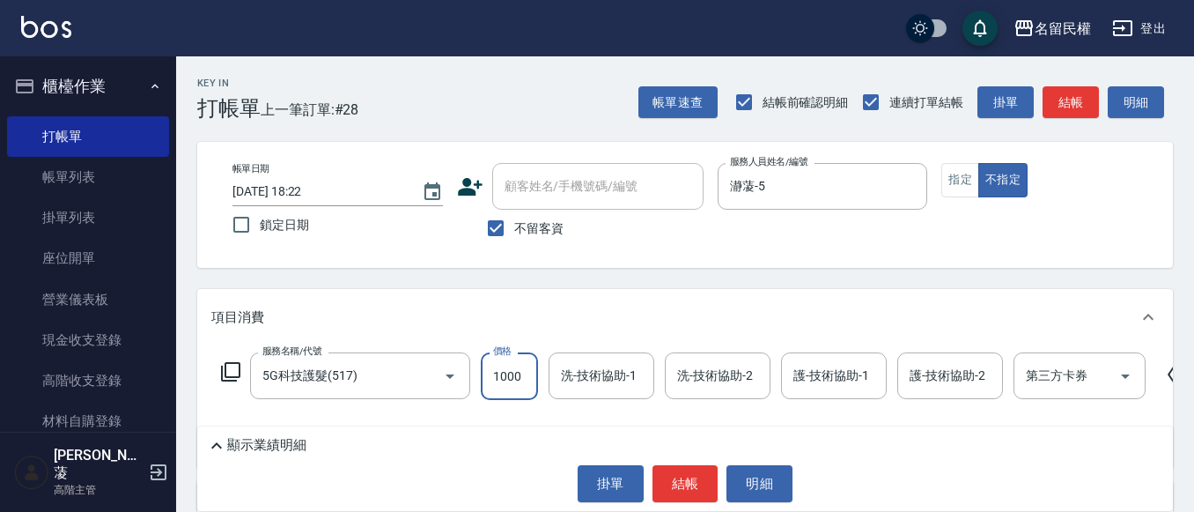
type input "1000"
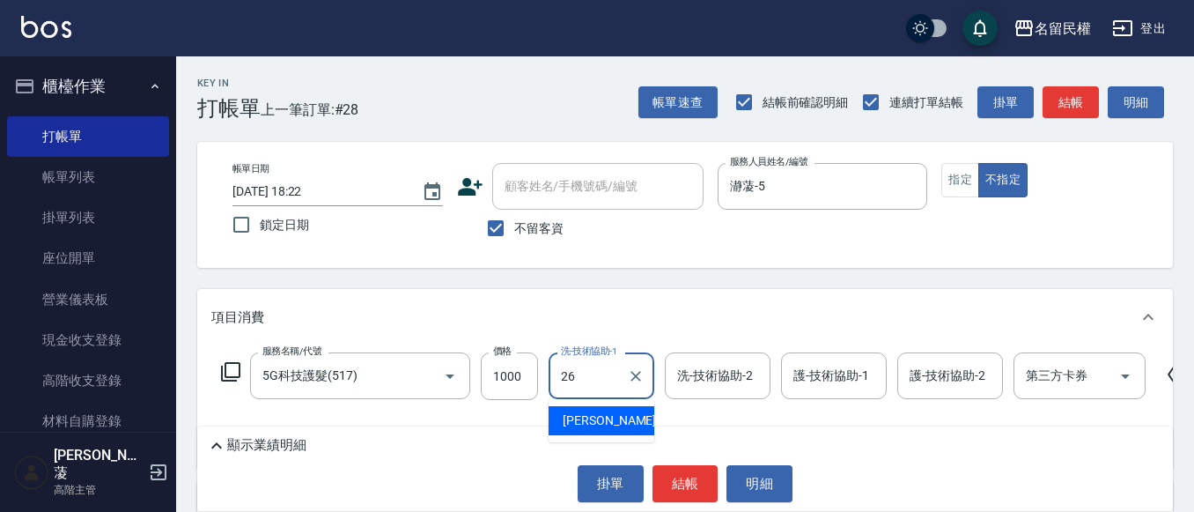
type input "沅莘-26"
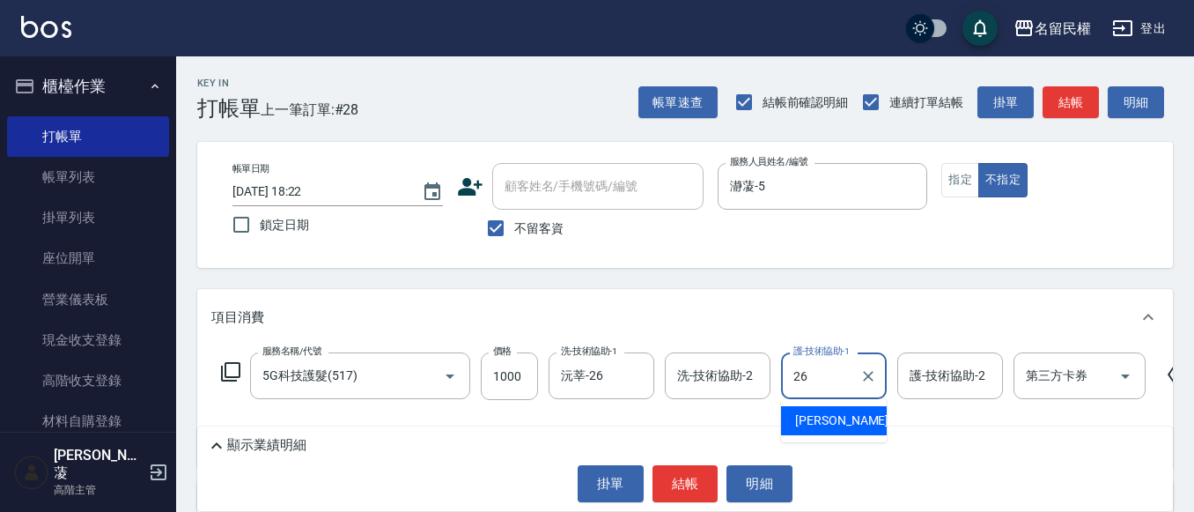
type input "沅莘-26"
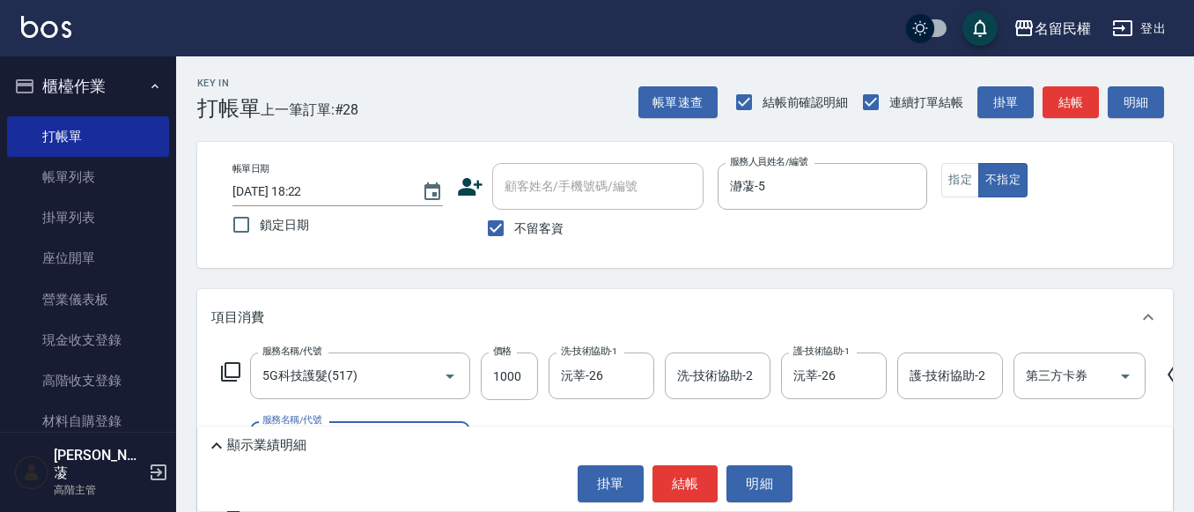
type input "7"
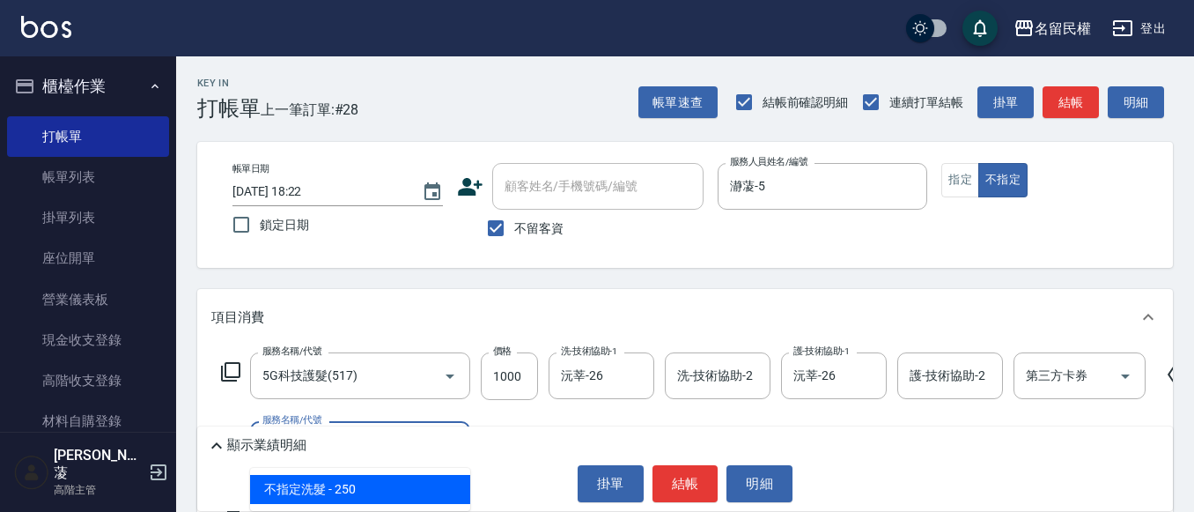
type input "不指定洗髮(101)"
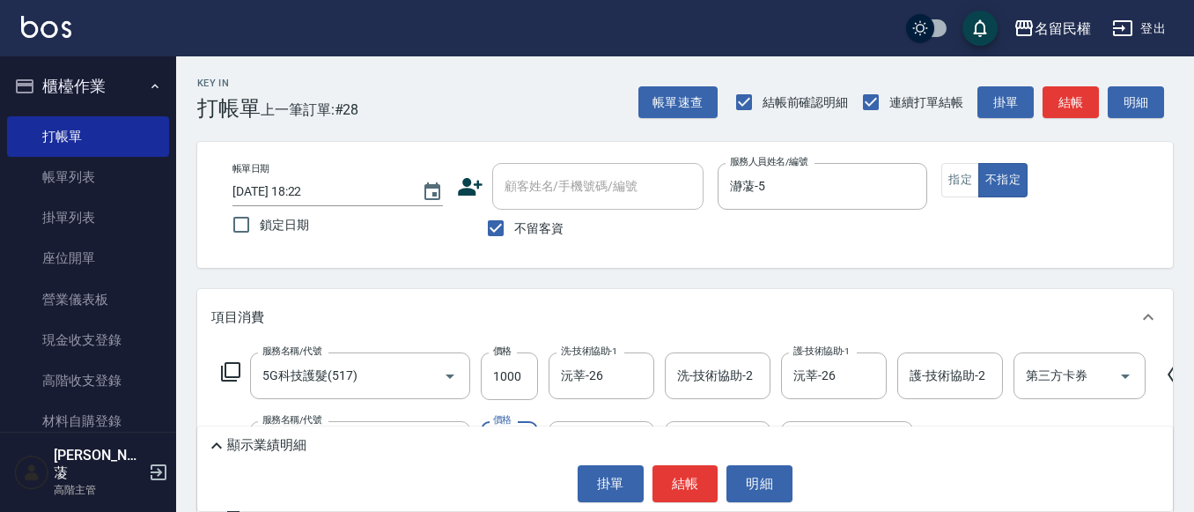
type input "300"
type input "沅莘-26"
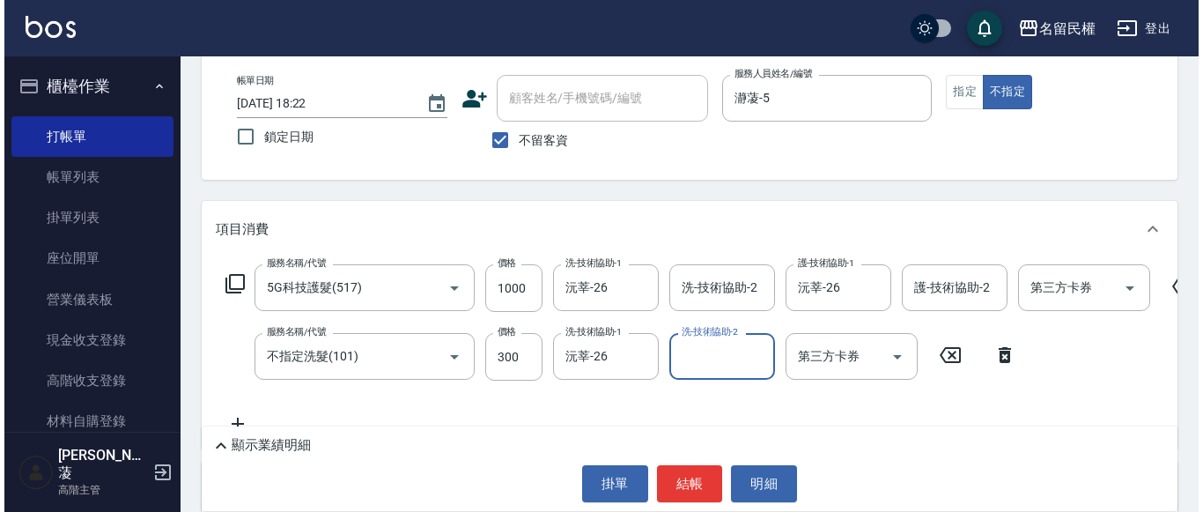
scroll to position [0, 0]
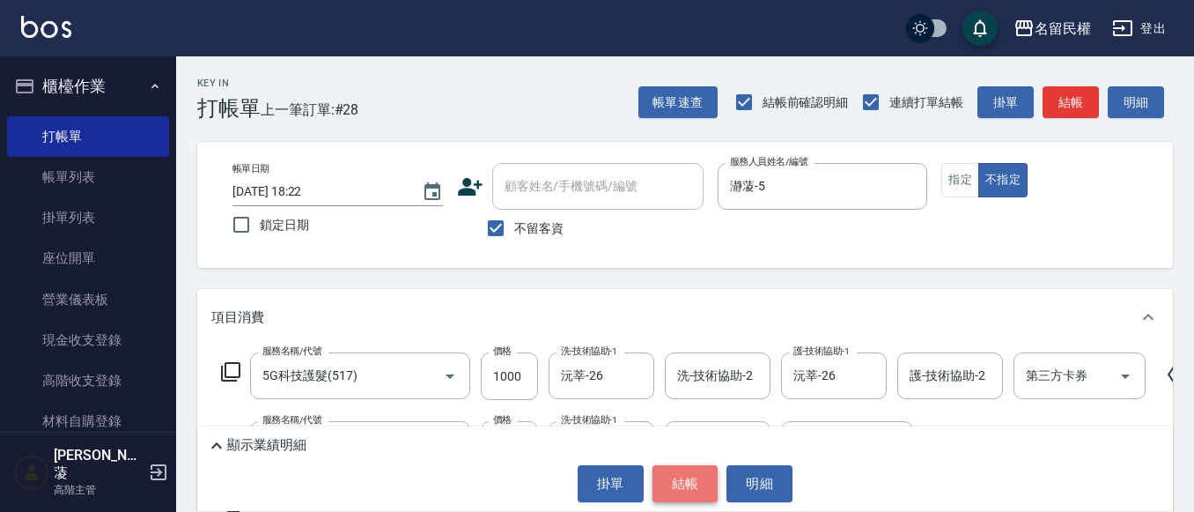
click at [679, 482] on button "結帳" at bounding box center [686, 483] width 66 height 37
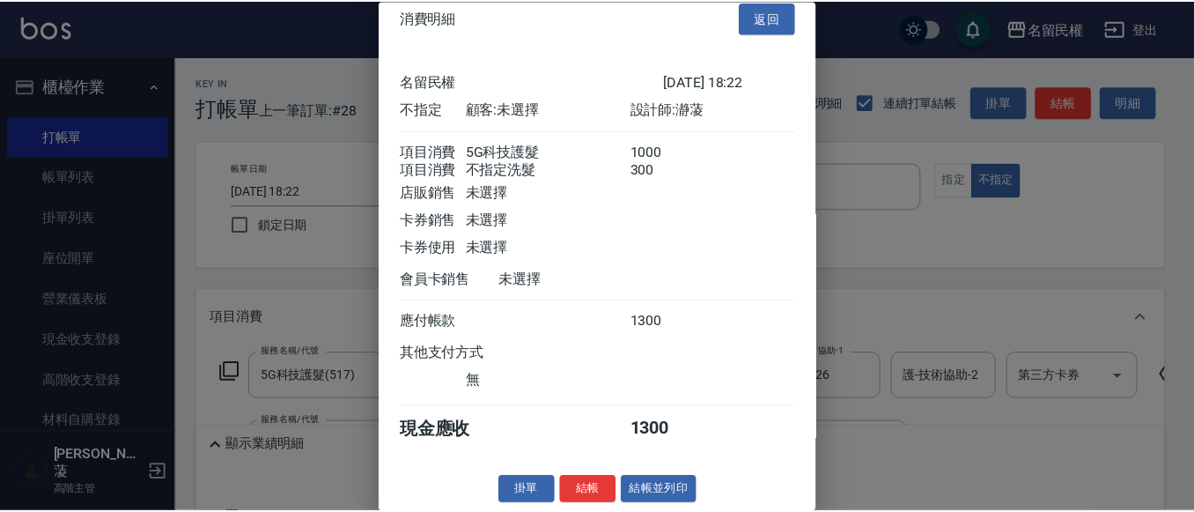
scroll to position [44, 0]
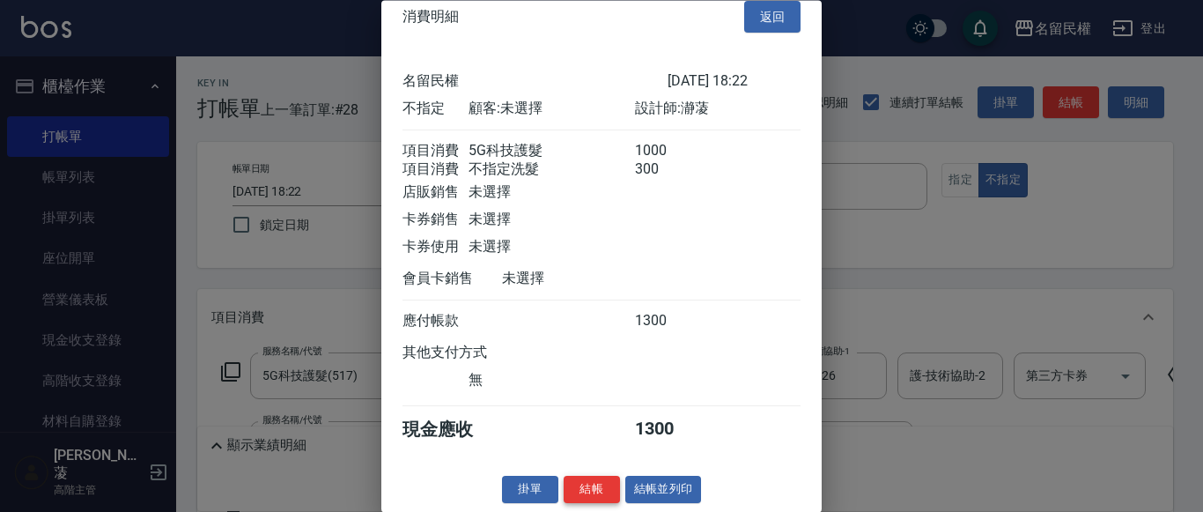
click at [611, 491] on button "結帳" at bounding box center [592, 489] width 56 height 27
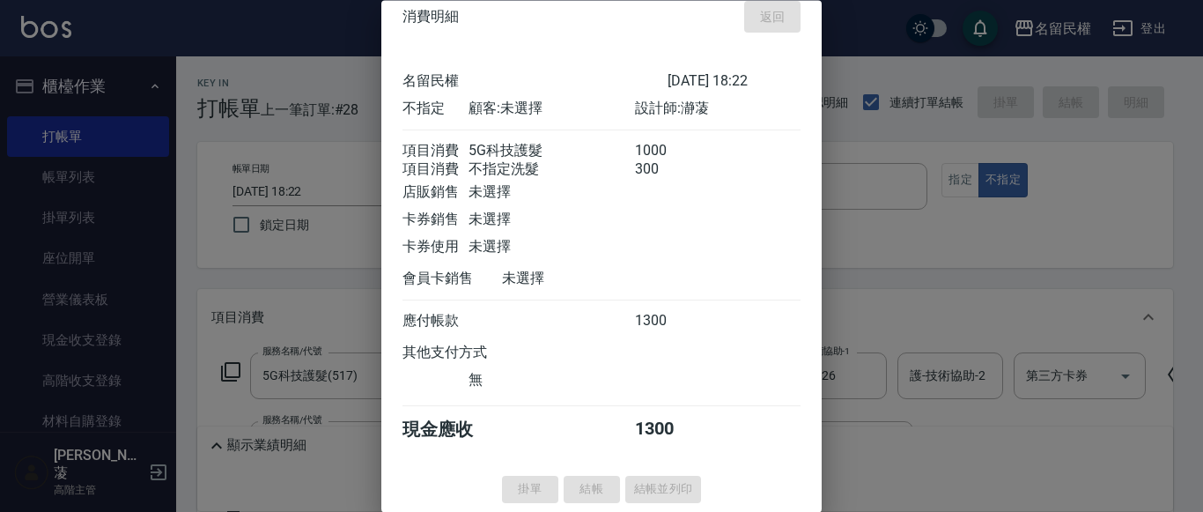
type input "[DATE] 18:42"
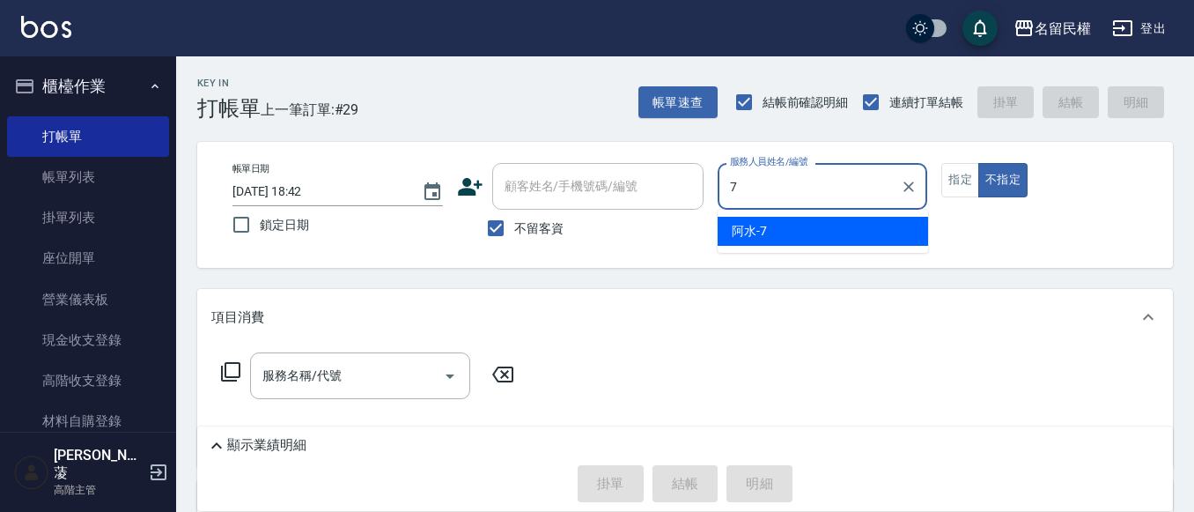
type input "阿水-7"
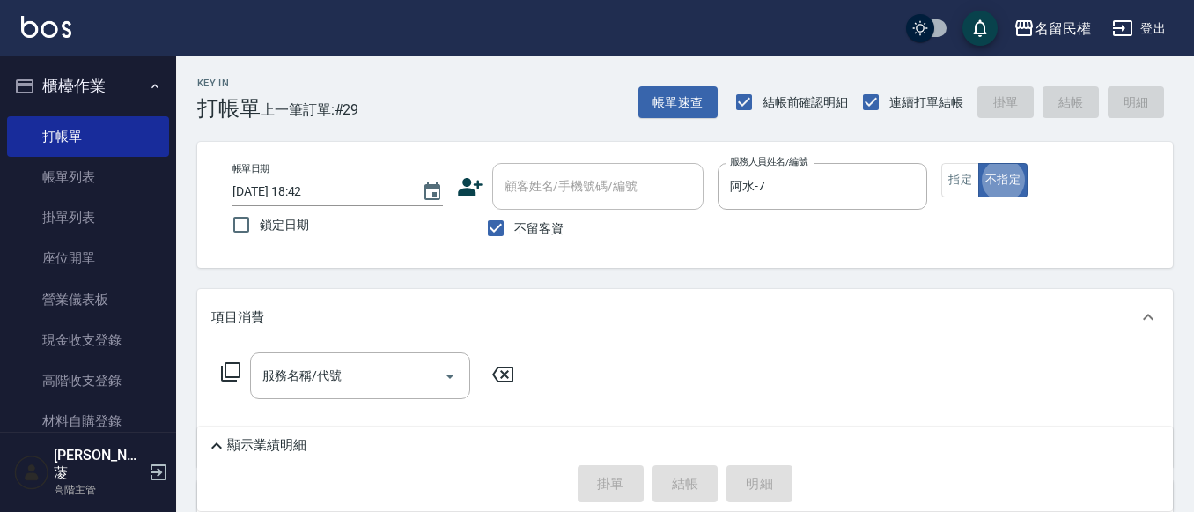
type button "false"
click at [943, 181] on button "指定" at bounding box center [960, 180] width 38 height 34
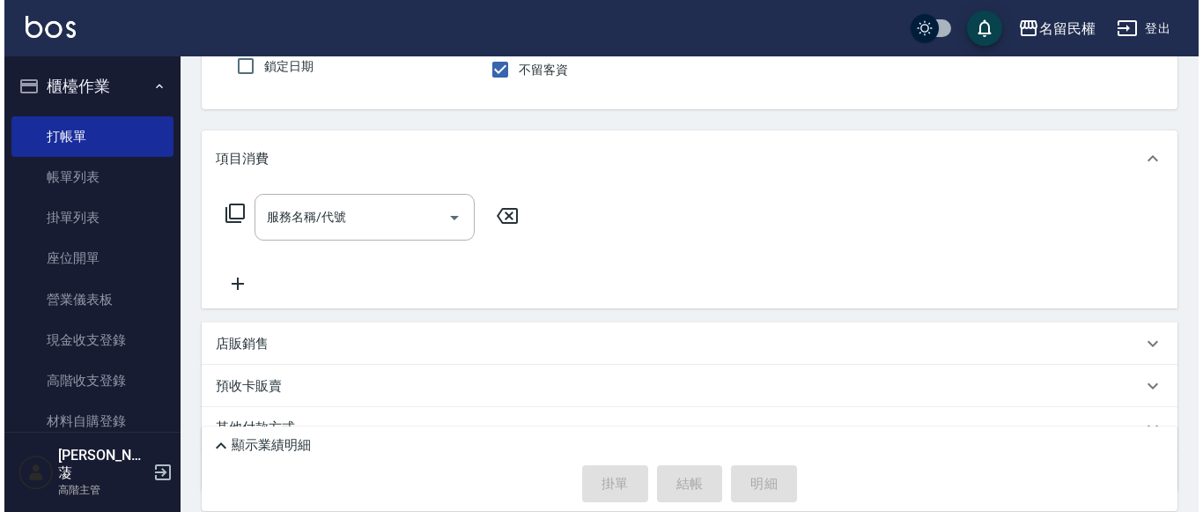
scroll to position [176, 0]
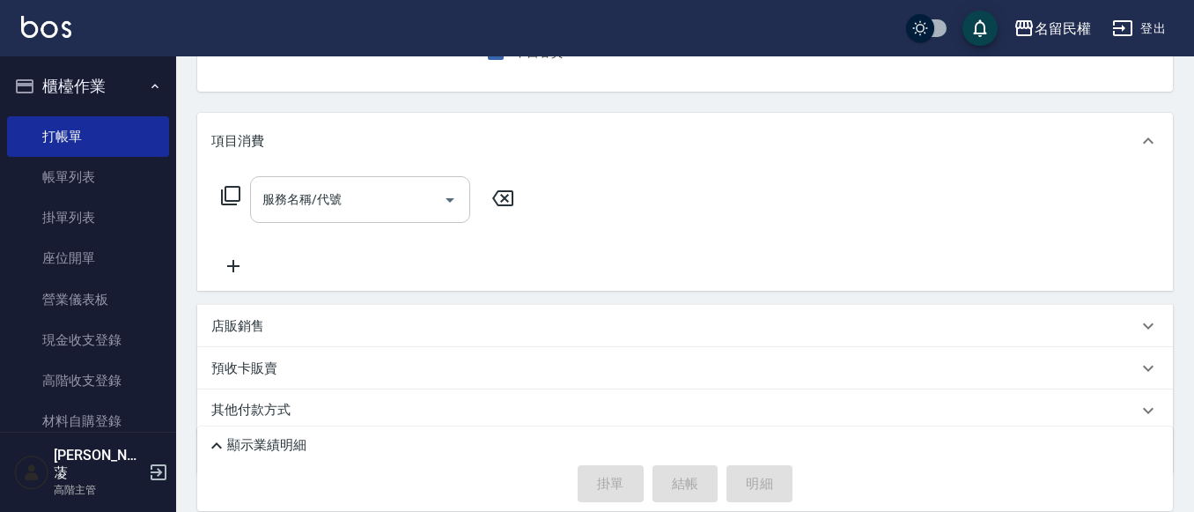
click at [395, 213] on input "服務名稱/代號" at bounding box center [347, 199] width 178 height 31
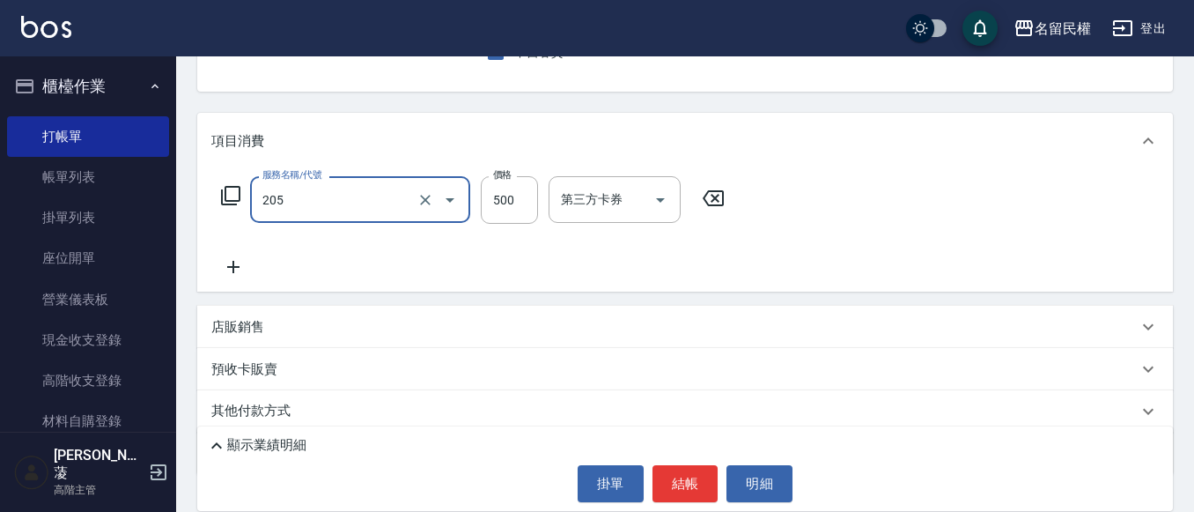
type input "指定洗剪(205)"
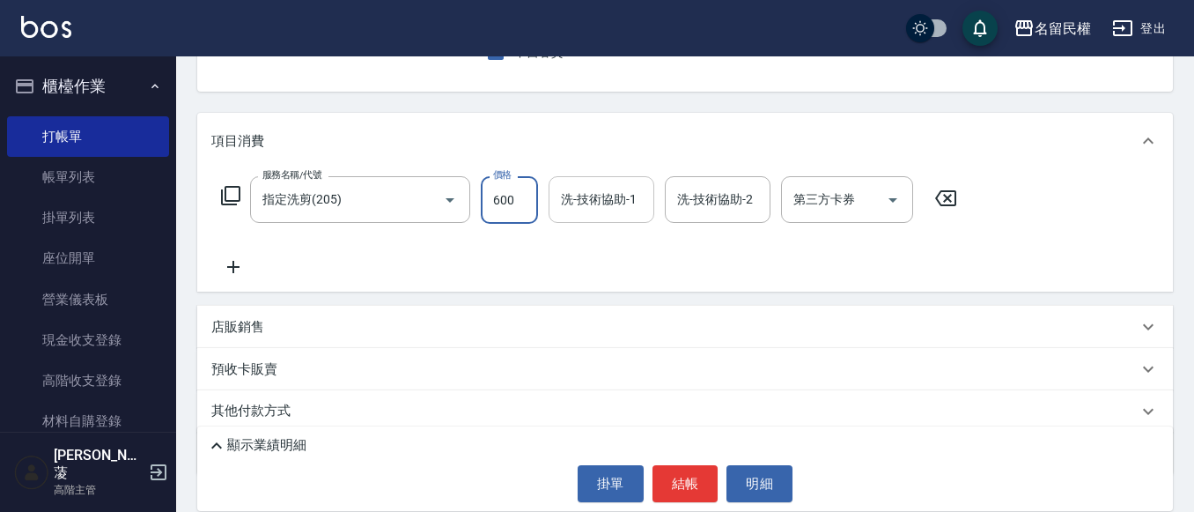
type input "600"
click at [599, 202] on input "洗-技術協助-1" at bounding box center [602, 199] width 90 height 31
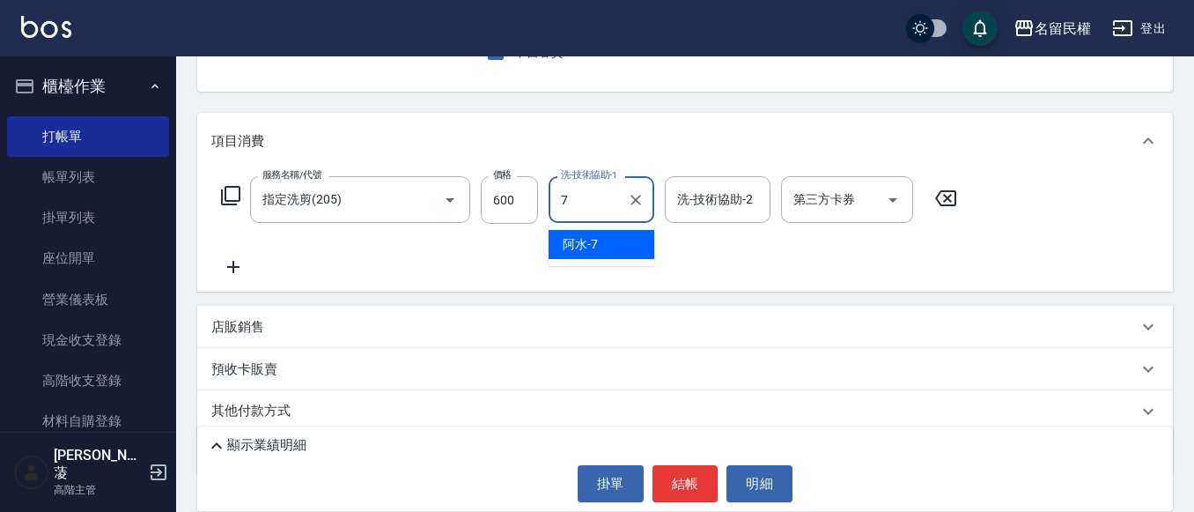
type input "阿水-7"
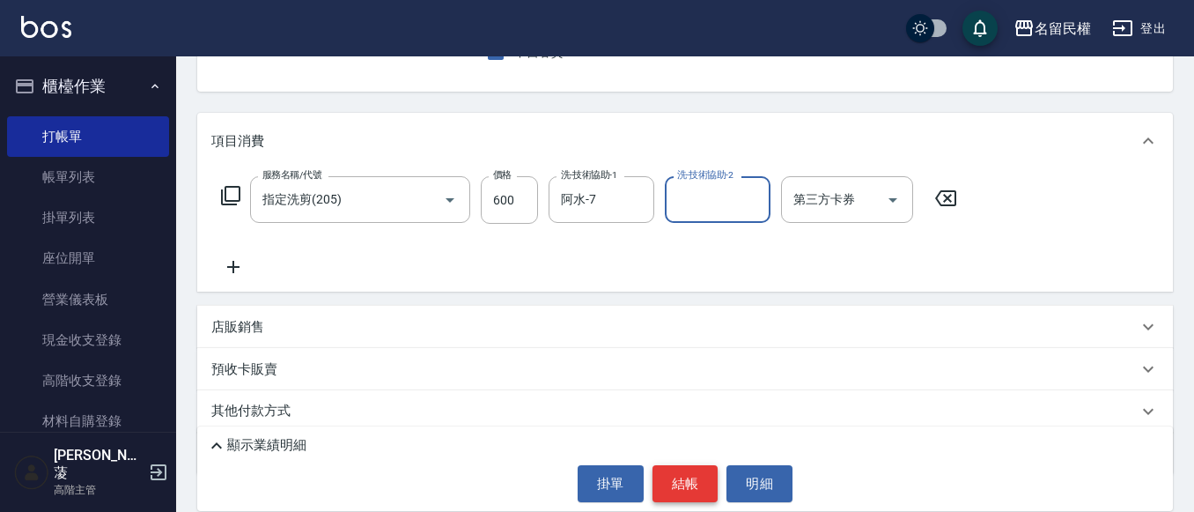
click at [680, 486] on button "結帳" at bounding box center [686, 483] width 66 height 37
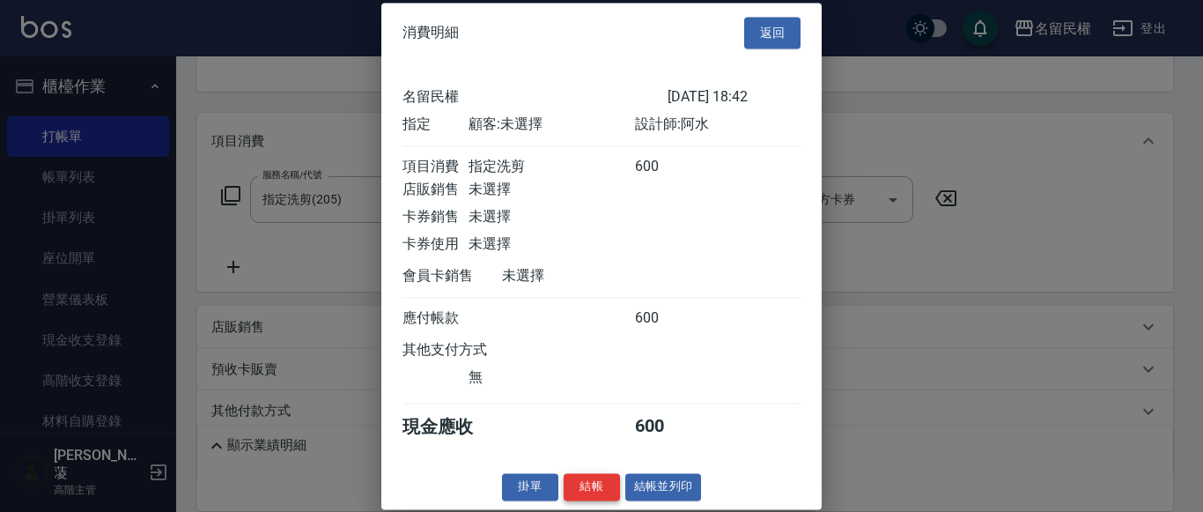
scroll to position [23, 0]
click at [598, 487] on button "結帳" at bounding box center [592, 486] width 56 height 27
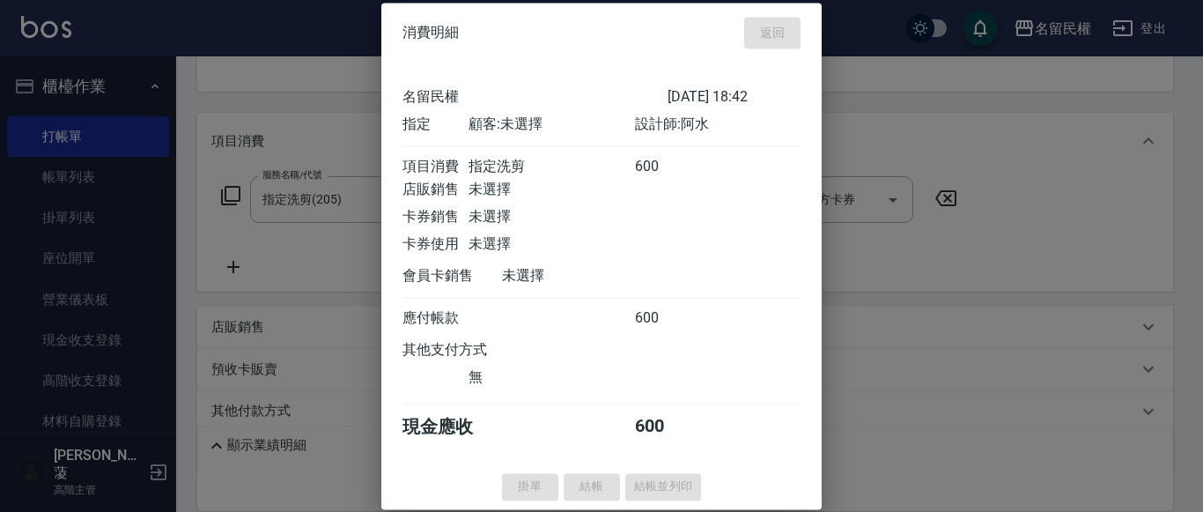
type input "[DATE] 19:00"
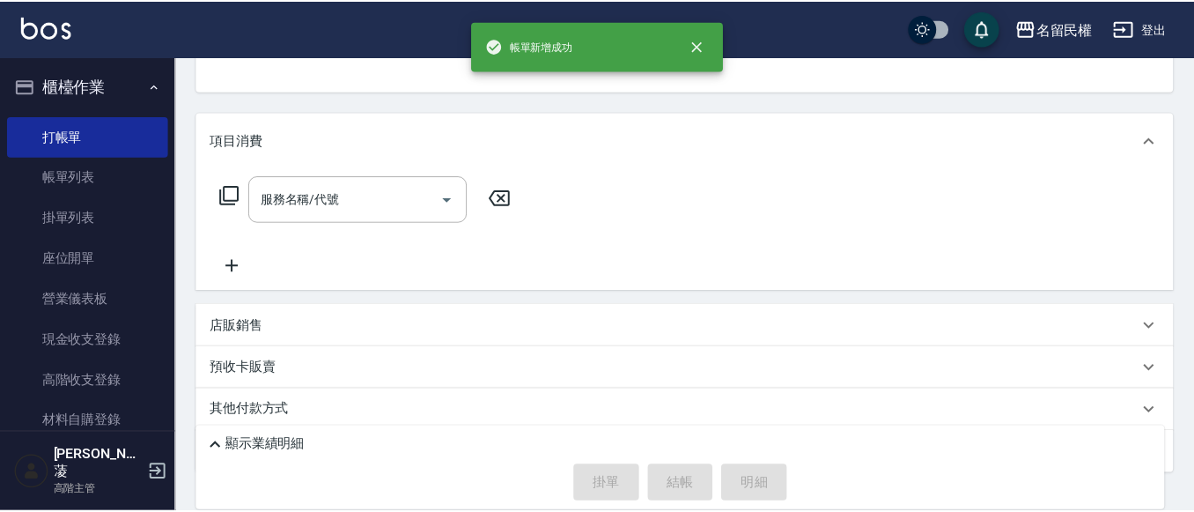
scroll to position [171, 0]
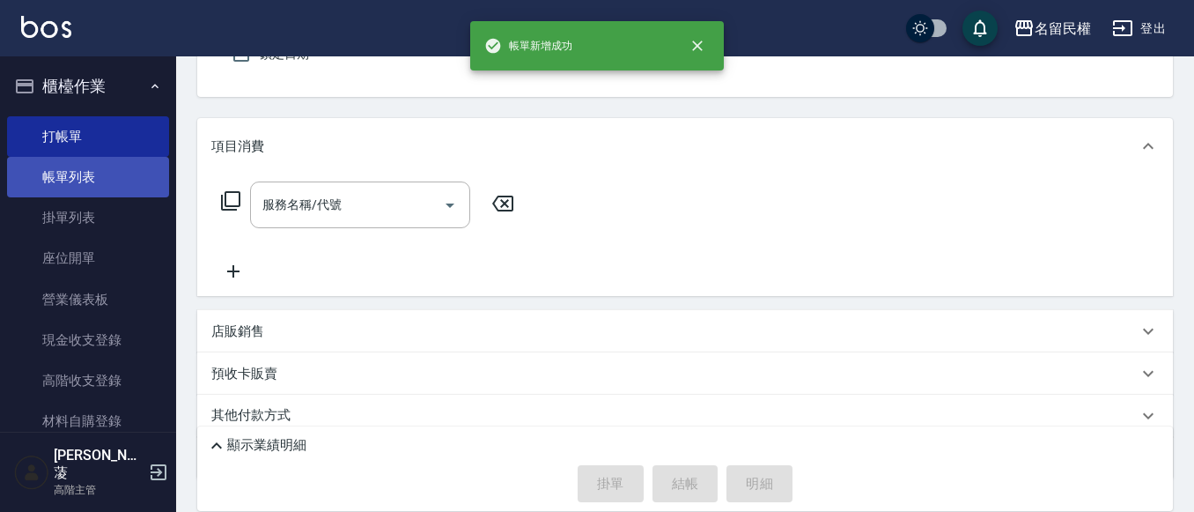
click at [96, 173] on link "帳單列表" at bounding box center [88, 177] width 162 height 41
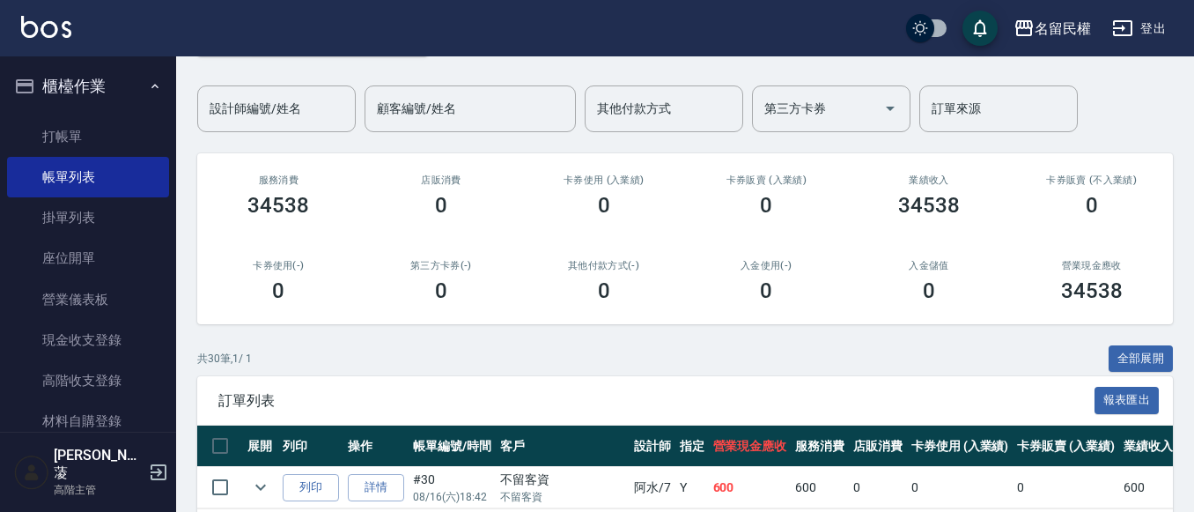
scroll to position [88, 0]
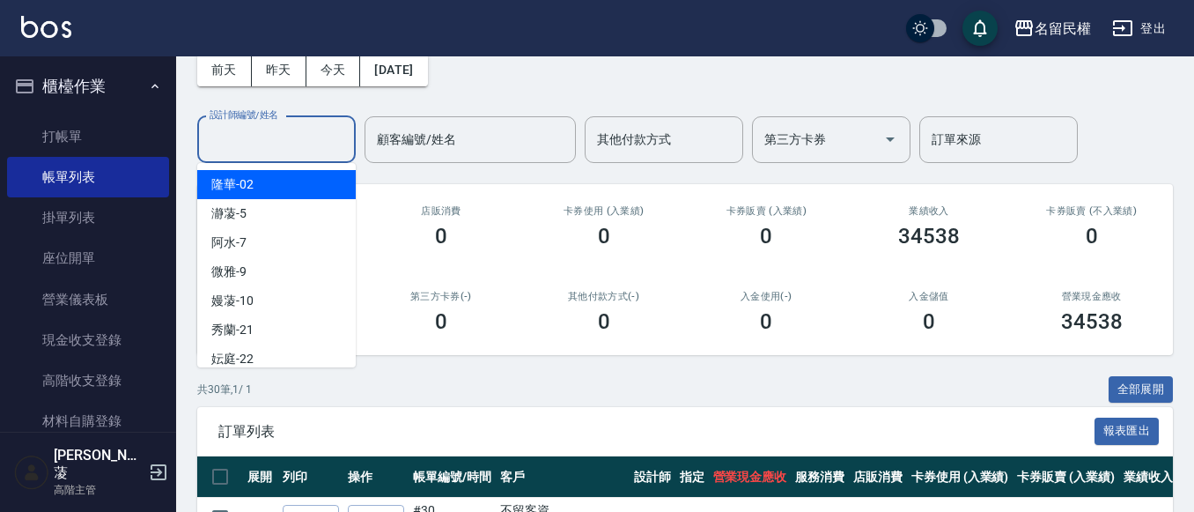
click at [284, 138] on input "設計師編號/姓名" at bounding box center [276, 139] width 143 height 31
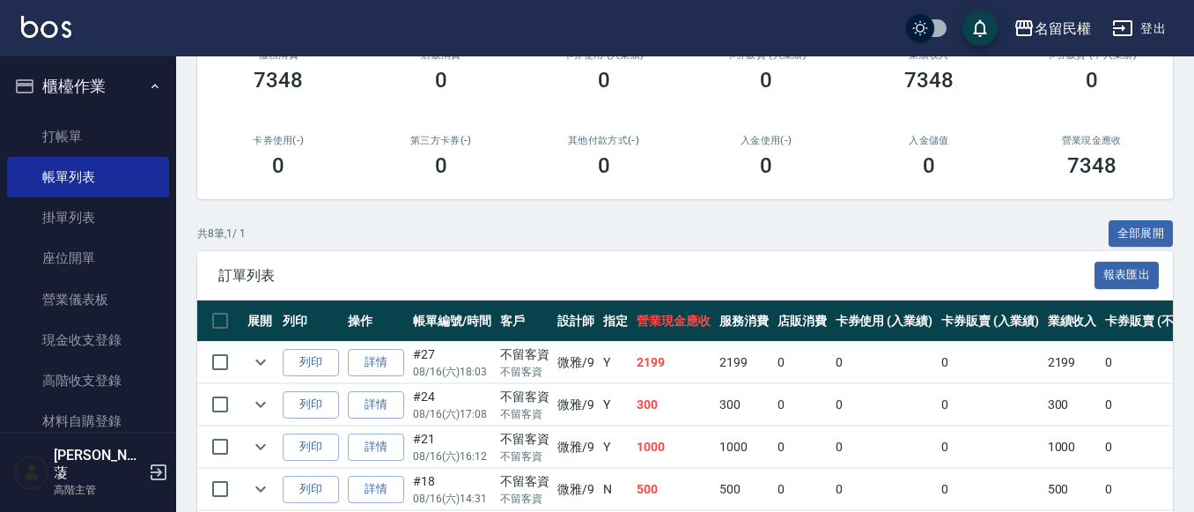
scroll to position [0, 0]
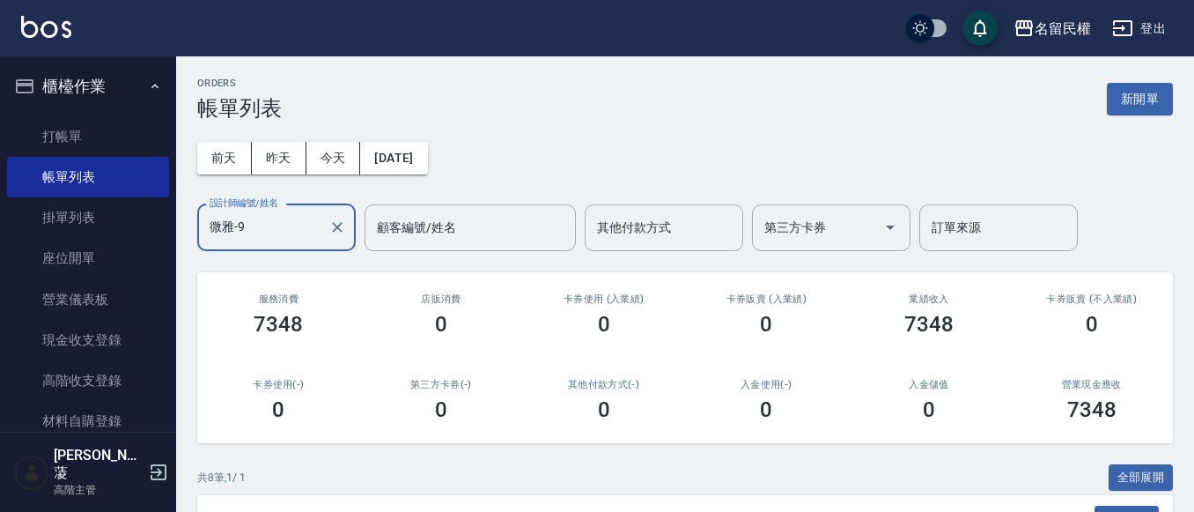
click at [288, 220] on input "微雅-9" at bounding box center [263, 227] width 116 height 31
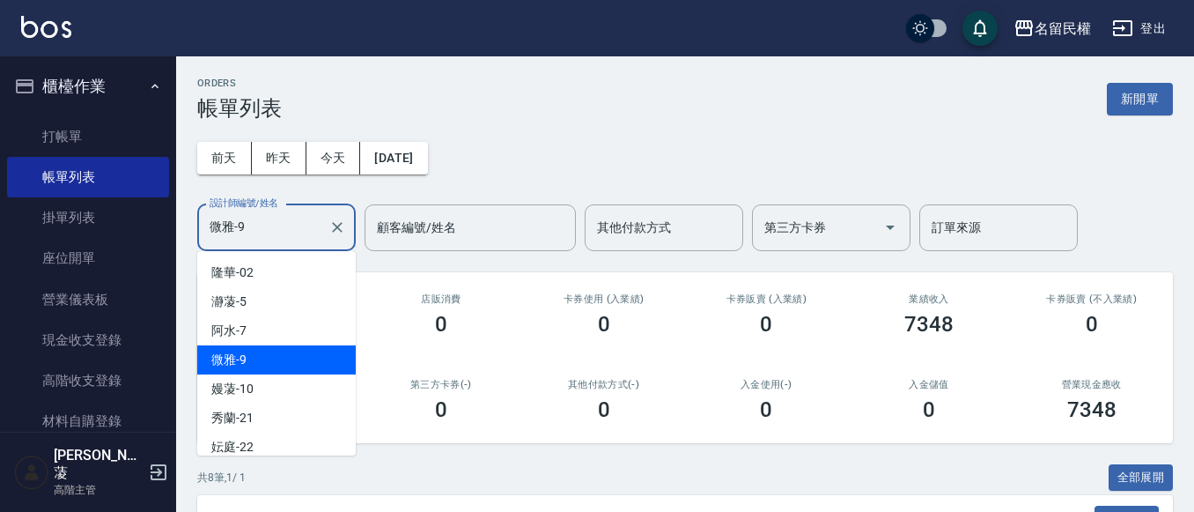
click at [288, 220] on input "微雅-9" at bounding box center [263, 227] width 116 height 31
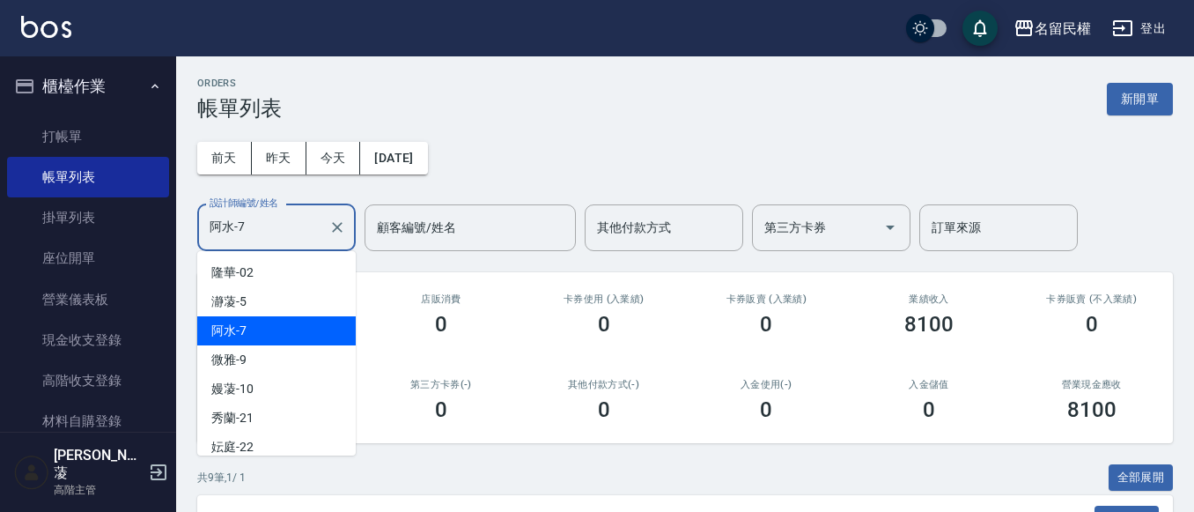
click at [271, 228] on input "阿水-7" at bounding box center [263, 227] width 116 height 31
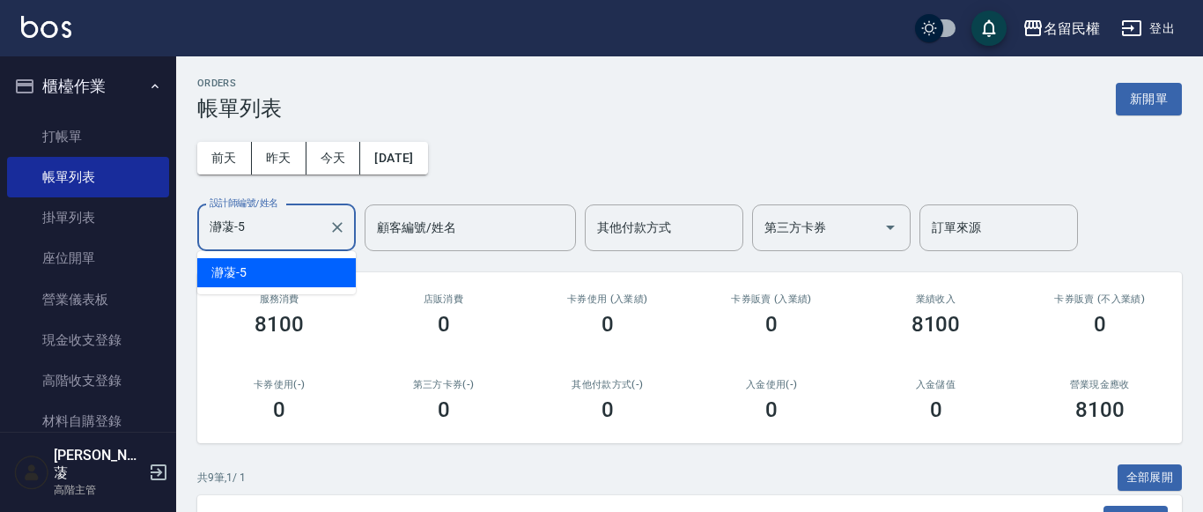
type input "瀞蓤-5"
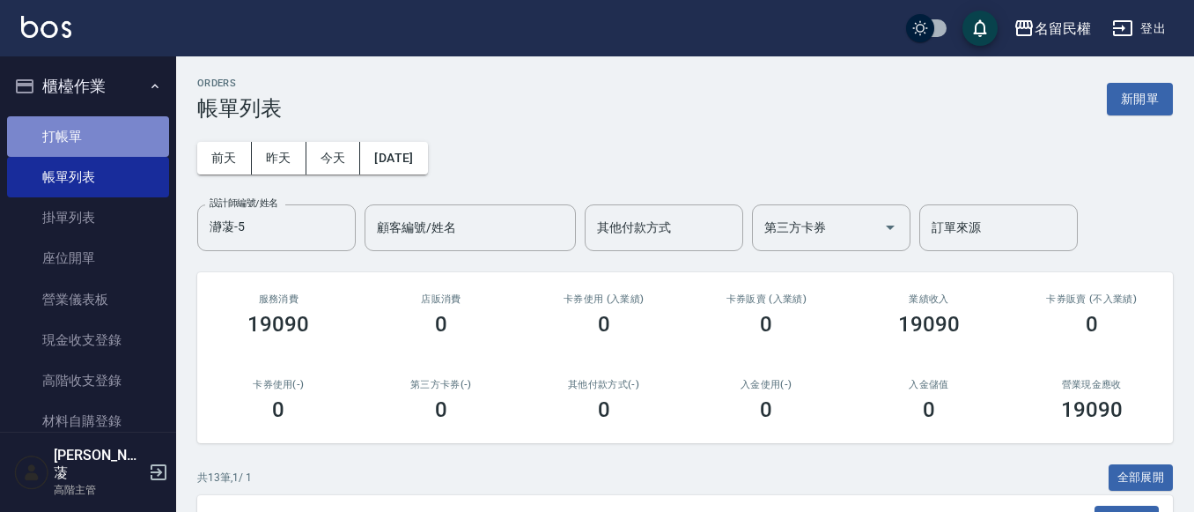
click at [103, 149] on link "打帳單" at bounding box center [88, 136] width 162 height 41
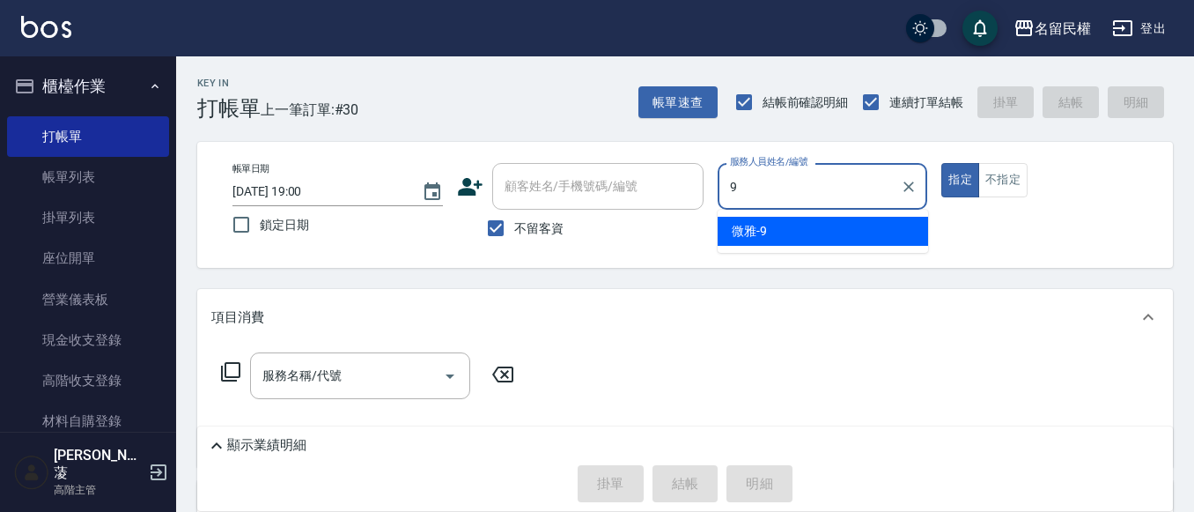
type input "微雅-9"
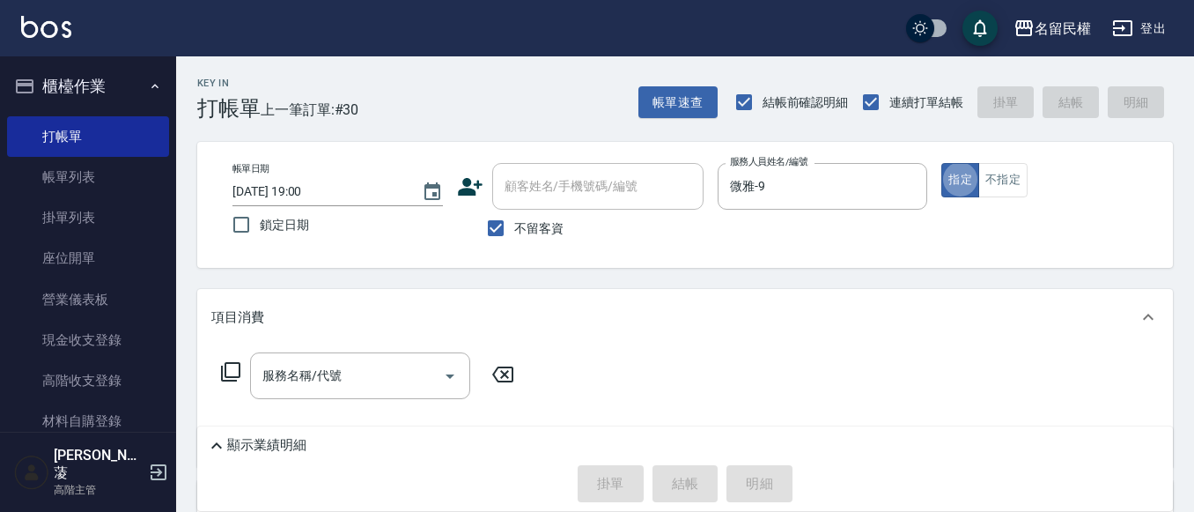
type button "true"
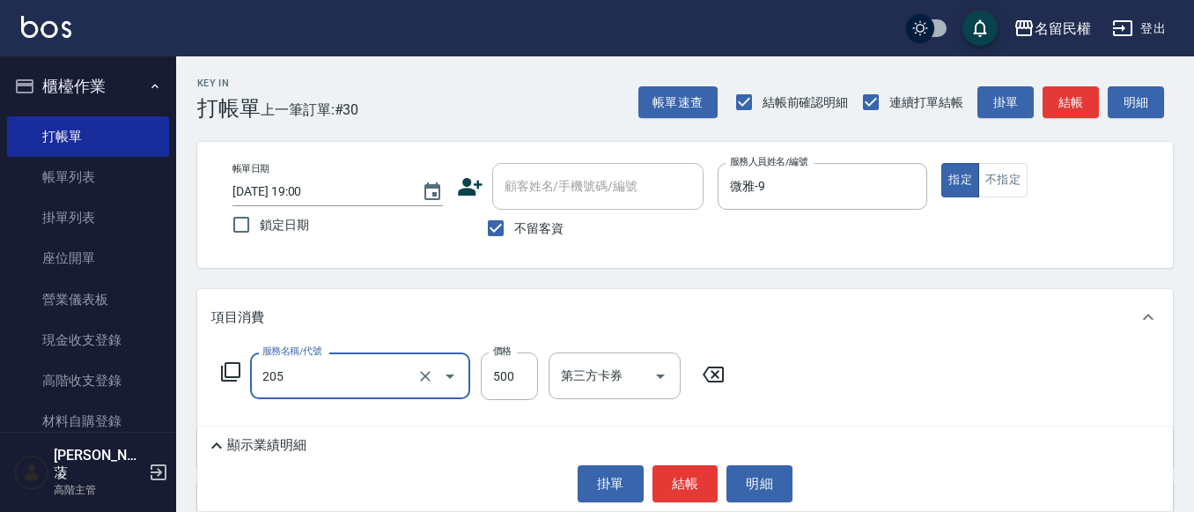
type input "指定洗剪(205)"
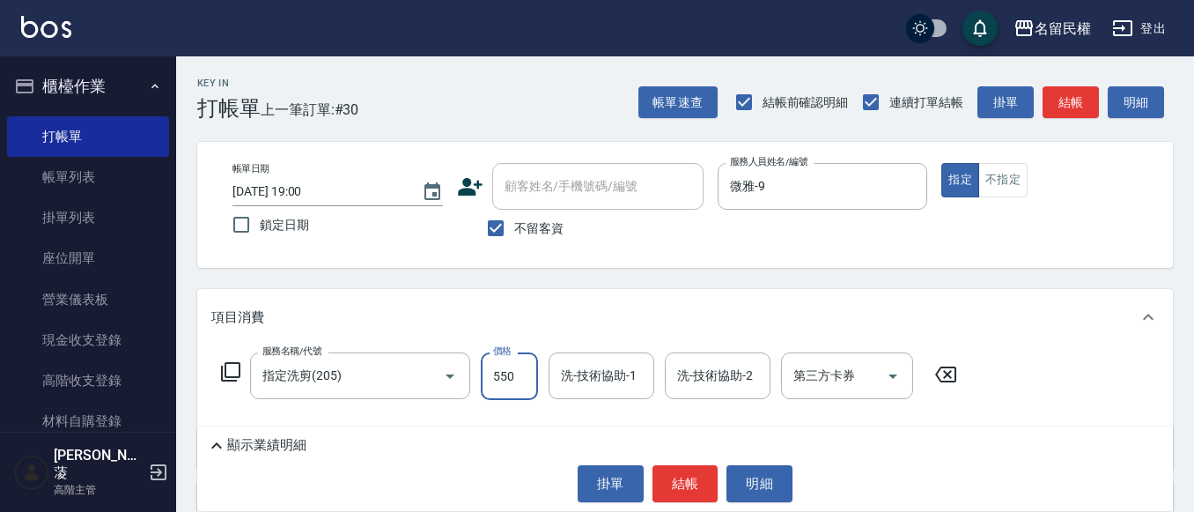
type input "550"
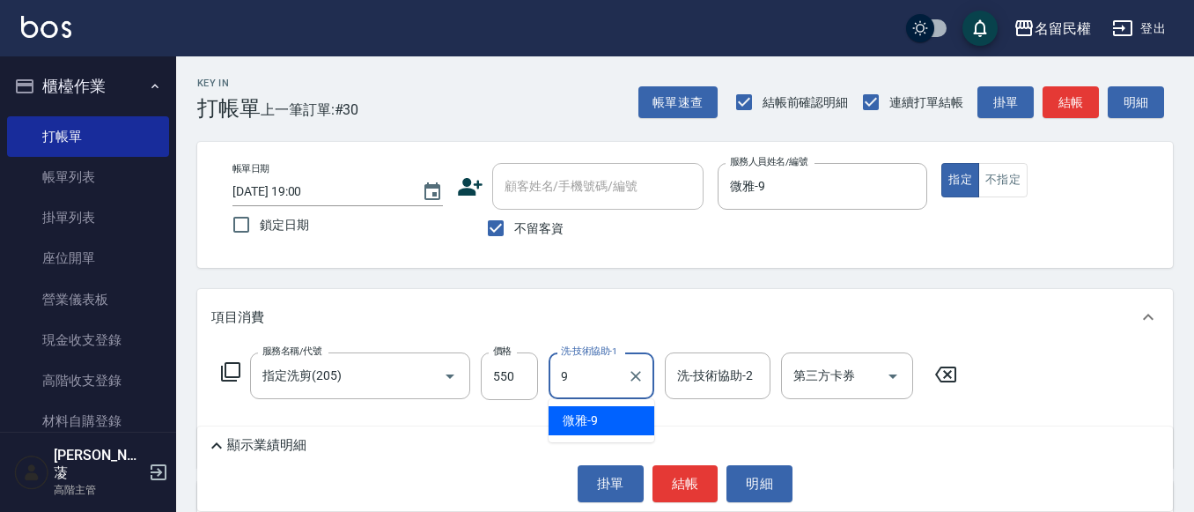
type input "微雅-9"
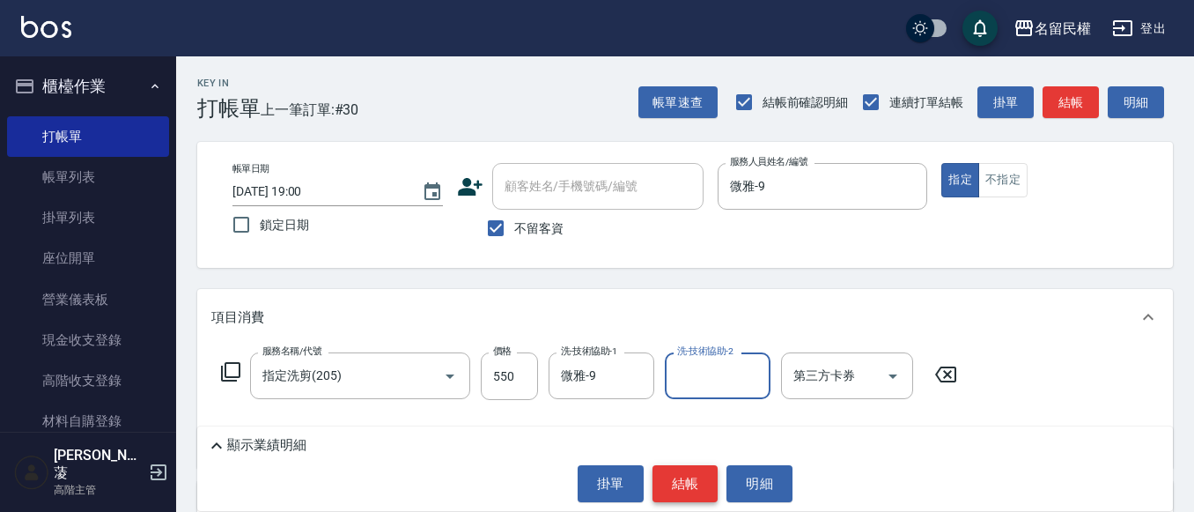
click at [672, 486] on button "結帳" at bounding box center [686, 483] width 66 height 37
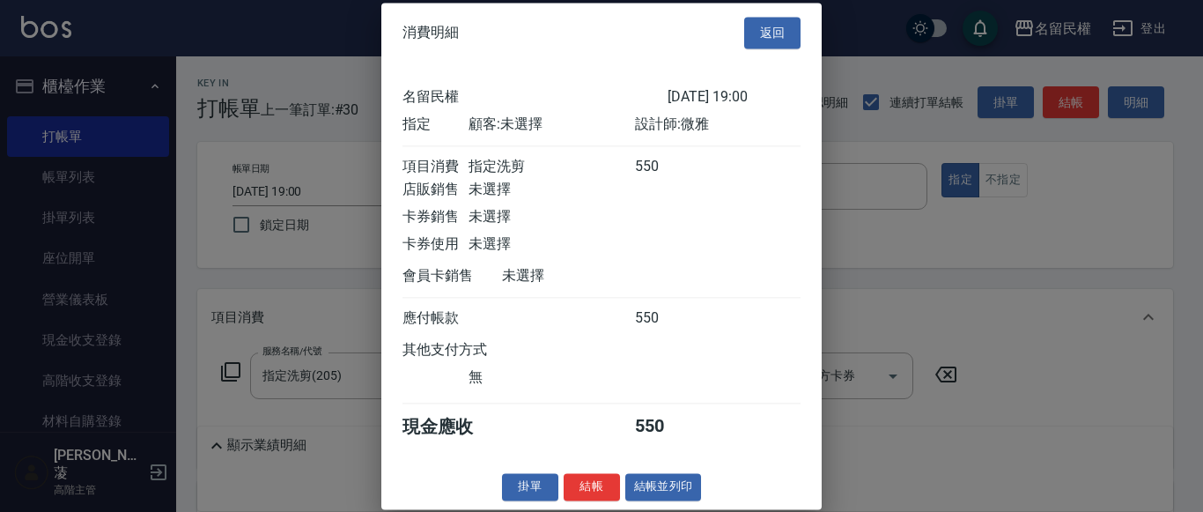
click at [575, 497] on div "消費明細 返回 名留民權 [DATE] 19:00 指定 顧客: 未選擇 設計師: 微雅 項目消費 指定洗剪 550 店販銷售 未選擇 卡券銷售 未選擇 卡券…" at bounding box center [601, 256] width 440 height 506
click at [579, 500] on button "結帳" at bounding box center [592, 486] width 56 height 27
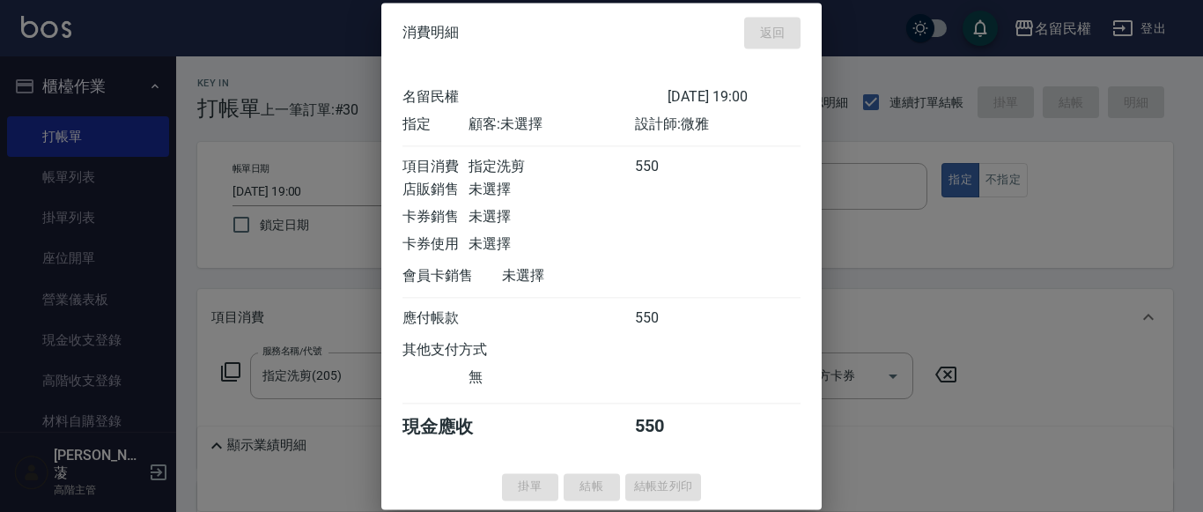
type input "[DATE] 19:15"
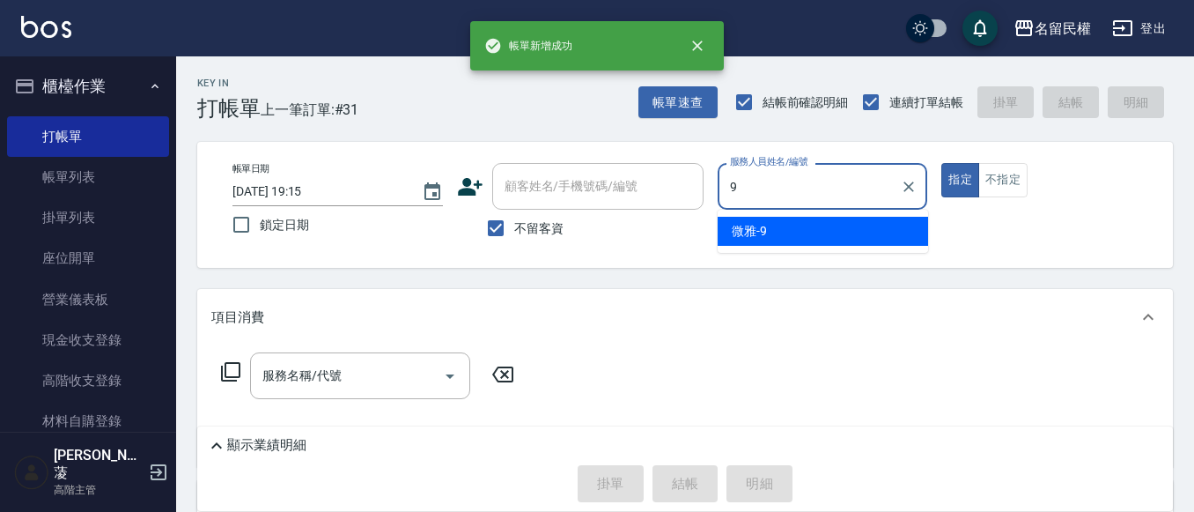
type input "微雅-9"
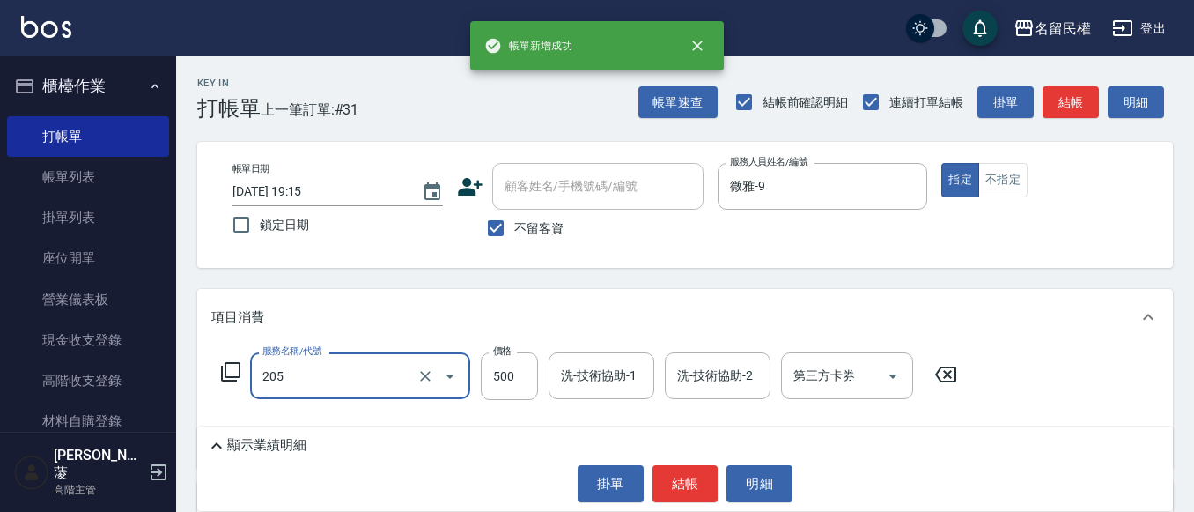
type input "指定洗剪(205)"
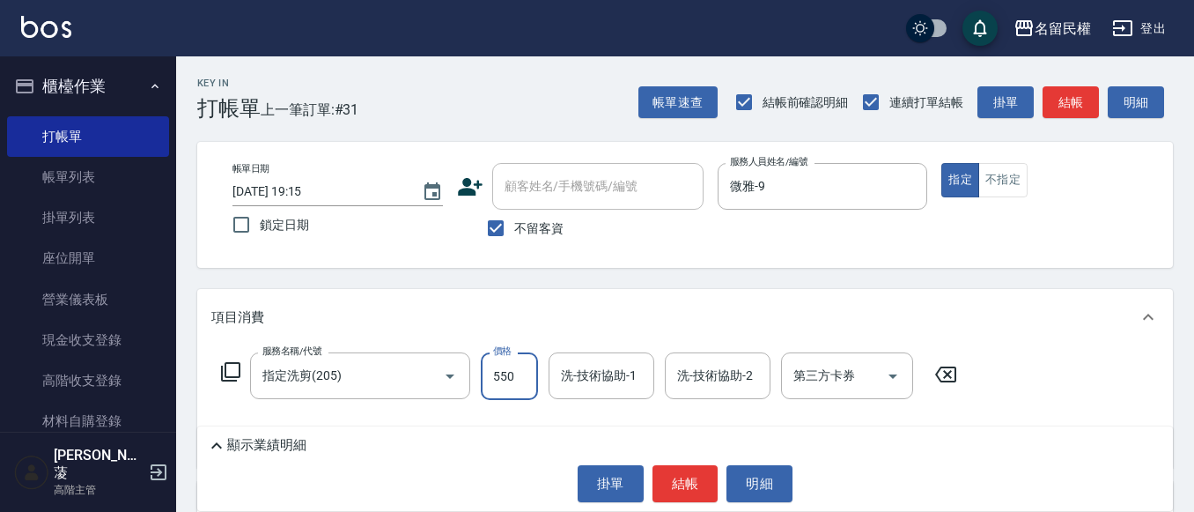
type input "550"
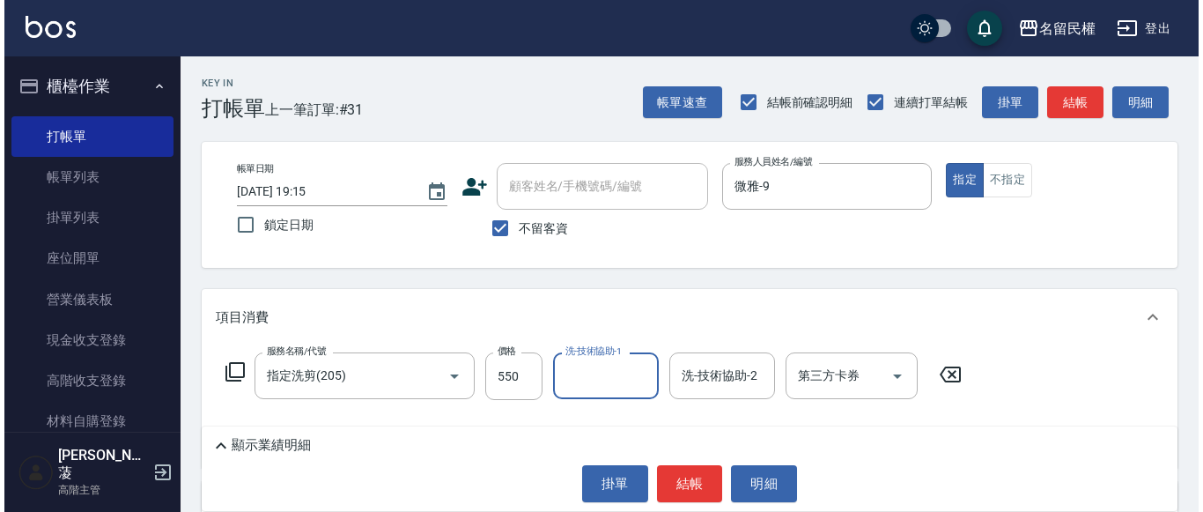
scroll to position [88, 0]
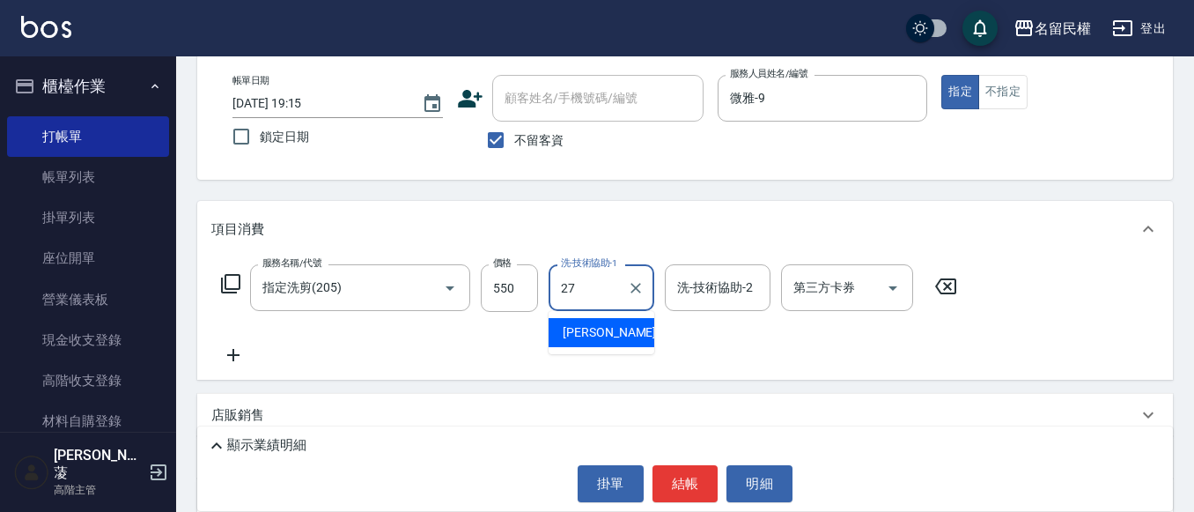
type input "[PERSON_NAME]-27"
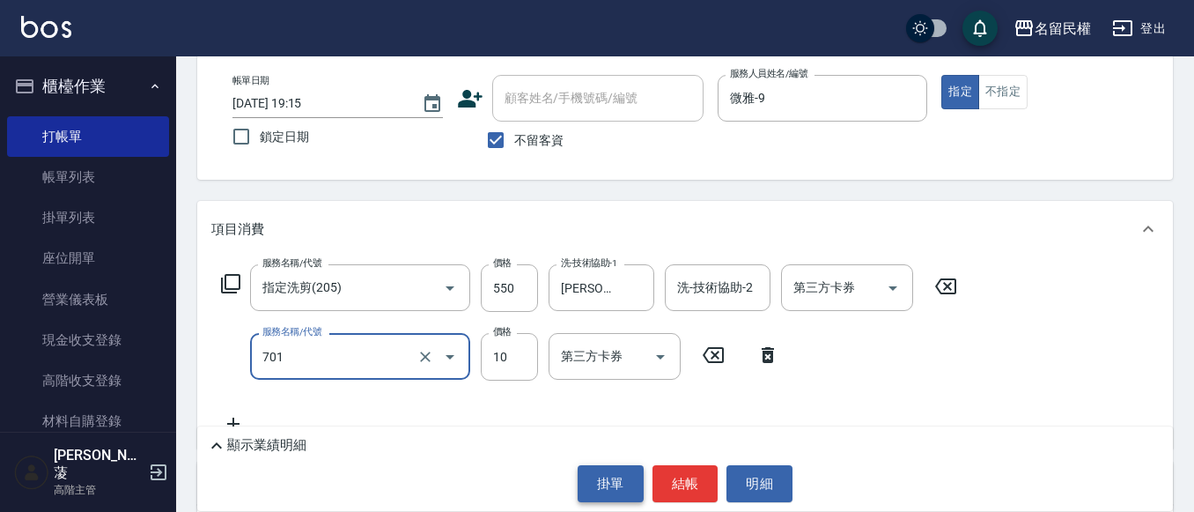
type input "[PERSON_NAME](701)"
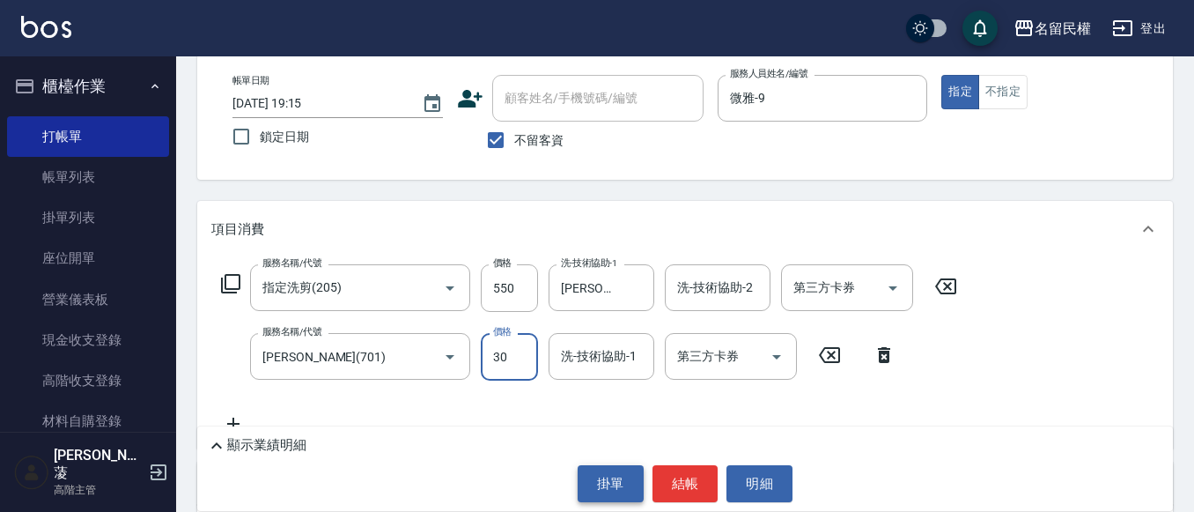
type input "30"
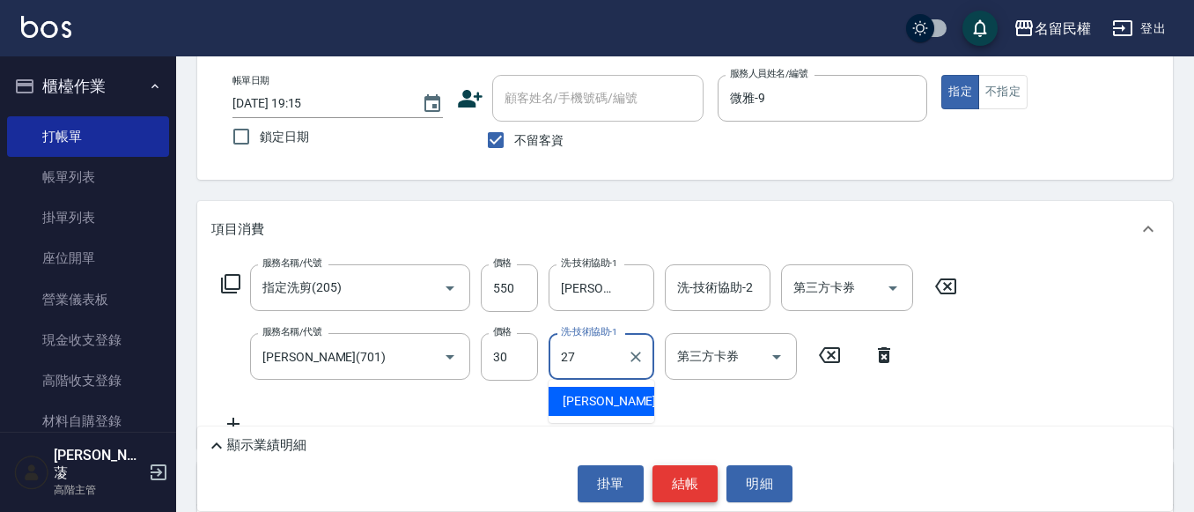
type input "[PERSON_NAME]-27"
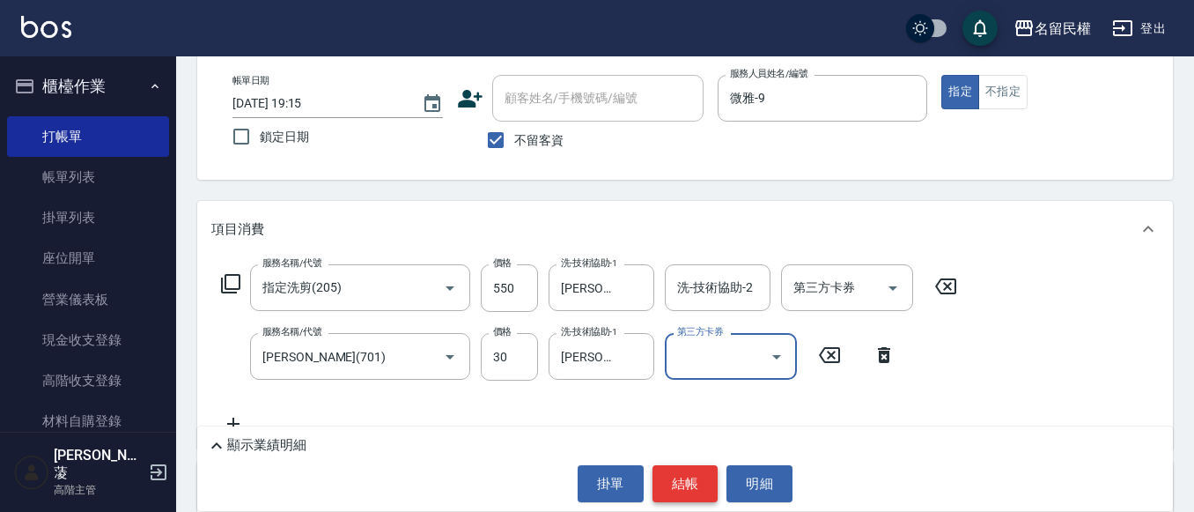
click at [709, 484] on button "結帳" at bounding box center [686, 483] width 66 height 37
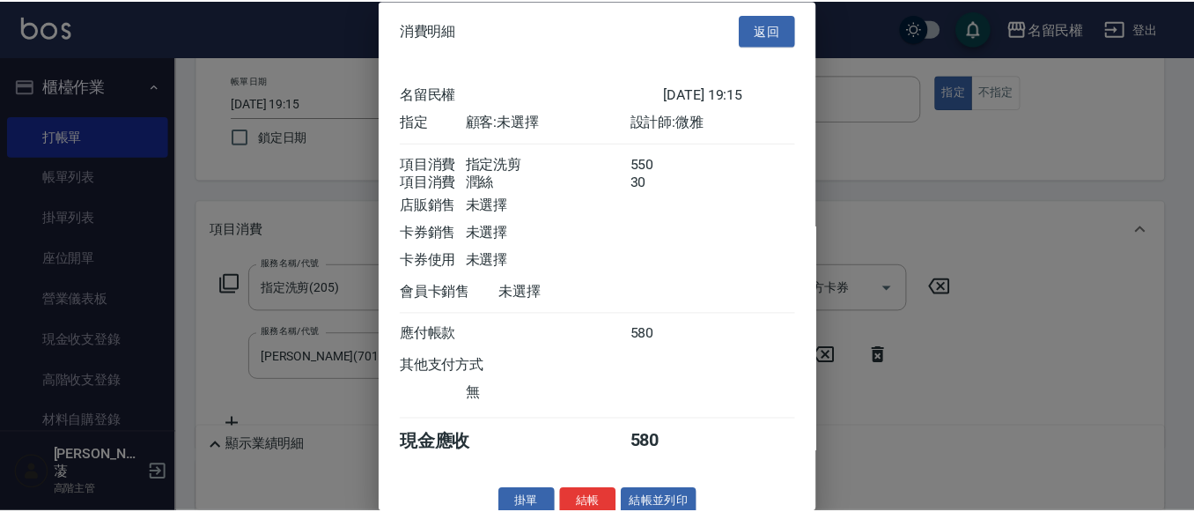
scroll to position [44, 0]
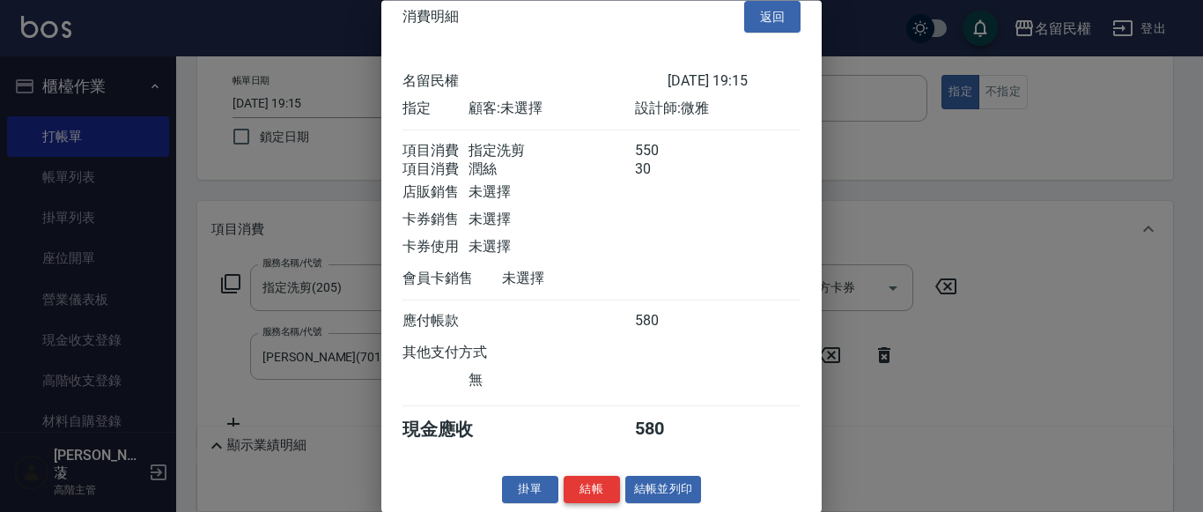
click at [601, 489] on button "結帳" at bounding box center [592, 489] width 56 height 27
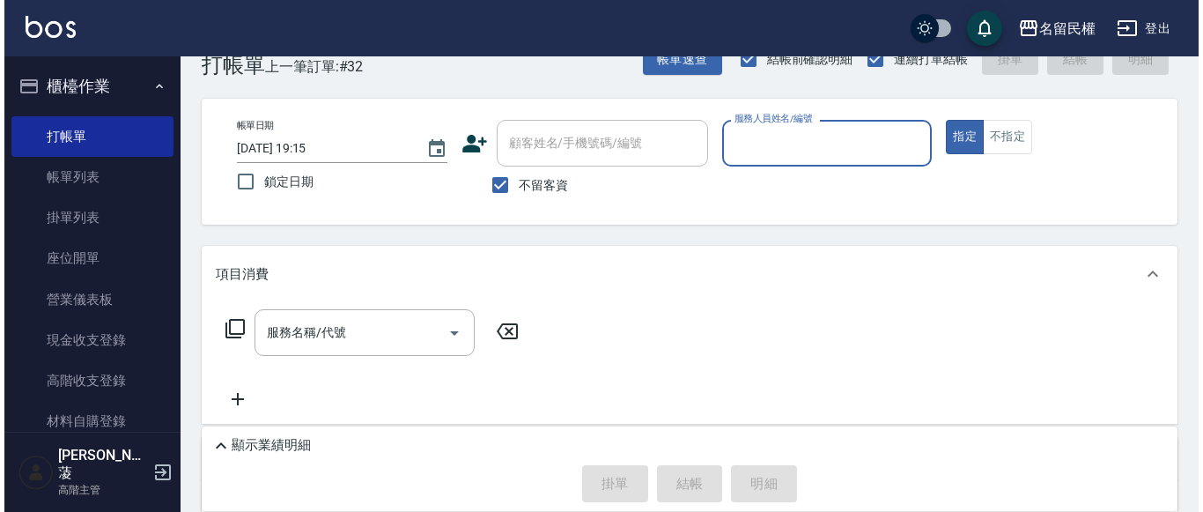
scroll to position [0, 0]
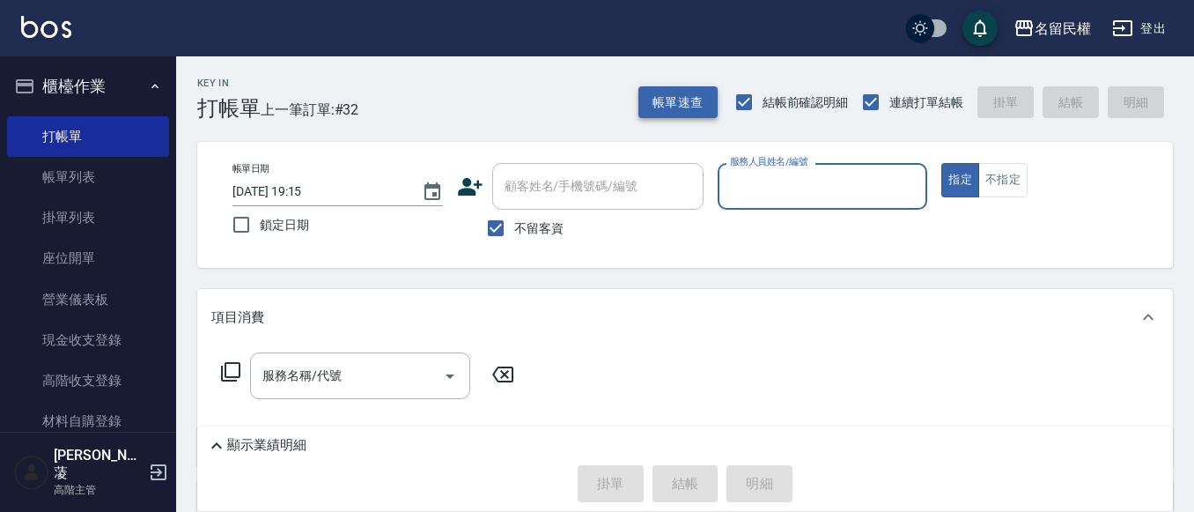
click at [663, 106] on button "帳單速查" at bounding box center [677, 102] width 79 height 33
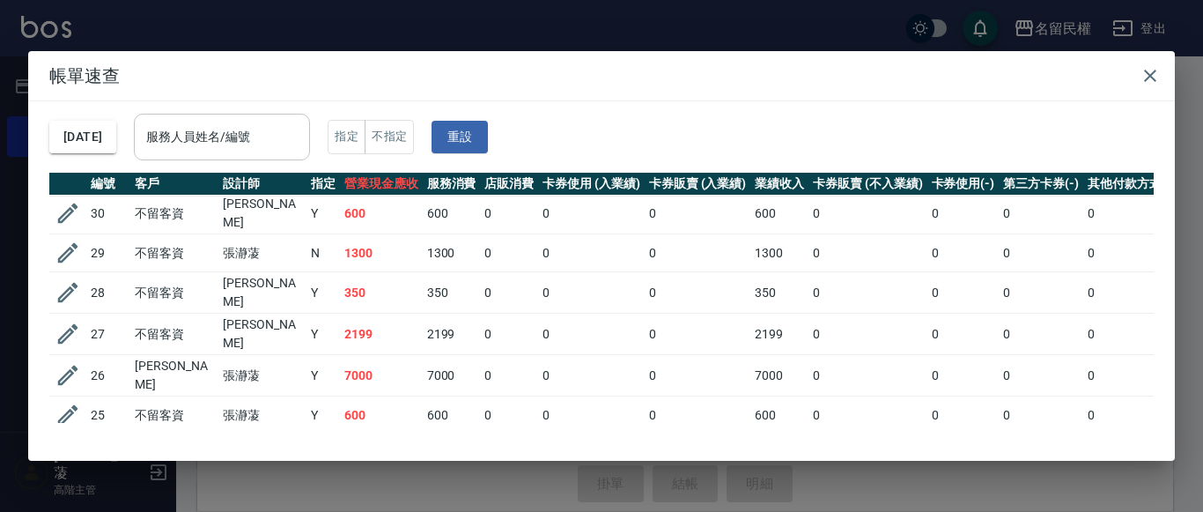
scroll to position [176, 0]
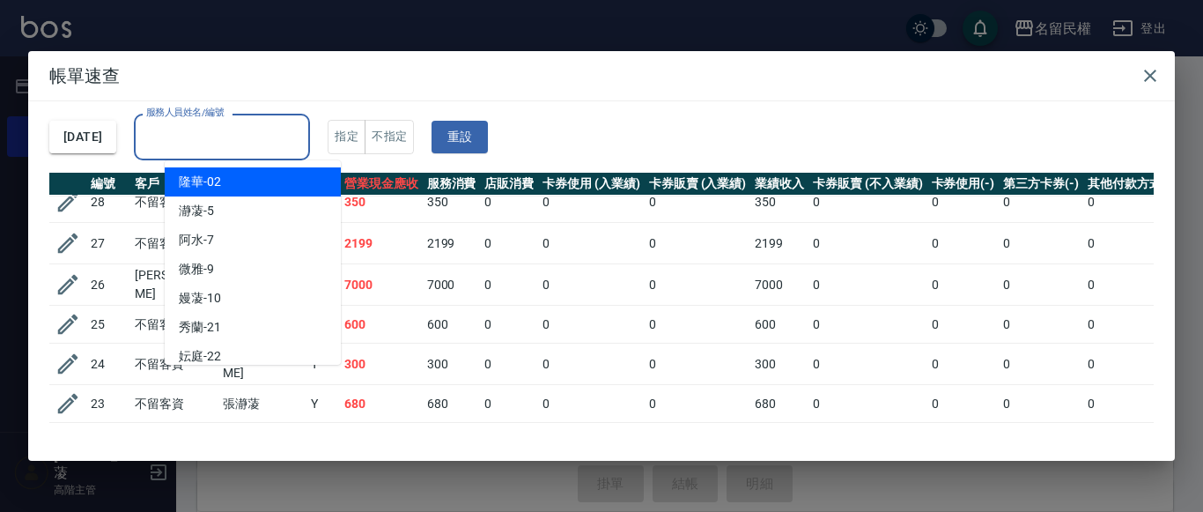
click at [262, 148] on input "服務人員姓名/編號" at bounding box center [222, 137] width 160 height 31
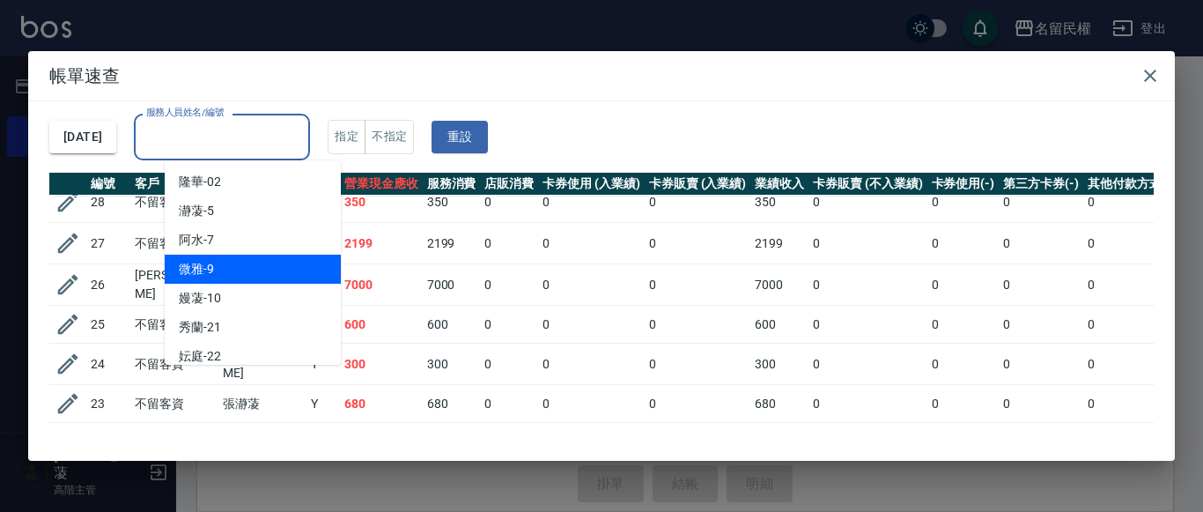
click at [218, 258] on div "微雅 -9" at bounding box center [253, 269] width 176 height 29
type input "微雅-9"
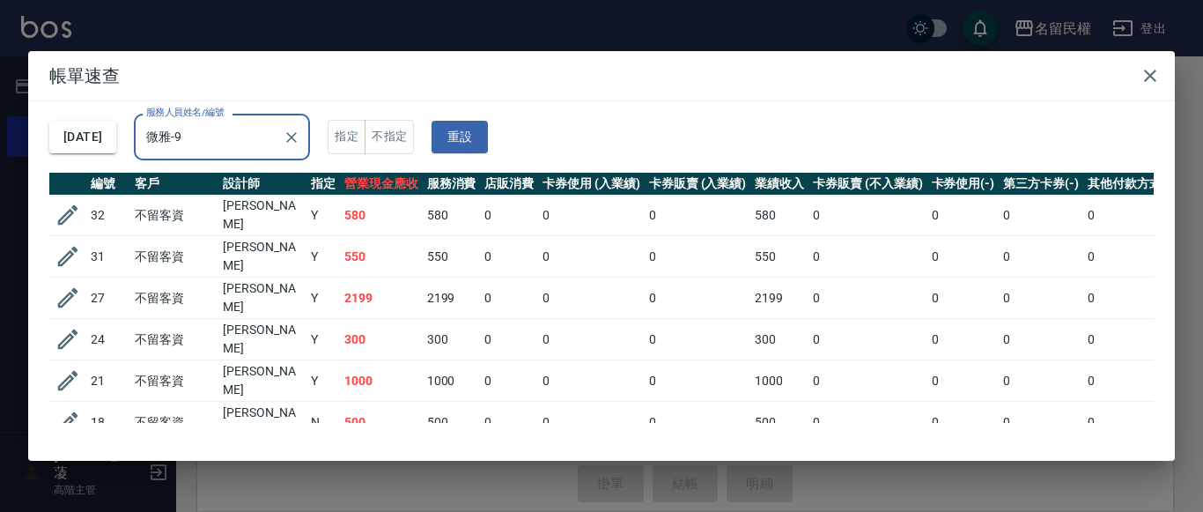
scroll to position [0, 0]
click at [1146, 70] on icon "button" at bounding box center [1150, 76] width 12 height 12
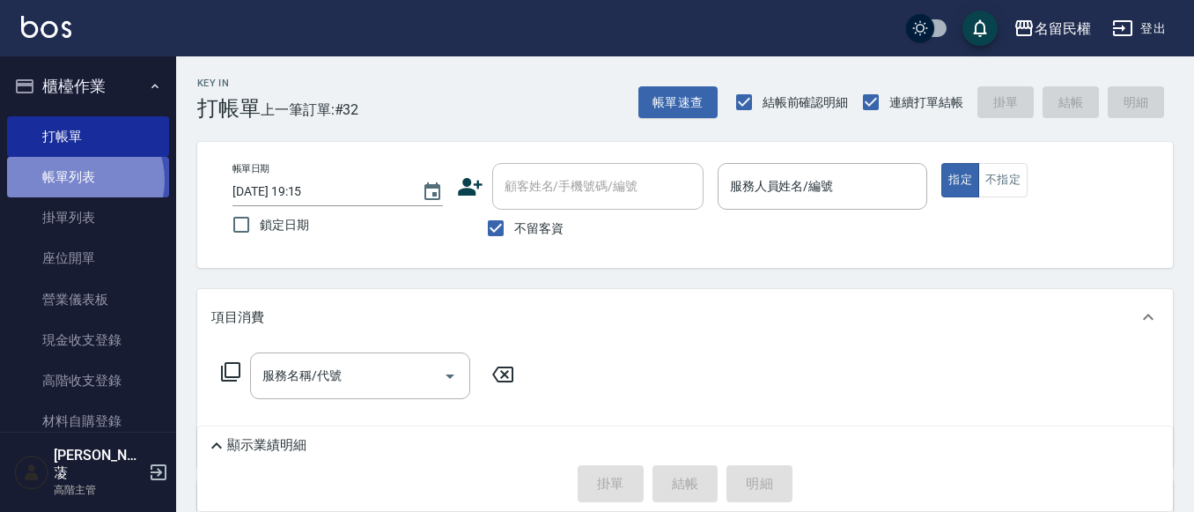
click at [84, 181] on link "帳單列表" at bounding box center [88, 177] width 162 height 41
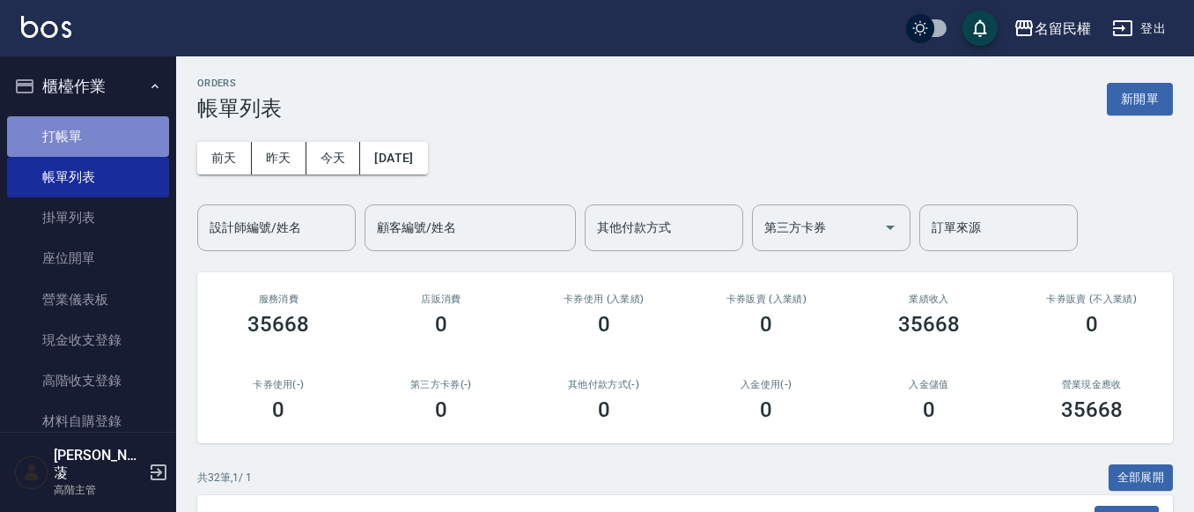
click at [122, 132] on link "打帳單" at bounding box center [88, 136] width 162 height 41
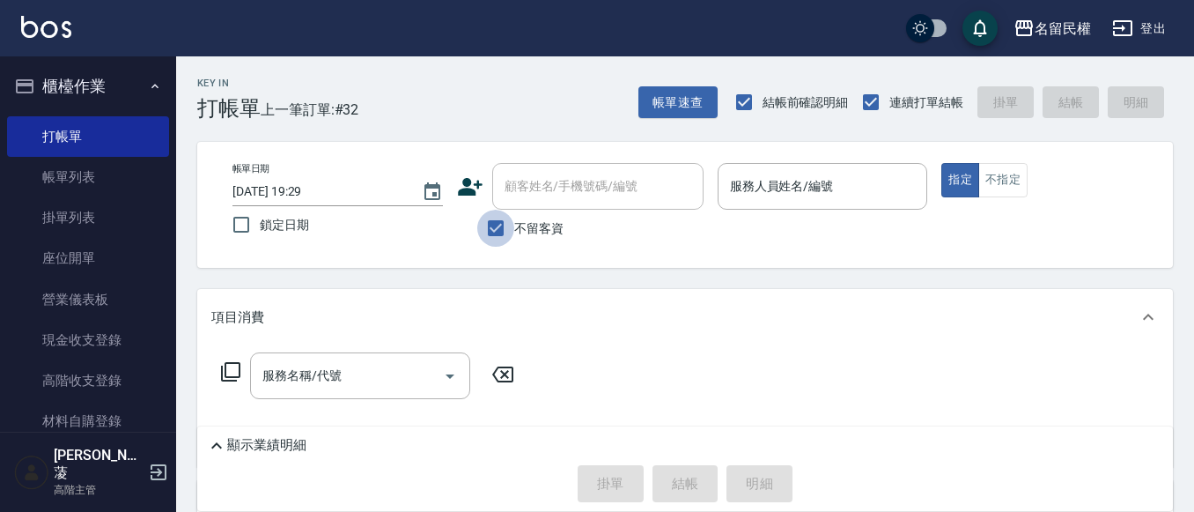
drag, startPoint x: 487, startPoint y: 227, endPoint x: 551, endPoint y: 189, distance: 74.6
click at [491, 226] on input "不留客資" at bounding box center [495, 228] width 37 height 37
checkbox input "false"
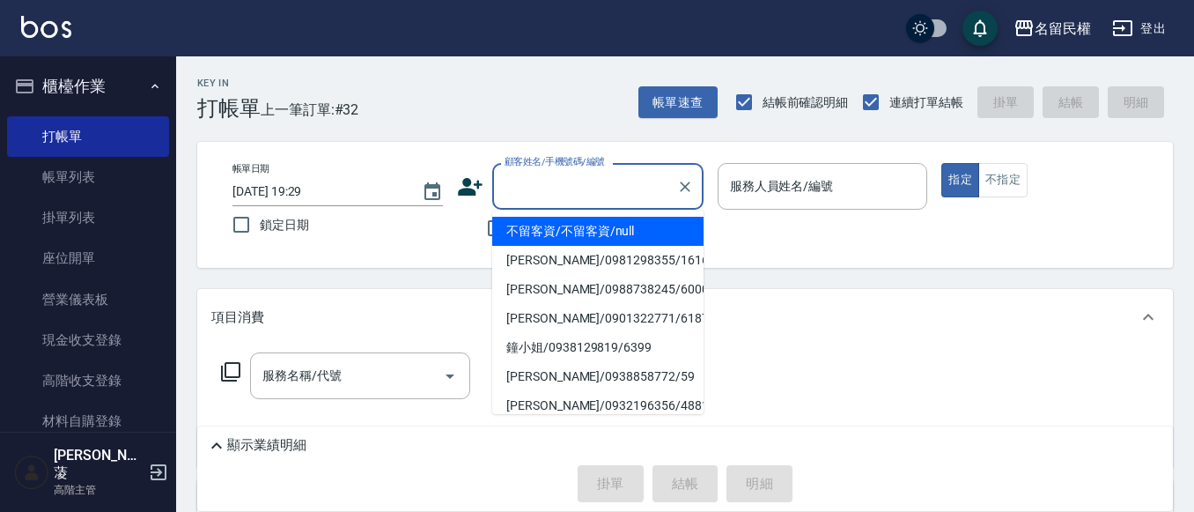
click at [551, 189] on input "顧客姓名/手機號碼/編號" at bounding box center [584, 186] width 169 height 31
click at [571, 224] on li "[PERSON_NAME]/0981298355/1616" at bounding box center [597, 231] width 211 height 29
type input "[PERSON_NAME]/0981298355/1616"
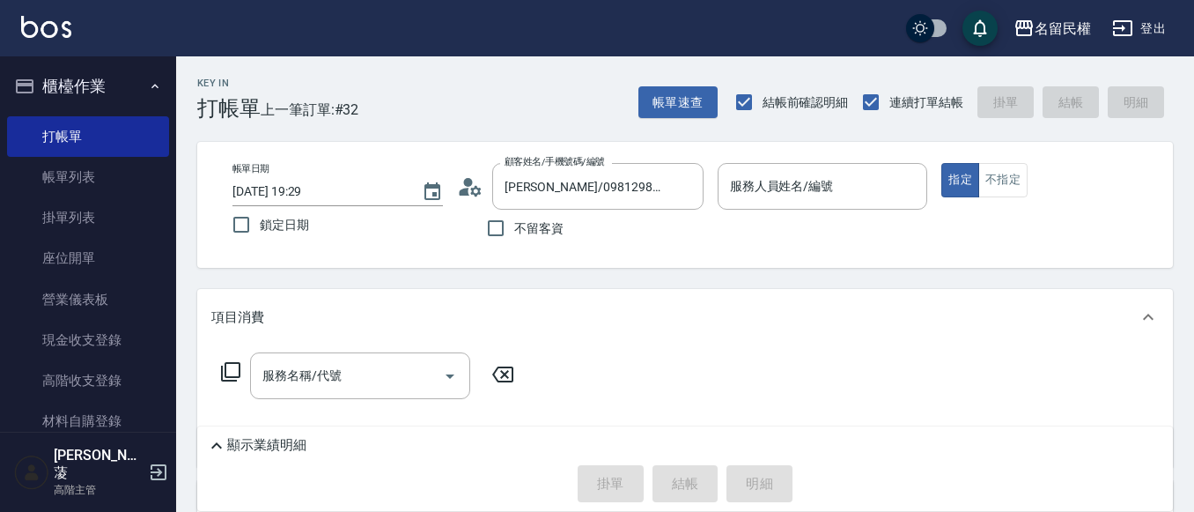
click at [472, 182] on circle at bounding box center [467, 182] width 9 height 9
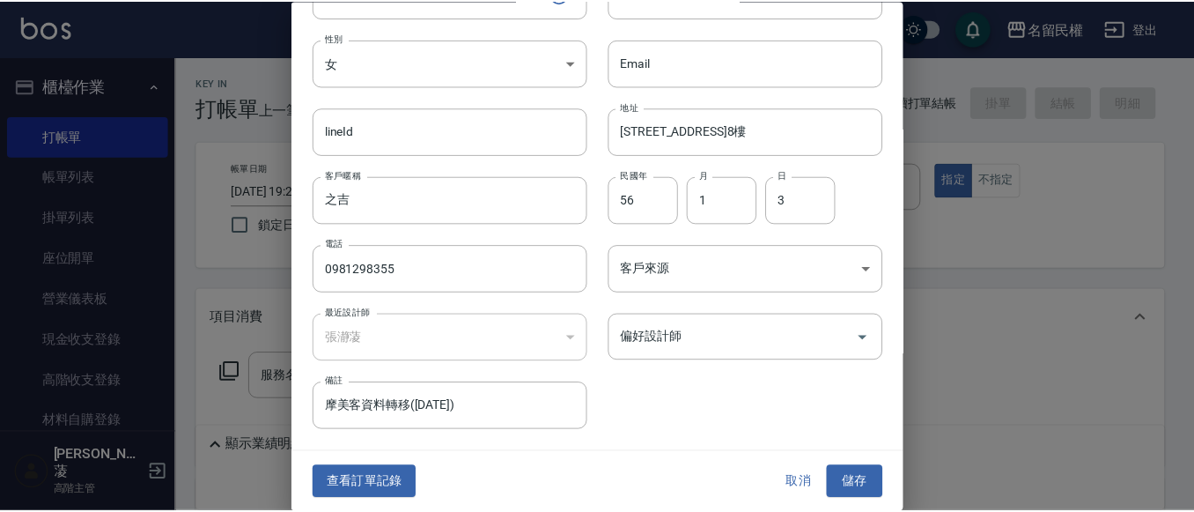
scroll to position [99, 0]
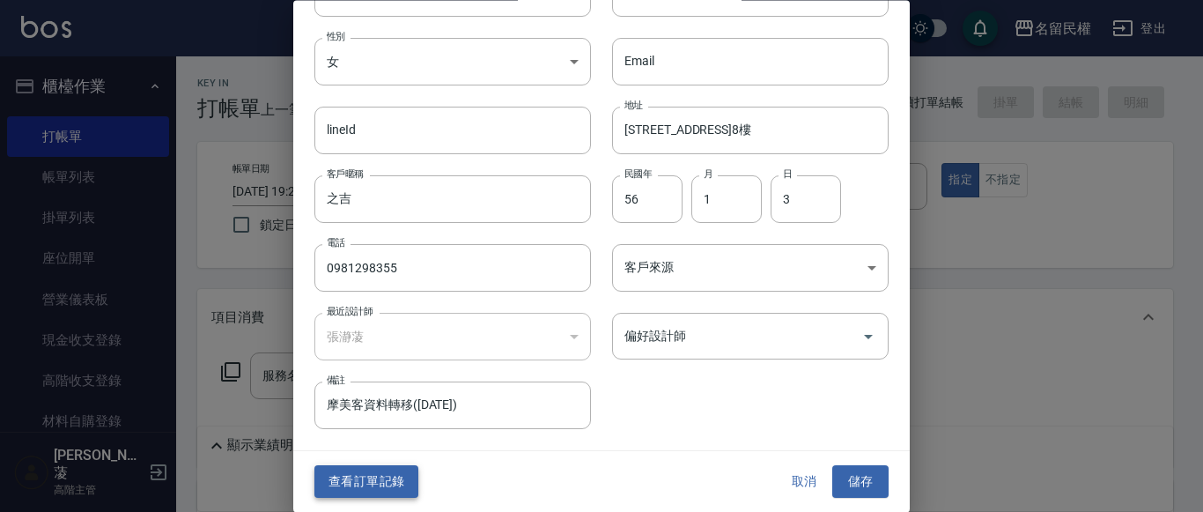
click at [394, 476] on button "查看訂單記錄" at bounding box center [366, 482] width 104 height 33
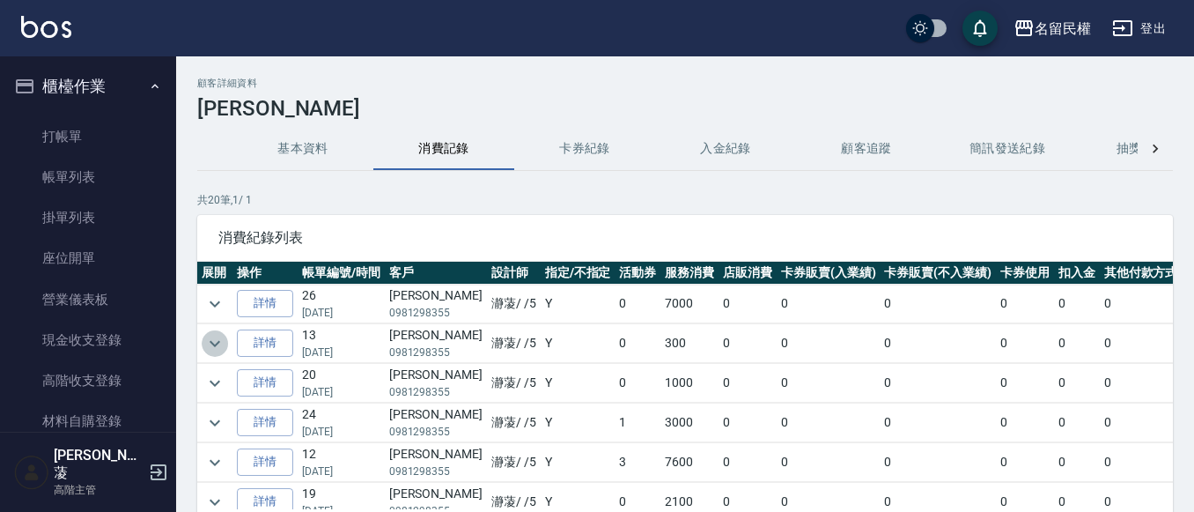
click at [212, 347] on icon "expand row" at bounding box center [214, 343] width 21 height 21
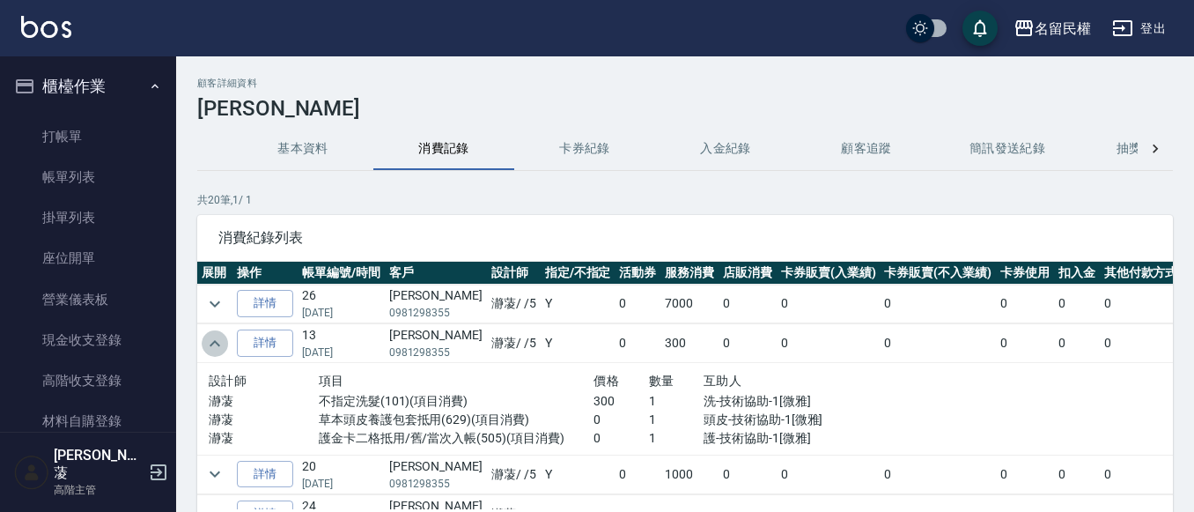
click at [216, 346] on icon "expand row" at bounding box center [214, 343] width 21 height 21
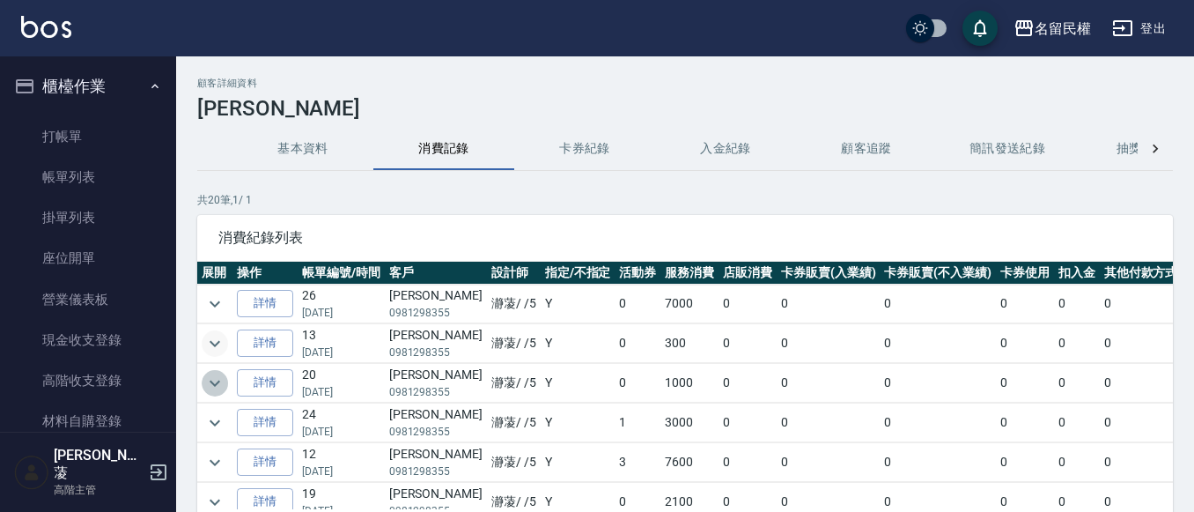
click at [214, 388] on icon "expand row" at bounding box center [214, 383] width 21 height 21
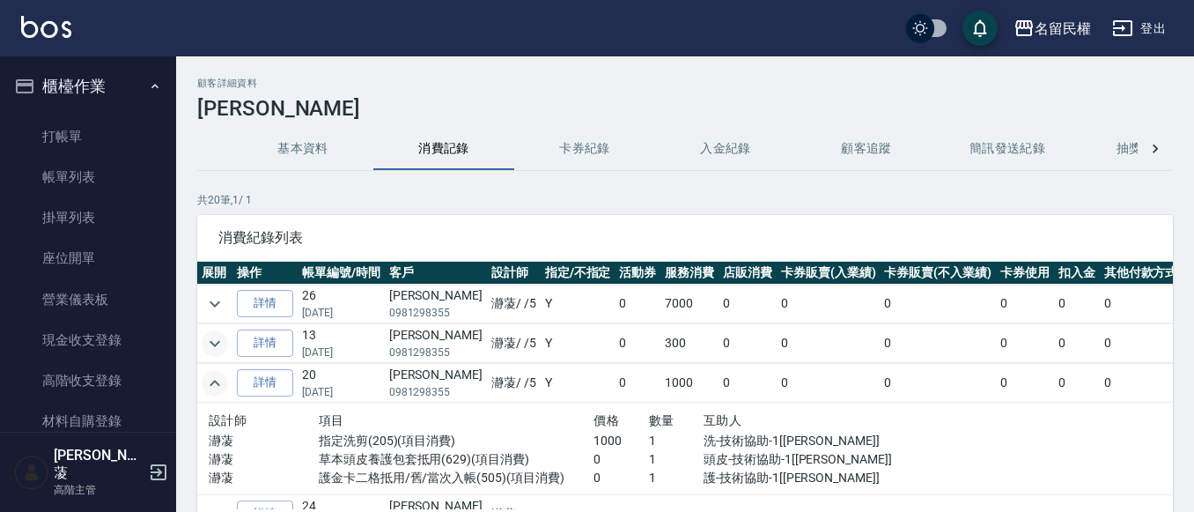
click at [214, 388] on icon "expand row" at bounding box center [214, 383] width 21 height 21
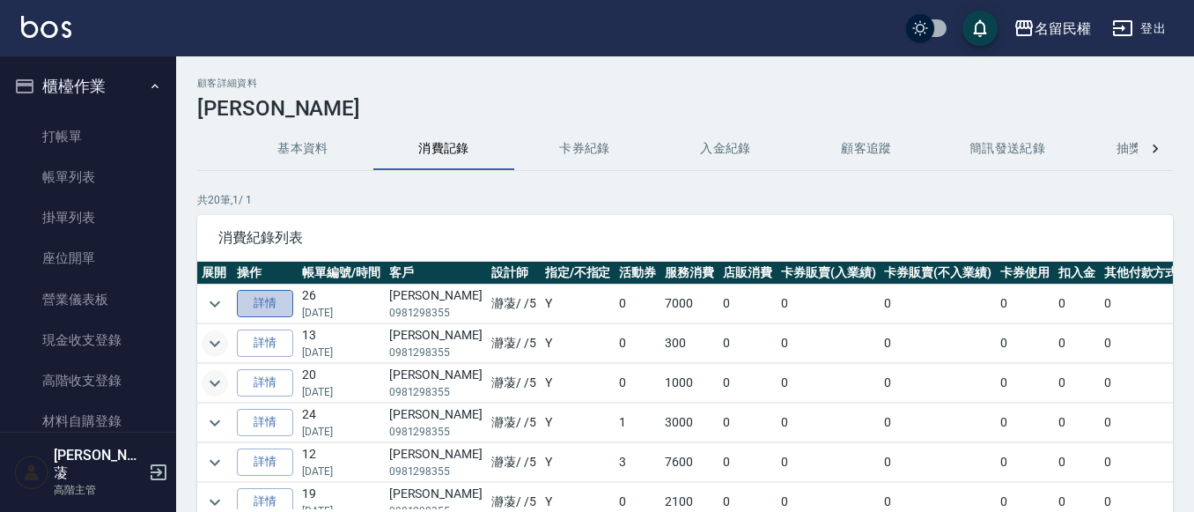
click at [256, 306] on link "詳情" at bounding box center [265, 303] width 56 height 27
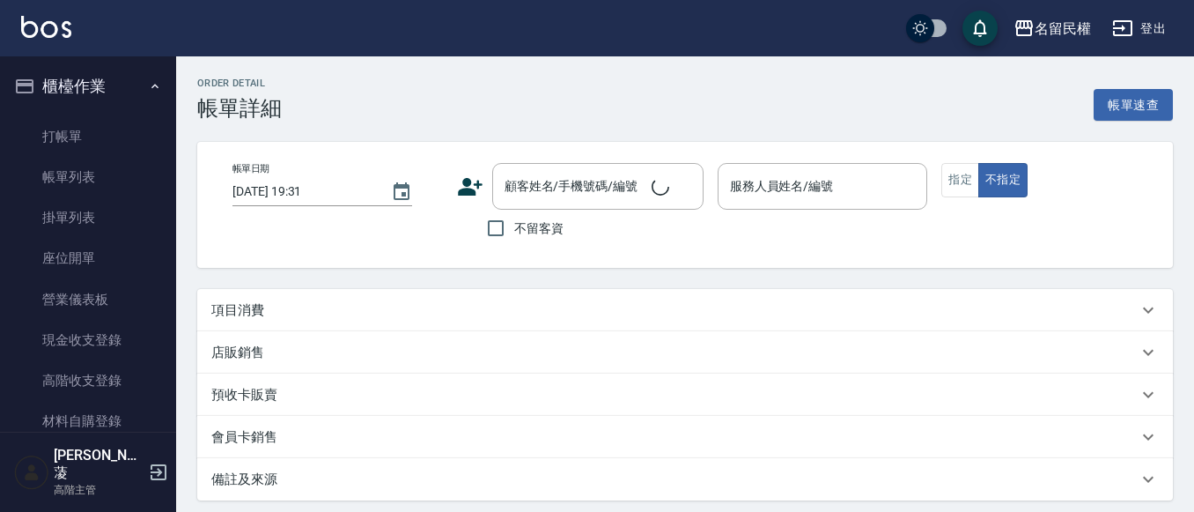
type input "[DATE] 18:01"
type input "瀞蓤-5"
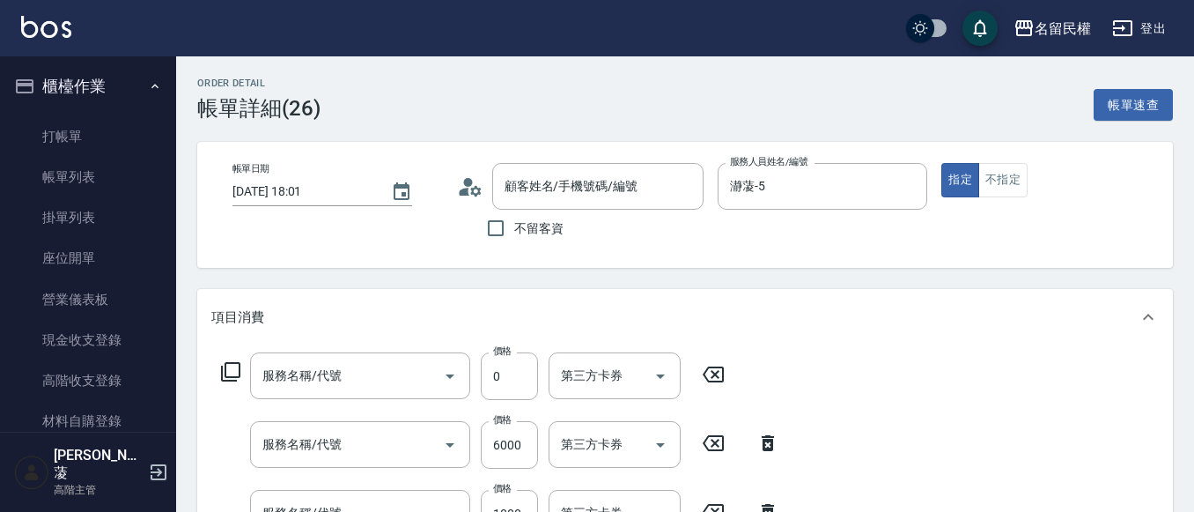
type input "[PERSON_NAME]/0981298355/1616"
type input "護金卡二格抵用/舊/當次入帳(505)"
type input "哥德式/膠原護包套買5送1/當次入帳(531)"
type input "指定洗剪(205)"
type input "草本頭皮養護包套抵用(629)"
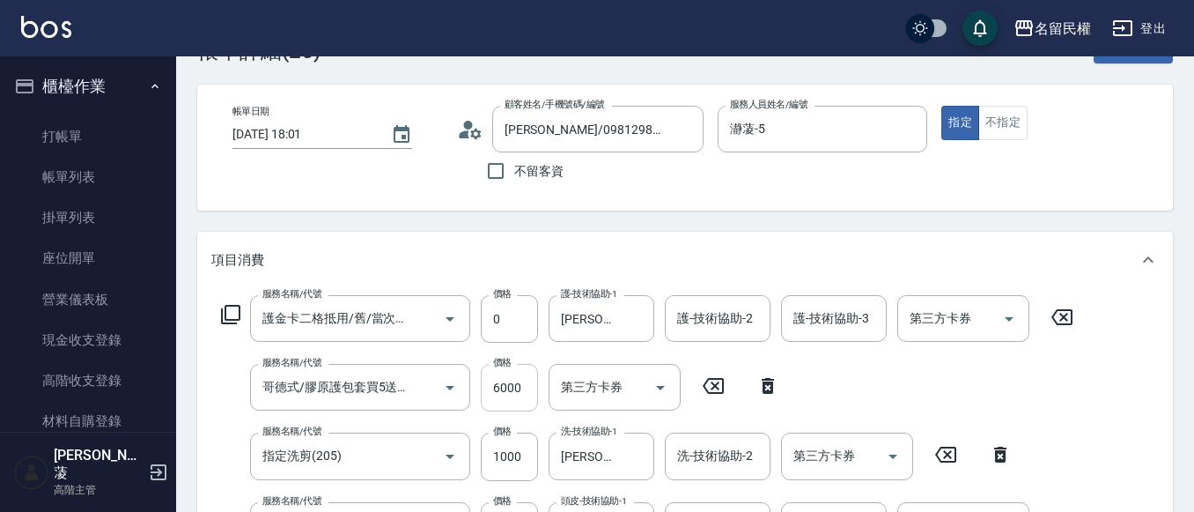
scroll to position [88, 0]
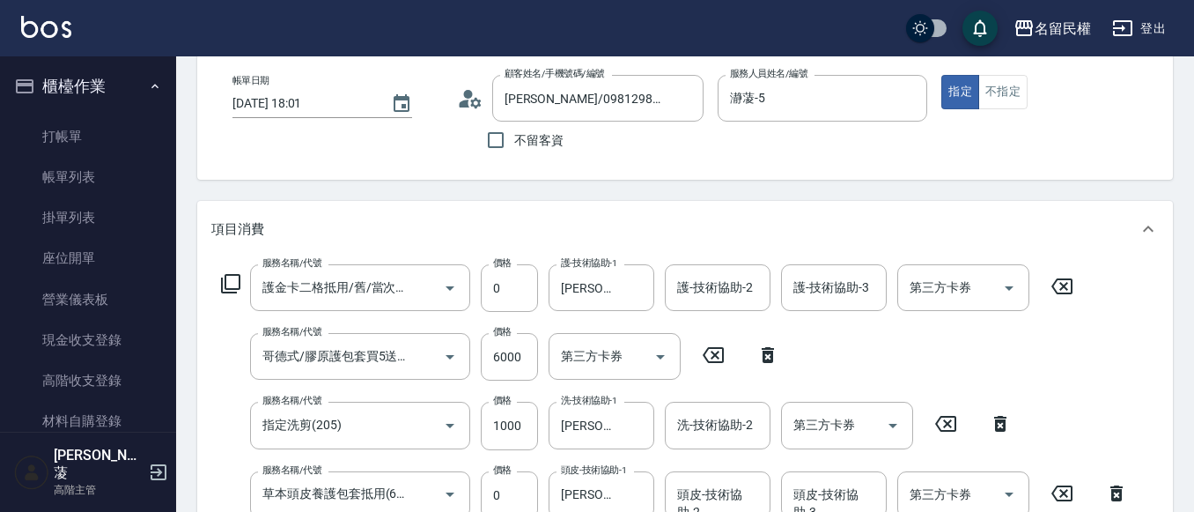
click at [763, 351] on icon at bounding box center [768, 354] width 44 height 21
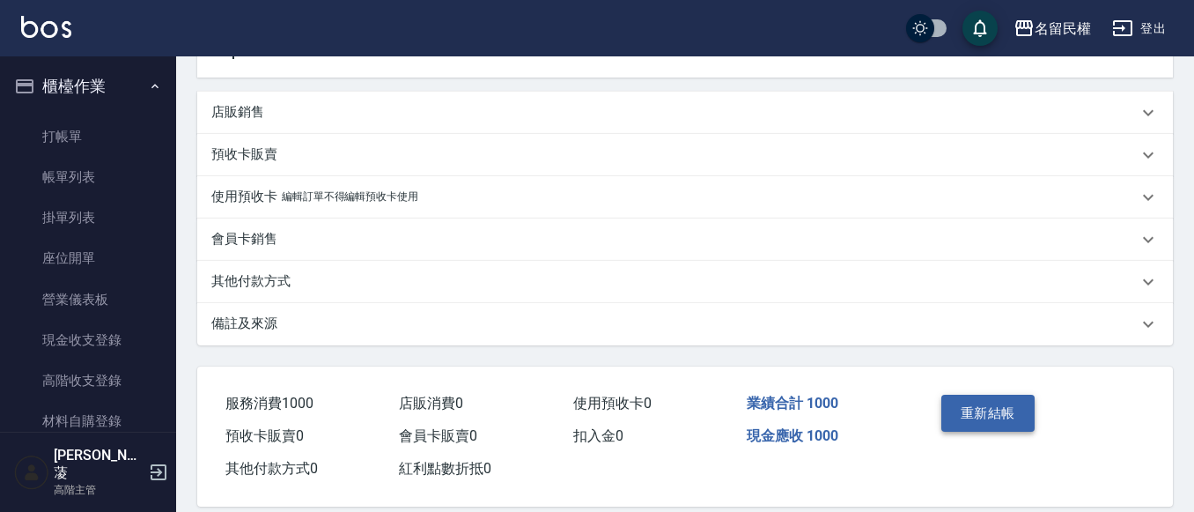
scroll to position [552, 0]
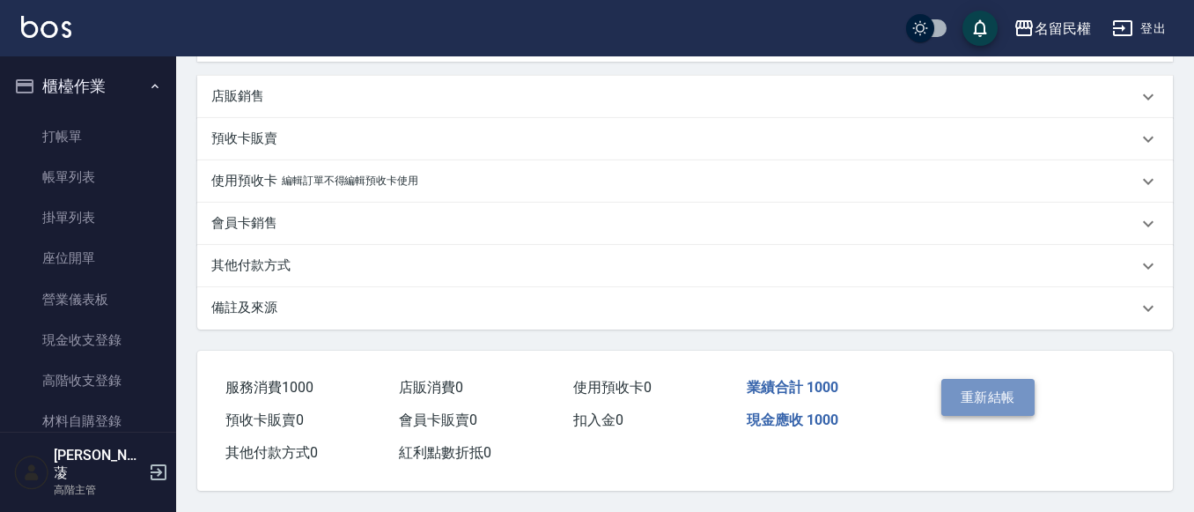
click at [974, 390] on button "重新結帳" at bounding box center [987, 397] width 93 height 37
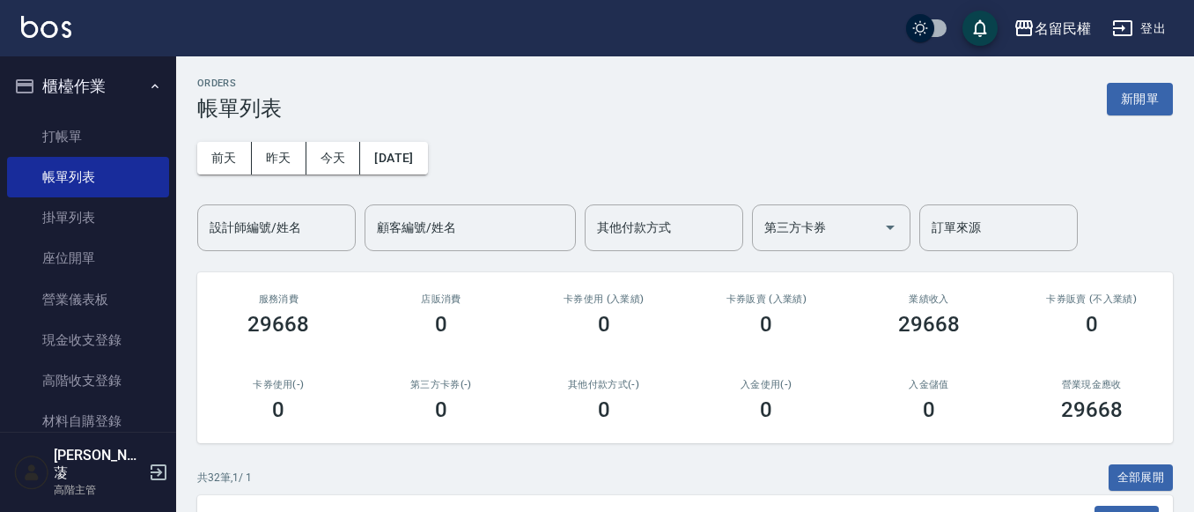
click at [148, 92] on icon "button" at bounding box center [155, 86] width 14 height 14
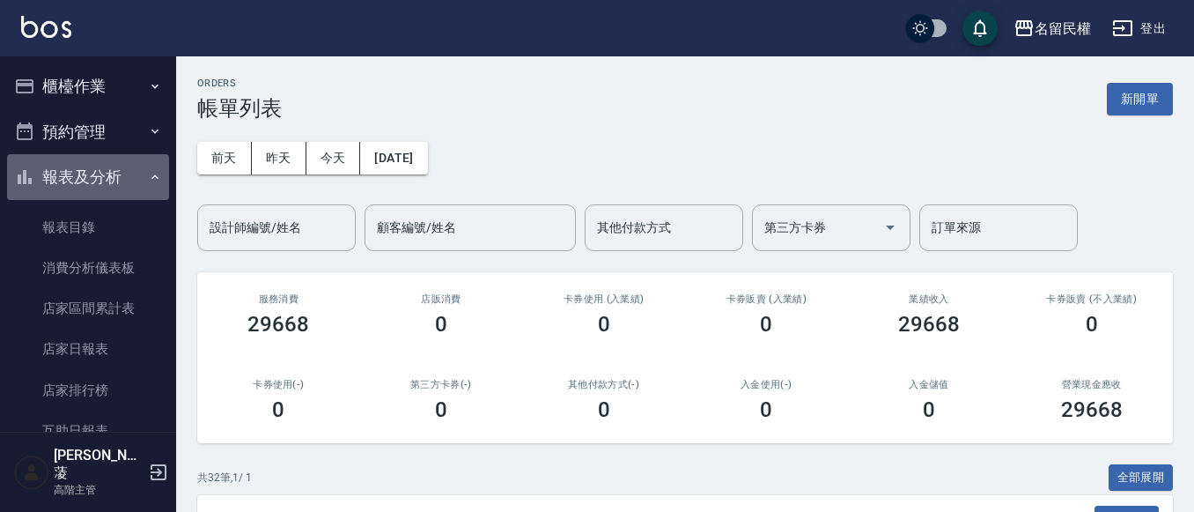
click at [151, 170] on icon "button" at bounding box center [155, 177] width 14 height 14
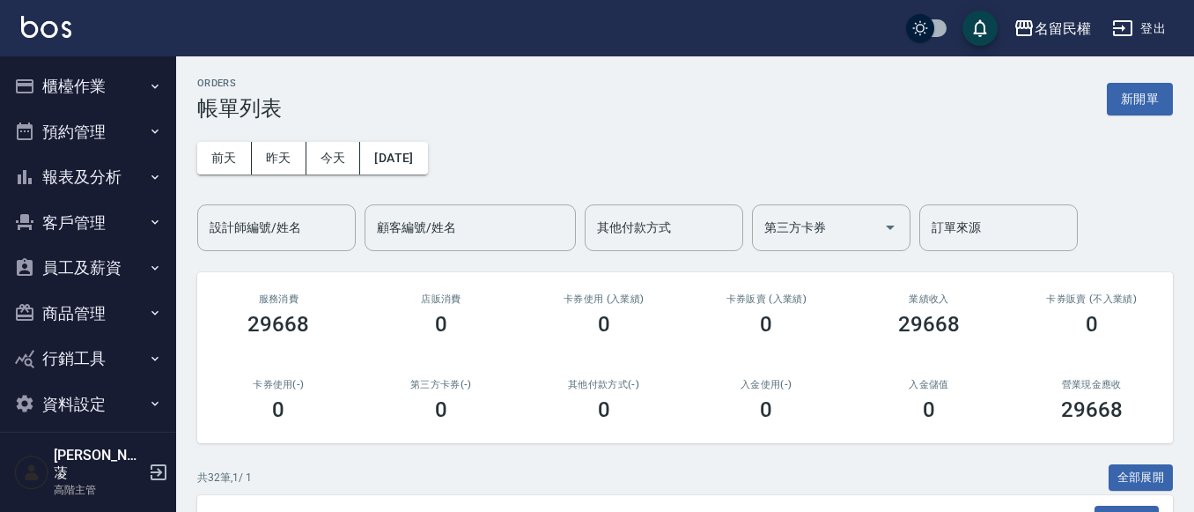
click at [37, 78] on button "櫃檯作業" at bounding box center [88, 86] width 162 height 46
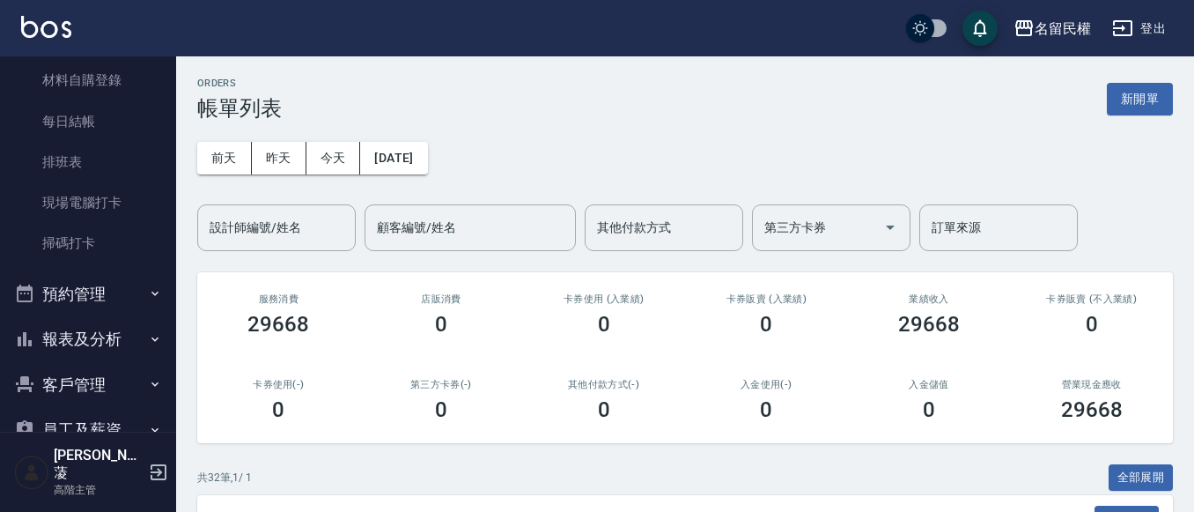
scroll to position [352, 0]
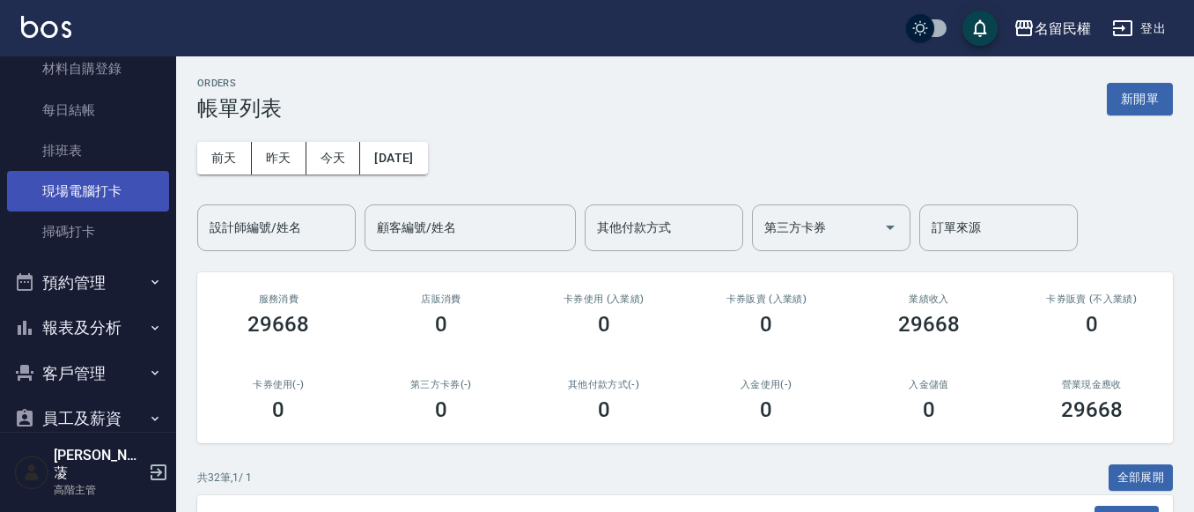
click at [108, 187] on link "現場電腦打卡" at bounding box center [88, 191] width 162 height 41
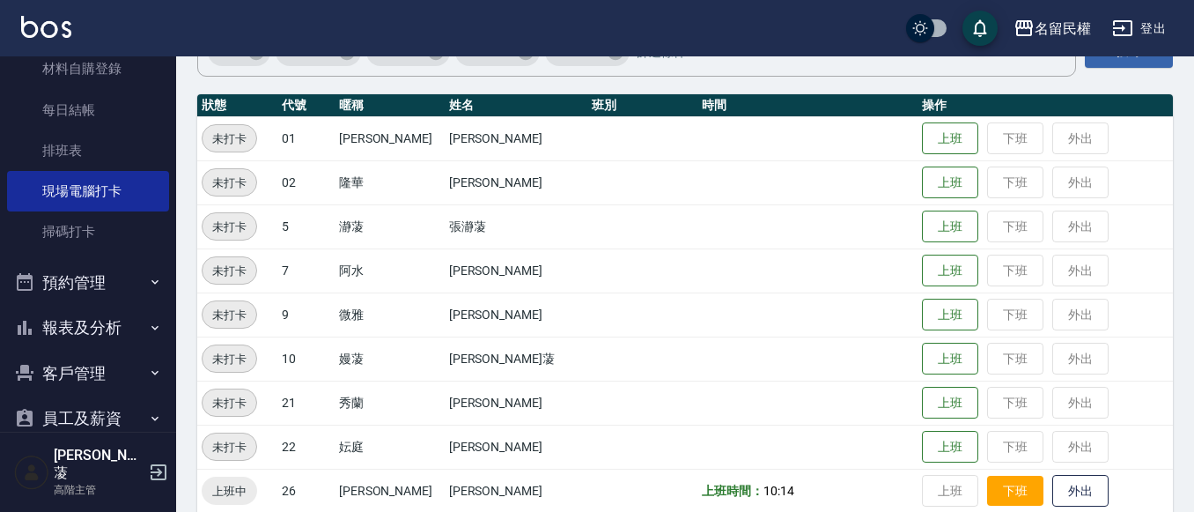
scroll to position [323, 0]
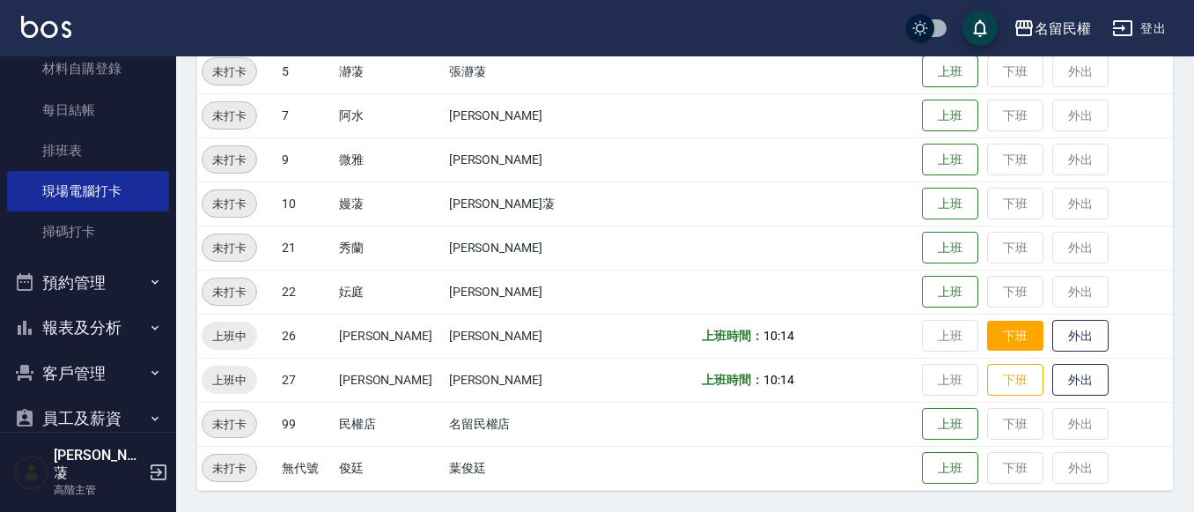
click at [1013, 340] on button "下班" at bounding box center [1015, 336] width 56 height 31
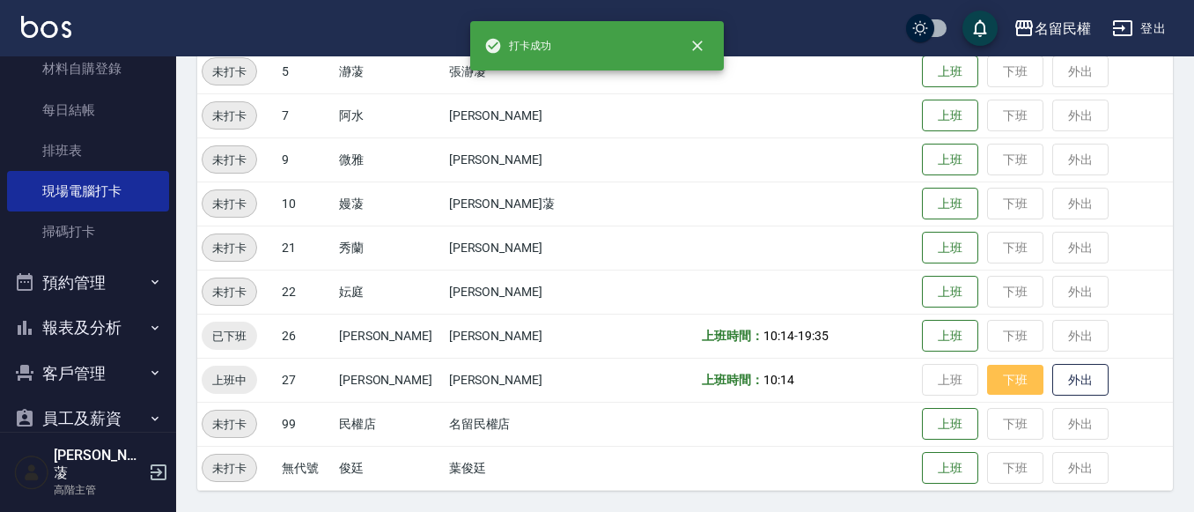
click at [997, 367] on button "下班" at bounding box center [1015, 380] width 56 height 31
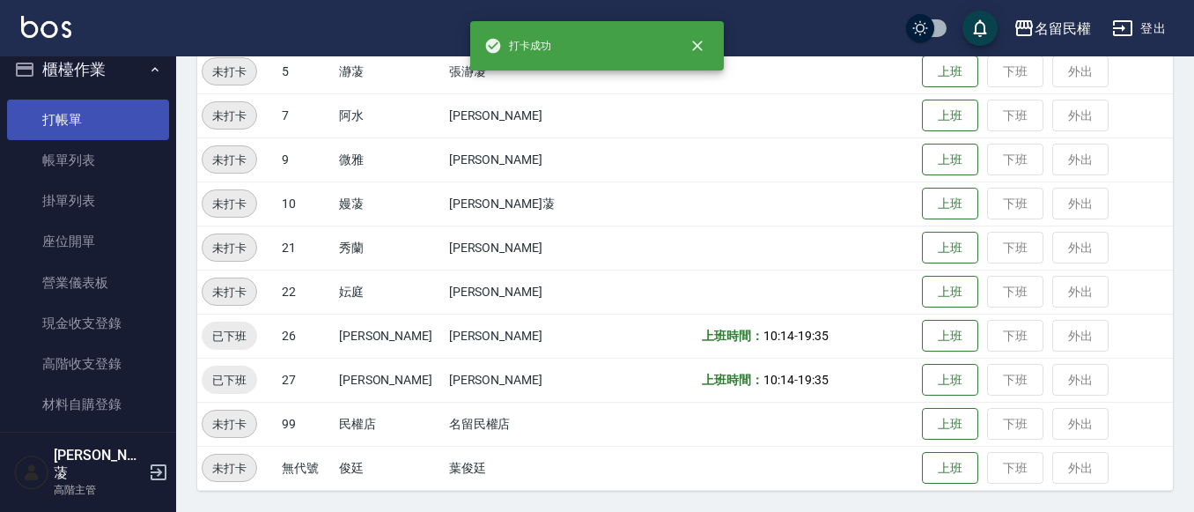
scroll to position [0, 0]
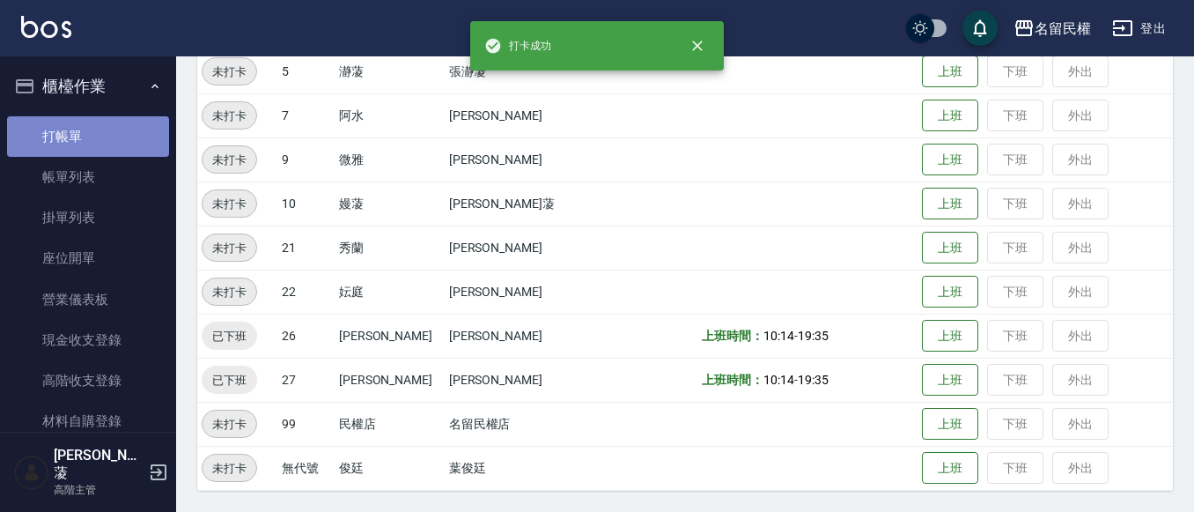
click at [130, 126] on link "打帳單" at bounding box center [88, 136] width 162 height 41
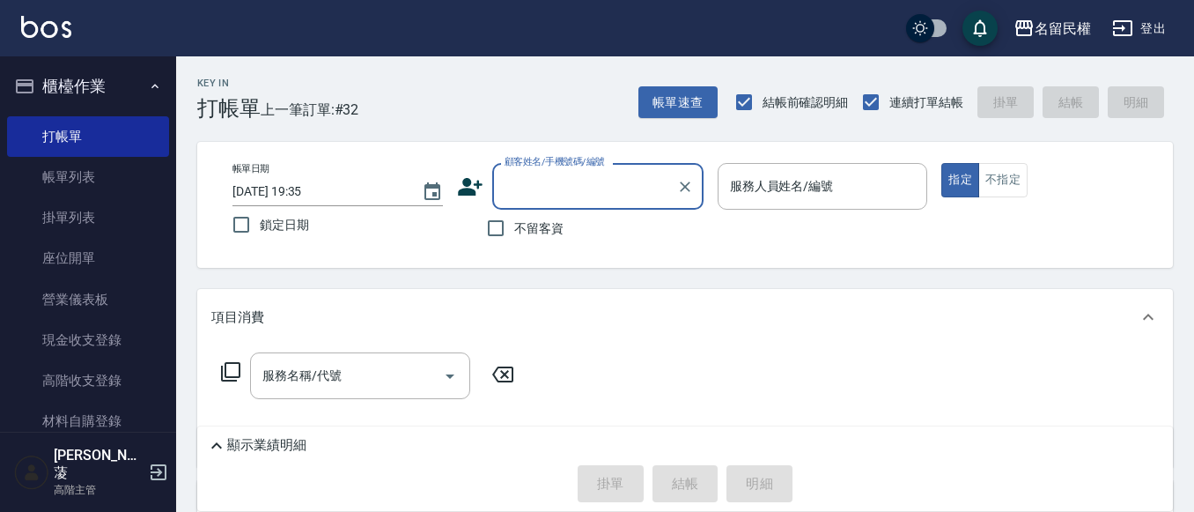
click at [531, 227] on span "不留客資" at bounding box center [538, 228] width 49 height 18
click at [514, 227] on input "不留客資" at bounding box center [495, 228] width 37 height 37
checkbox input "true"
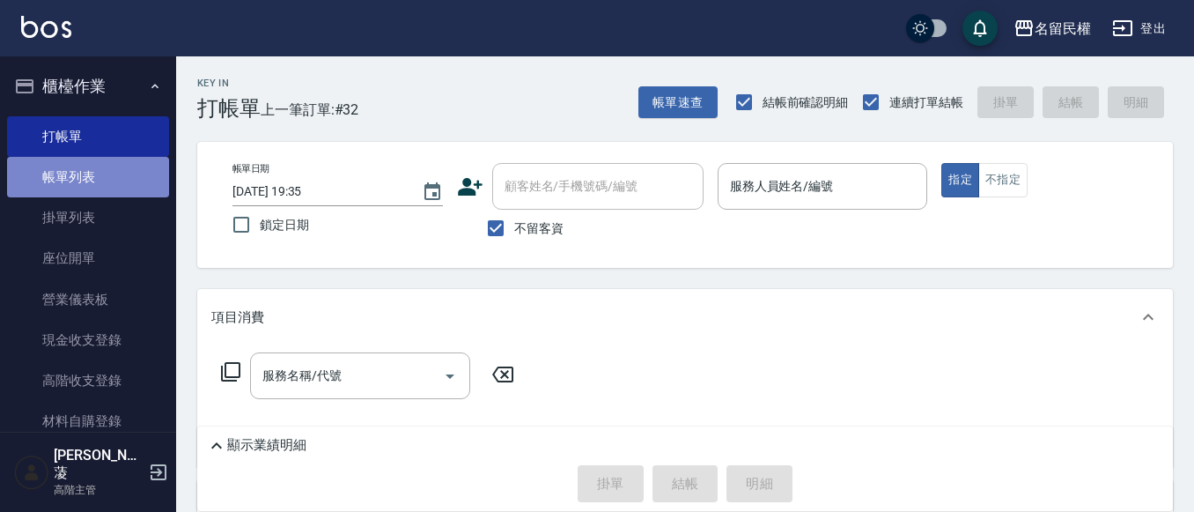
click at [114, 183] on link "帳單列表" at bounding box center [88, 177] width 162 height 41
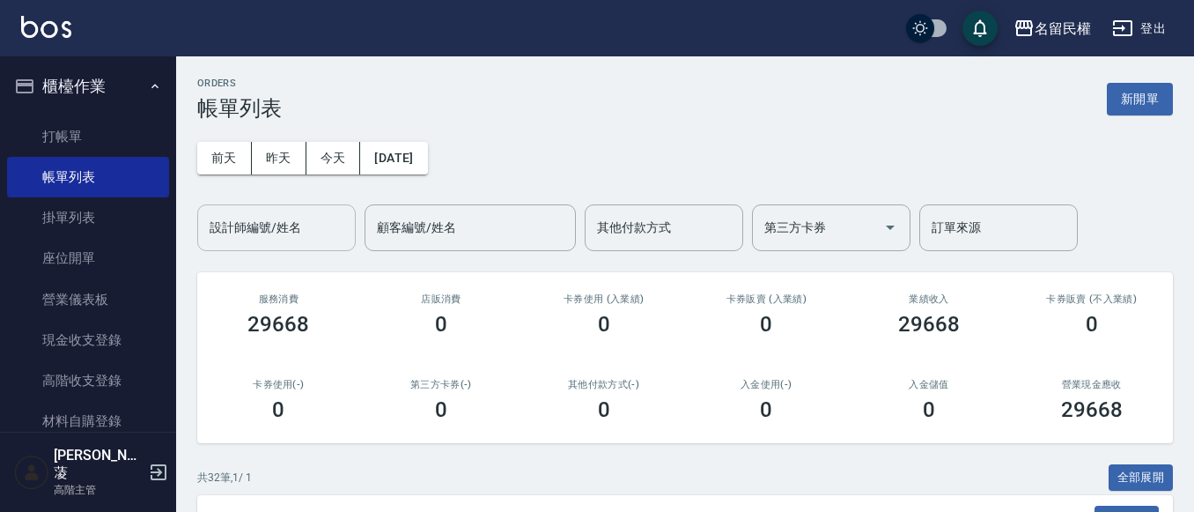
click at [258, 232] on input "設計師編號/姓名" at bounding box center [276, 227] width 143 height 31
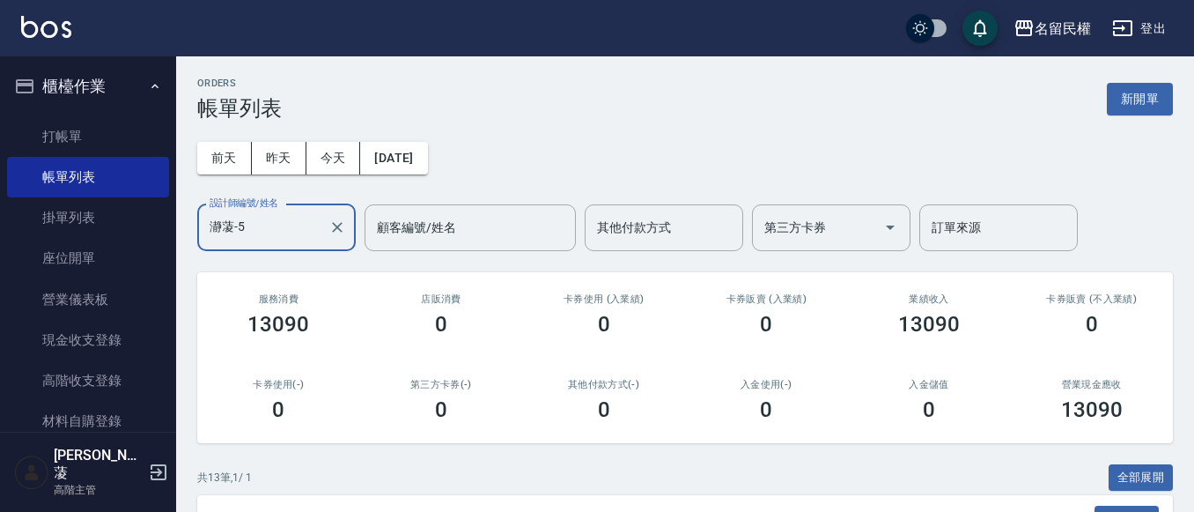
click at [255, 228] on input "瀞蓤-5" at bounding box center [263, 227] width 116 height 31
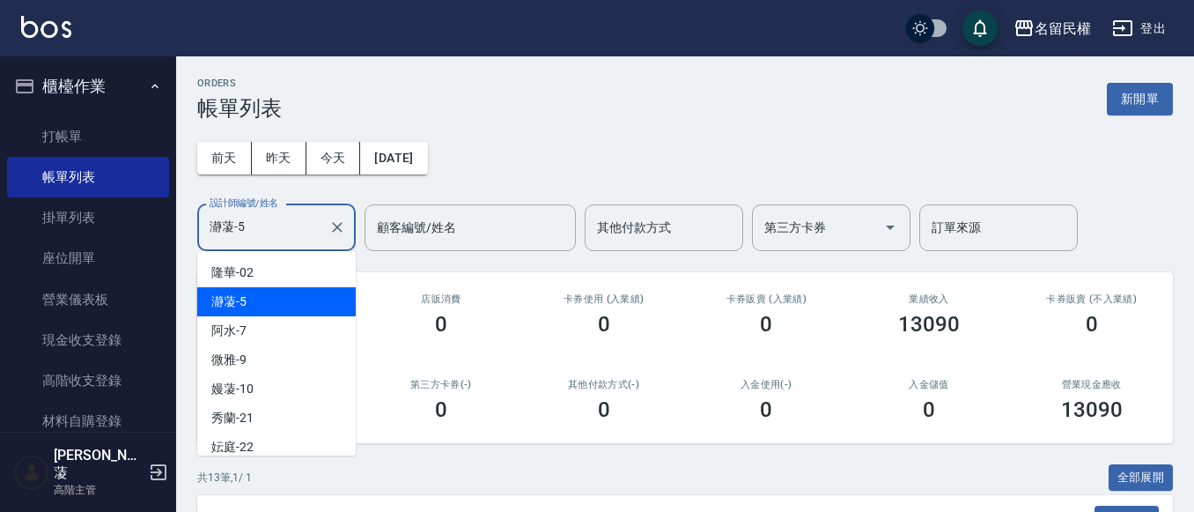
click at [255, 228] on input "瀞蓤-5" at bounding box center [263, 227] width 116 height 31
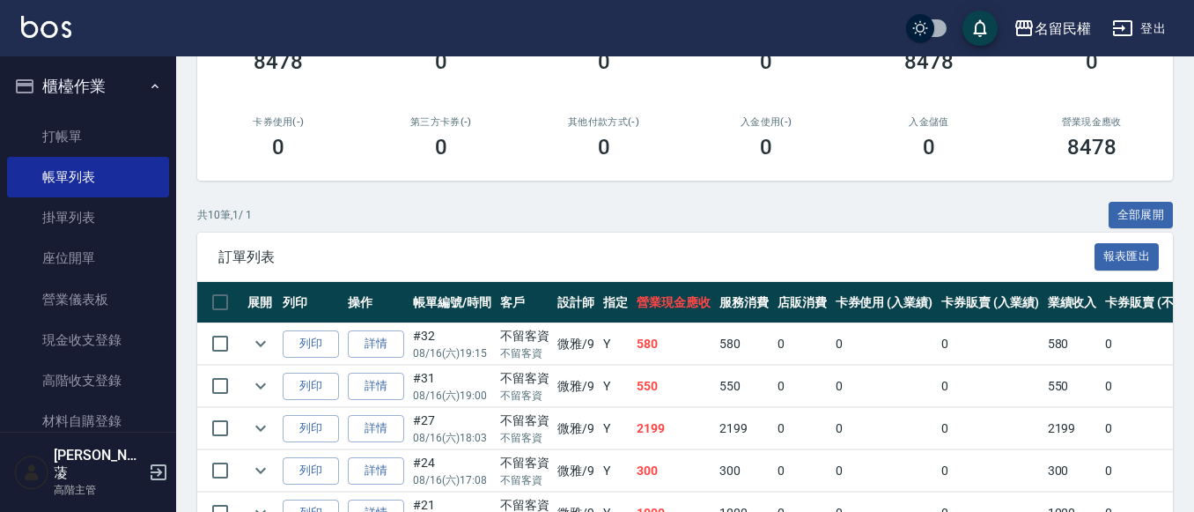
scroll to position [88, 0]
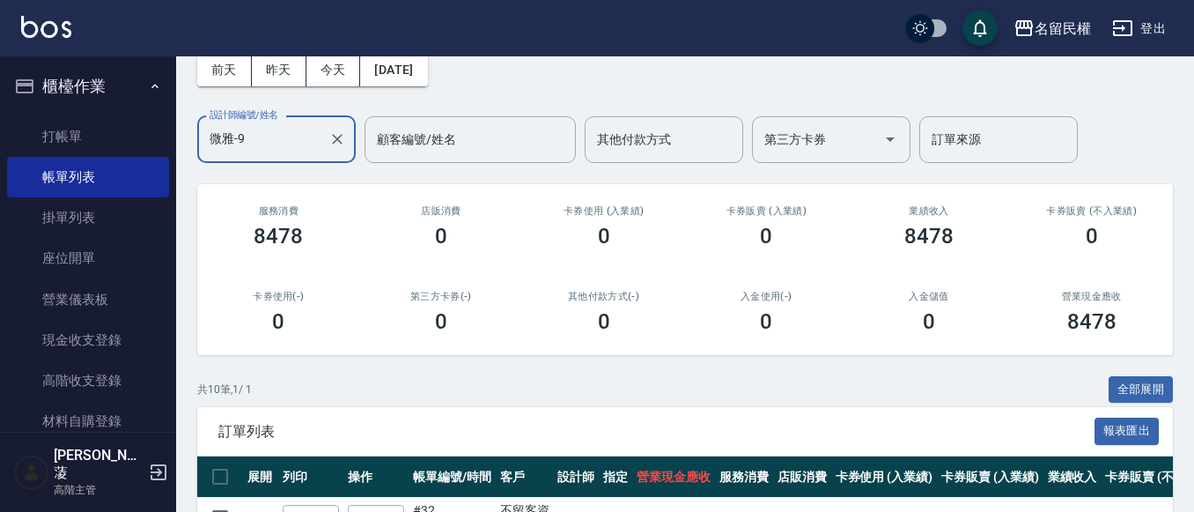
click at [260, 133] on input "微雅-9" at bounding box center [263, 139] width 116 height 31
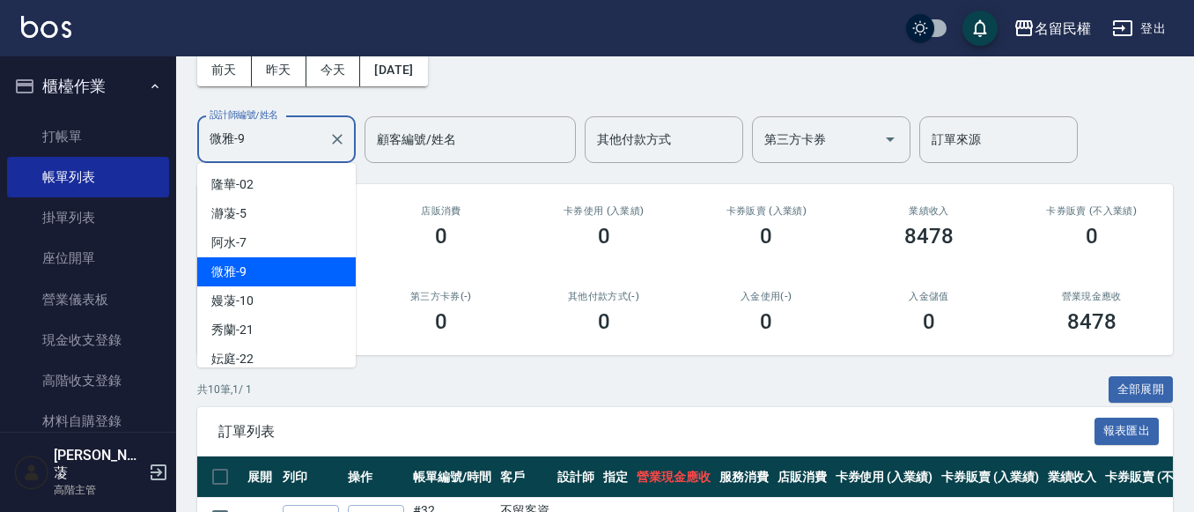
click at [260, 133] on input "微雅-9" at bounding box center [263, 139] width 116 height 31
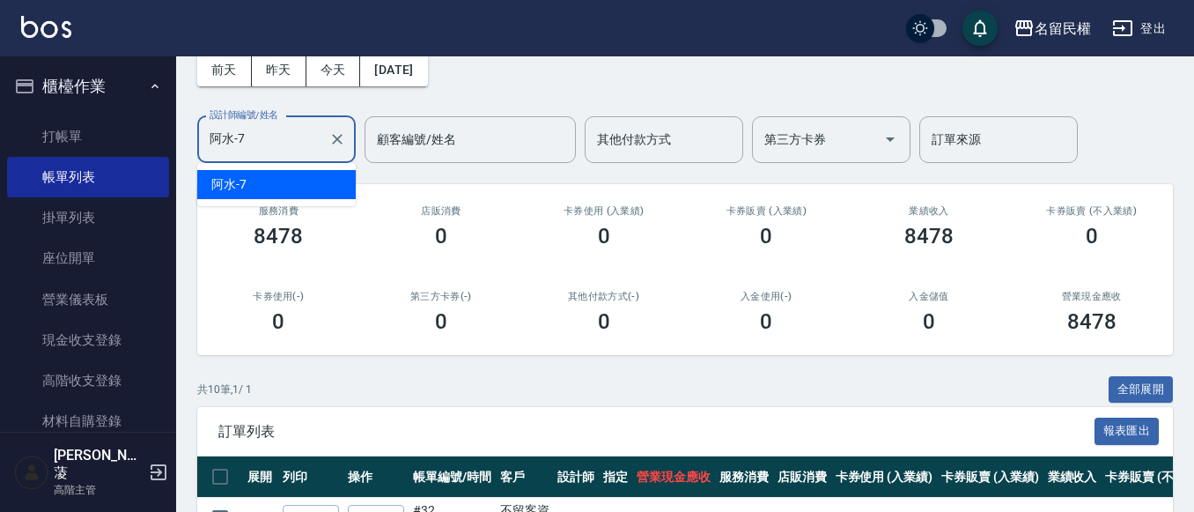
scroll to position [0, 0]
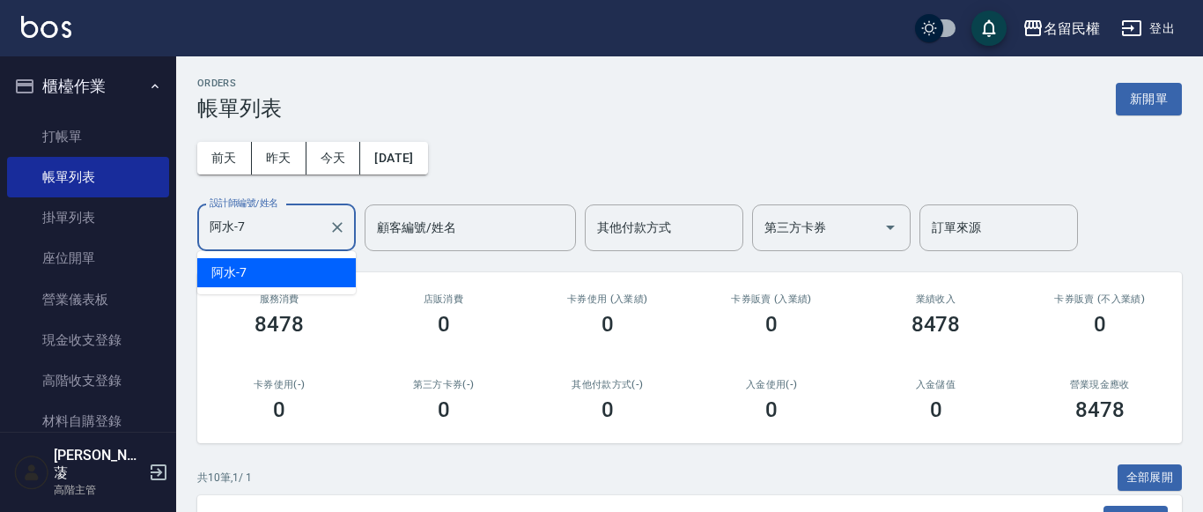
type input "阿水-7"
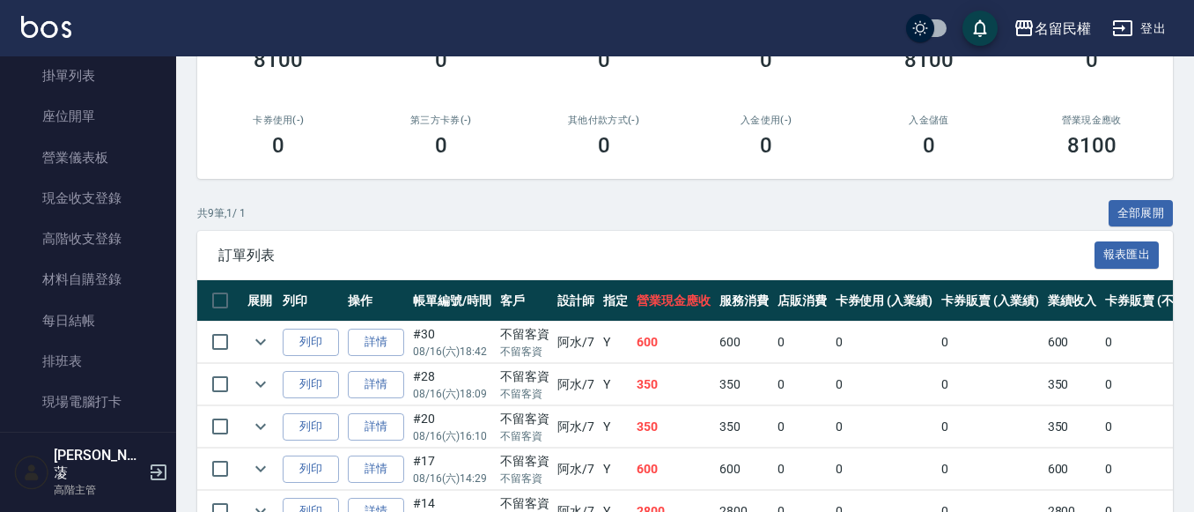
scroll to position [264, 0]
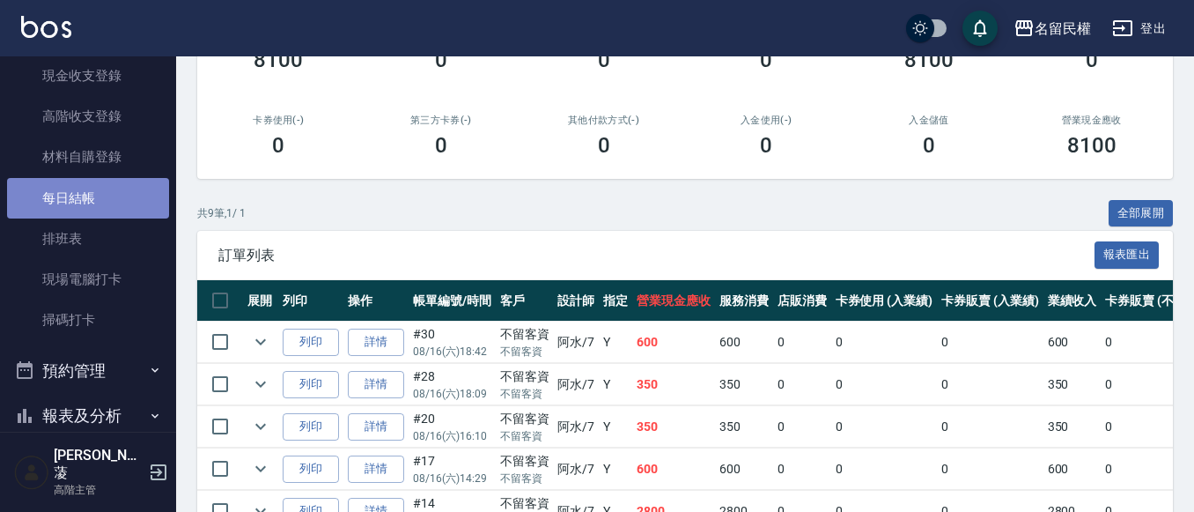
drag, startPoint x: 101, startPoint y: 202, endPoint x: 490, endPoint y: 246, distance: 390.9
click at [101, 201] on link "每日結帳" at bounding box center [88, 198] width 162 height 41
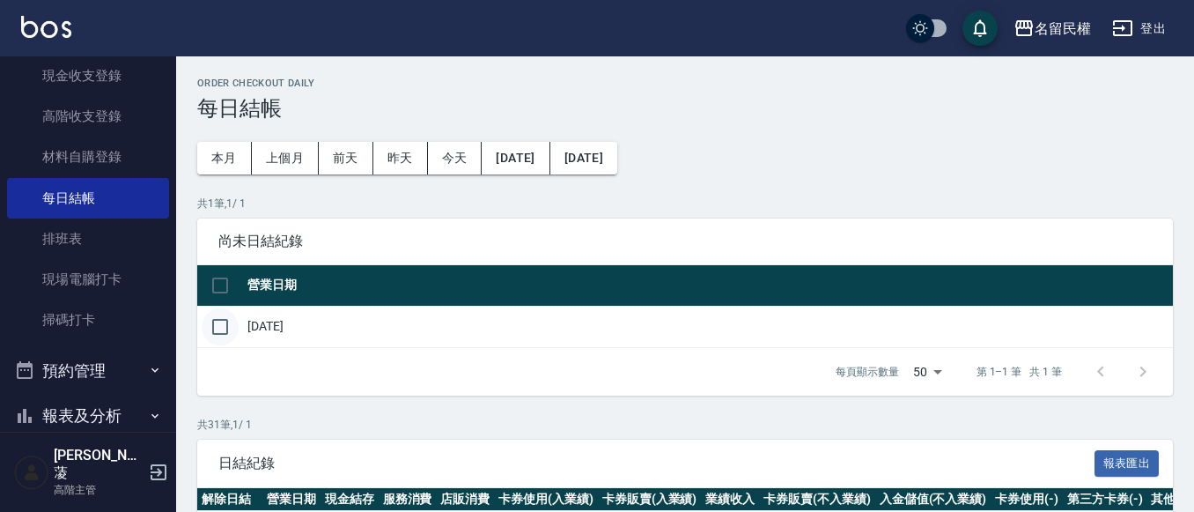
click at [211, 332] on input "checkbox" at bounding box center [220, 326] width 37 height 37
checkbox input "true"
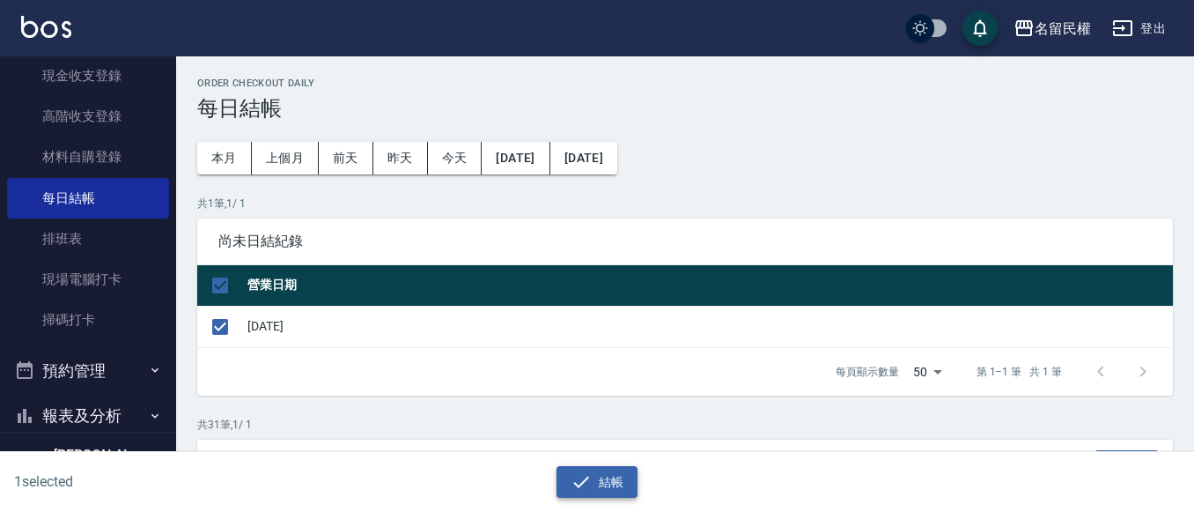
click at [606, 466] on button "結帳" at bounding box center [598, 482] width 82 height 33
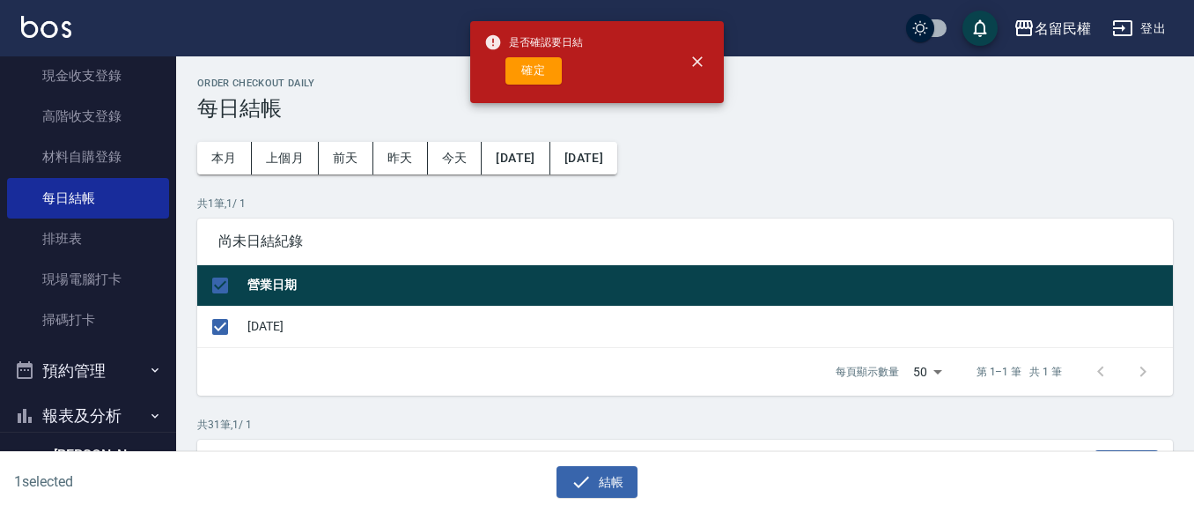
click at [528, 76] on button "確定" at bounding box center [533, 70] width 56 height 27
checkbox input "false"
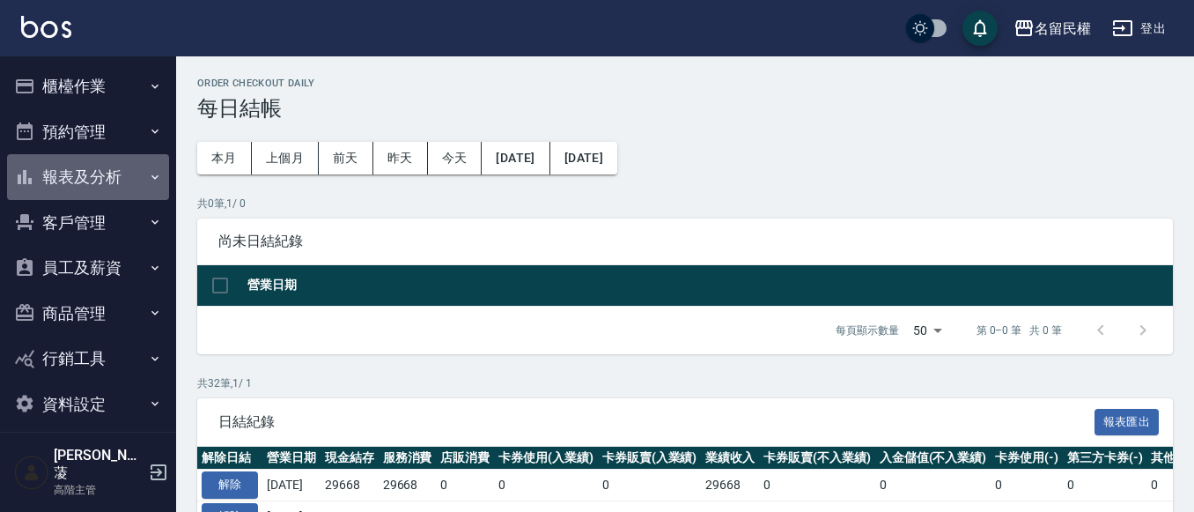
click at [151, 183] on icon "button" at bounding box center [155, 177] width 14 height 14
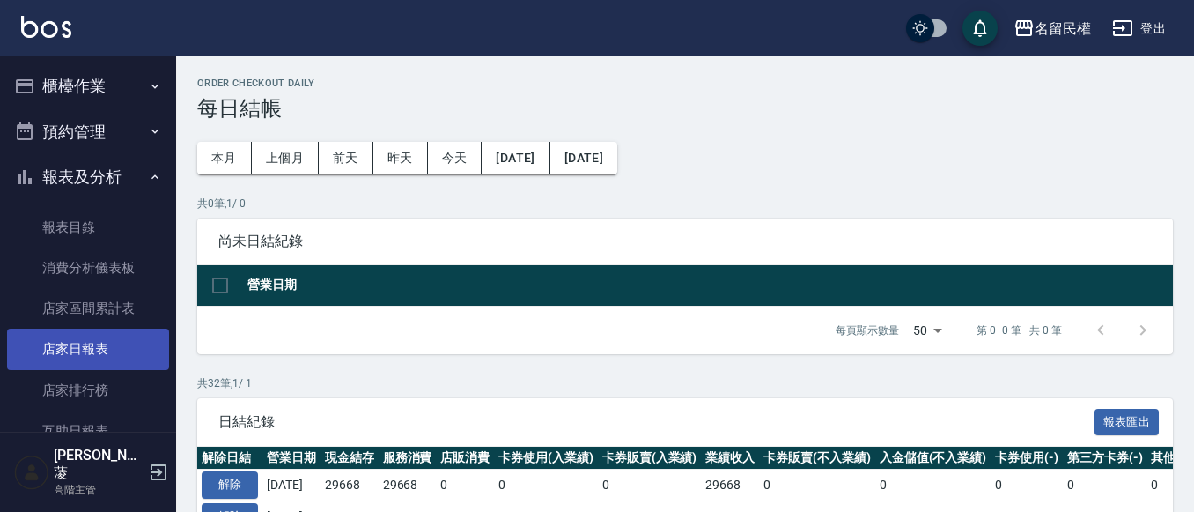
click at [85, 356] on link "店家日報表" at bounding box center [88, 348] width 162 height 41
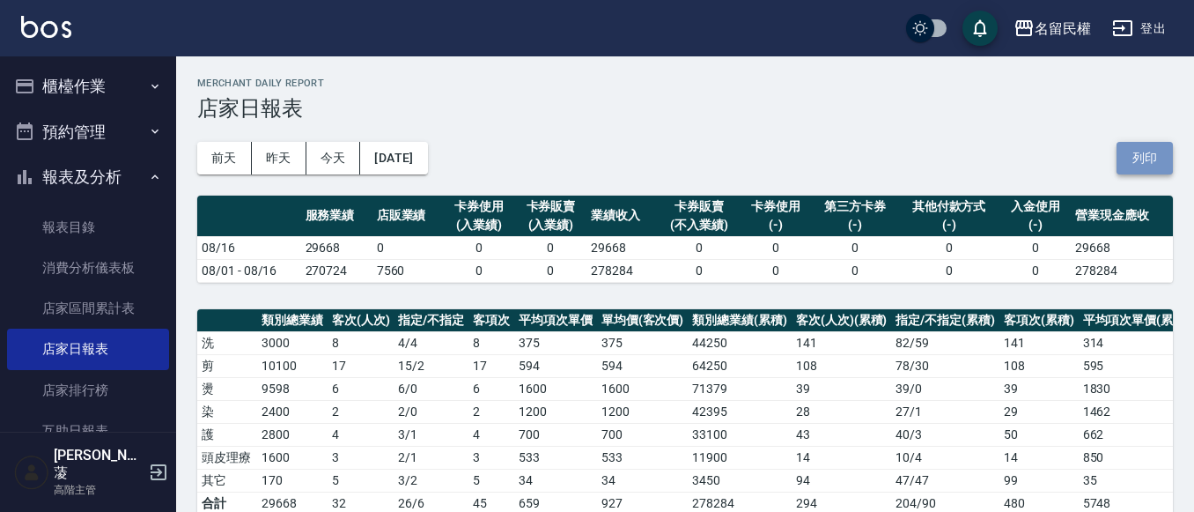
click at [1143, 161] on button "列印" at bounding box center [1145, 158] width 56 height 33
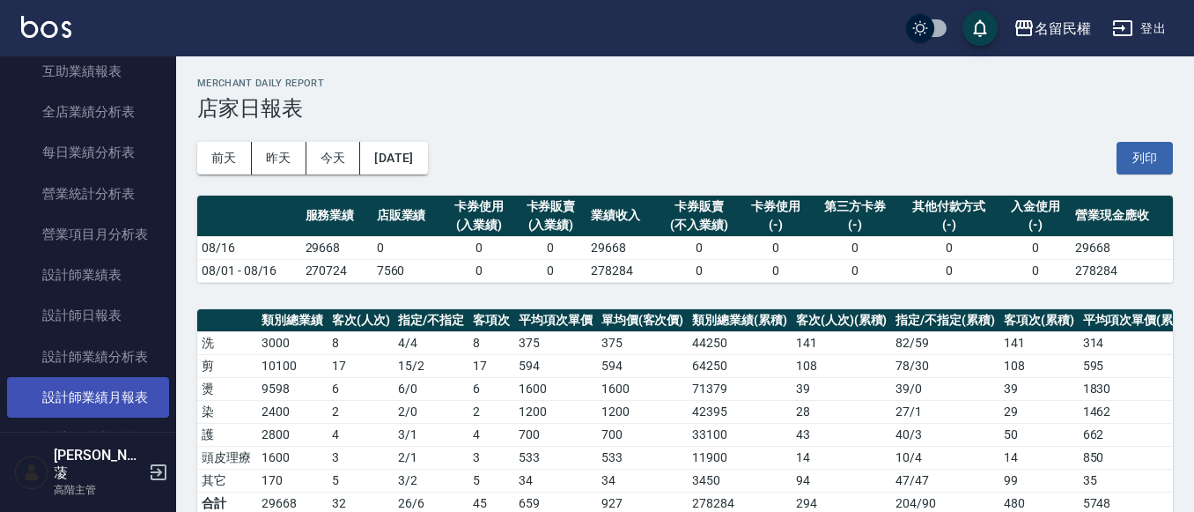
scroll to position [528, 0]
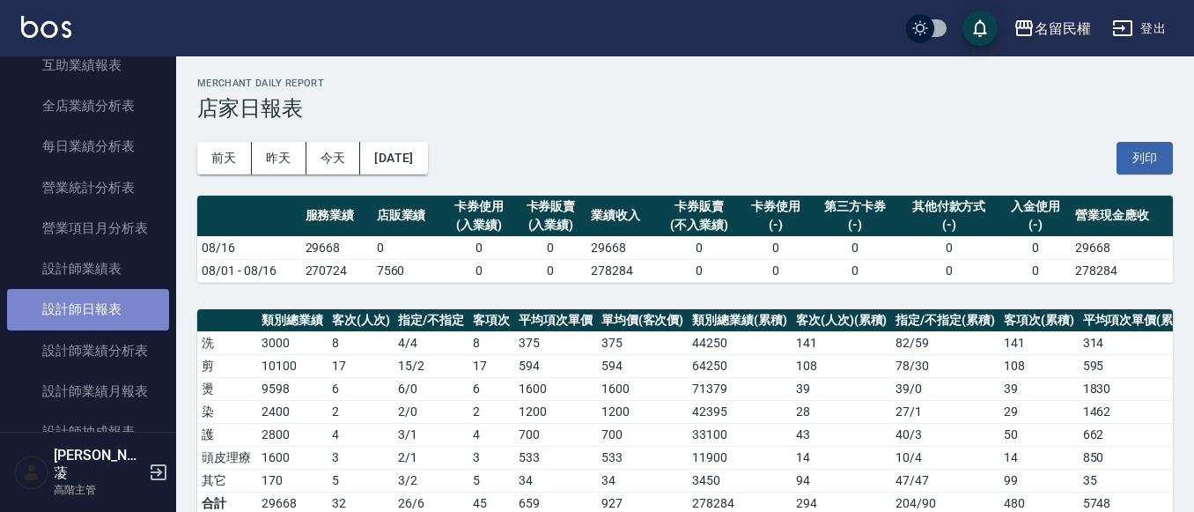
click at [114, 304] on link "設計師日報表" at bounding box center [88, 309] width 162 height 41
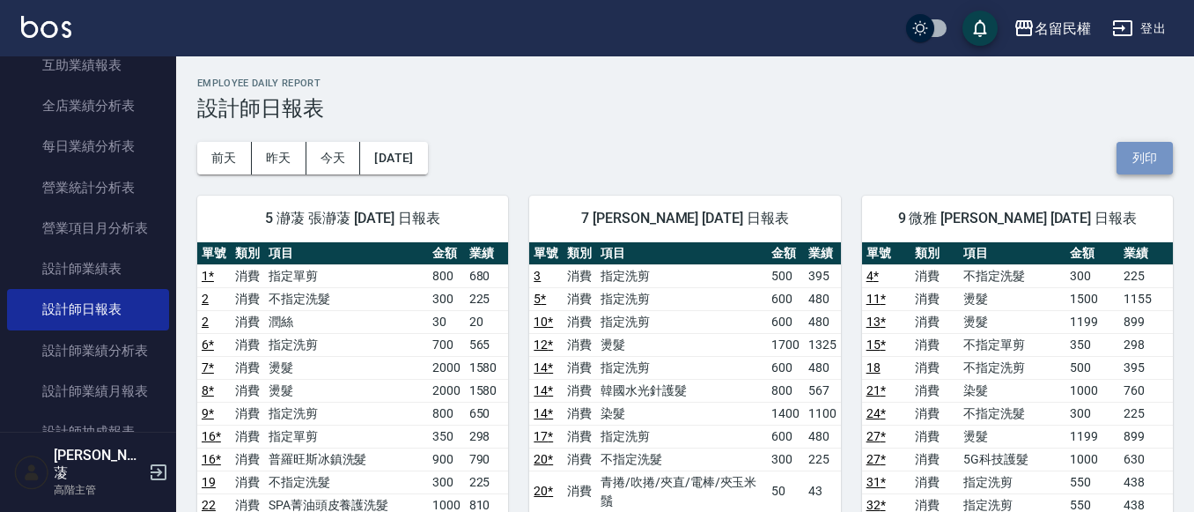
click at [1147, 159] on button "列印" at bounding box center [1145, 158] width 56 height 33
click at [423, 166] on button "[DATE]" at bounding box center [393, 158] width 67 height 33
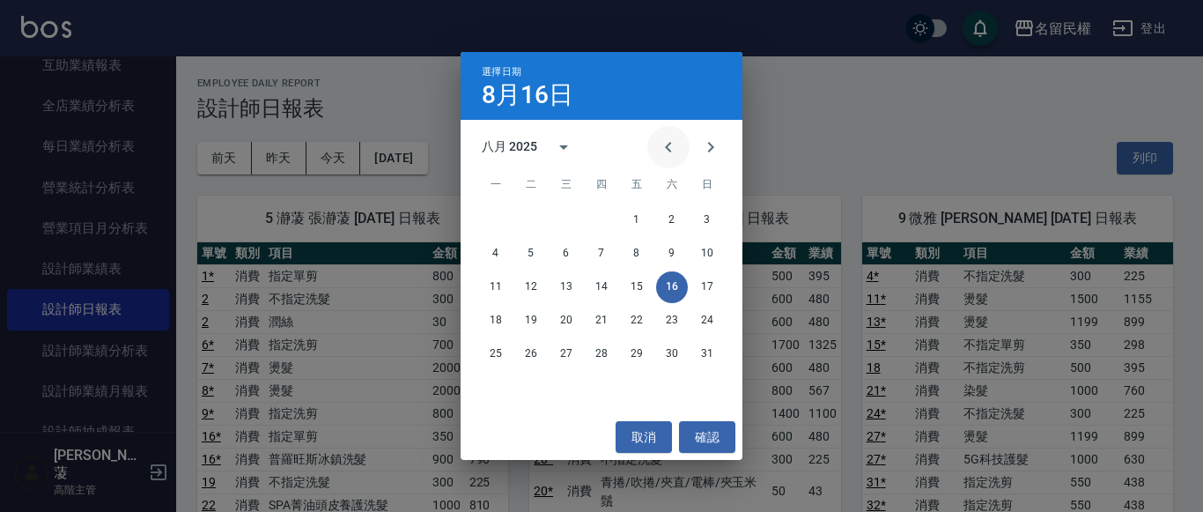
click at [668, 153] on icon "Previous month" at bounding box center [668, 147] width 21 height 21
click at [605, 287] on button "17" at bounding box center [602, 287] width 32 height 32
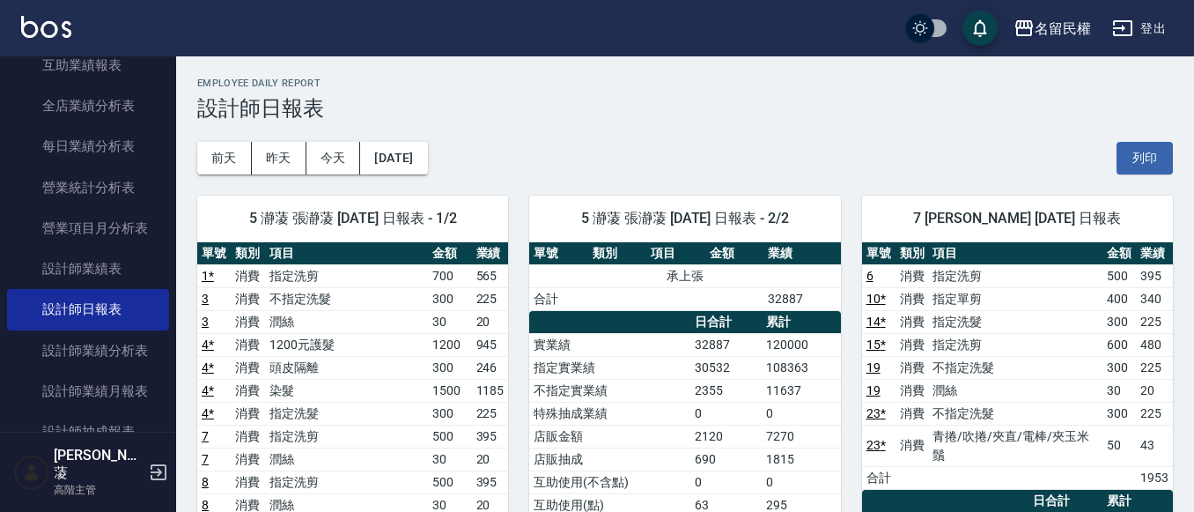
click at [427, 173] on button "[DATE]" at bounding box center [393, 158] width 67 height 33
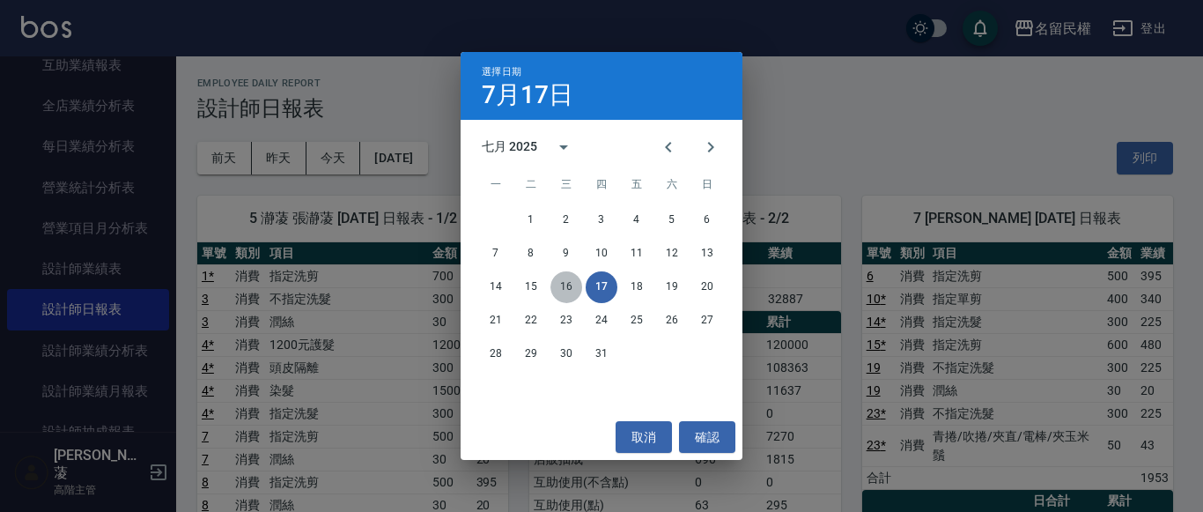
click at [568, 284] on button "16" at bounding box center [566, 287] width 32 height 32
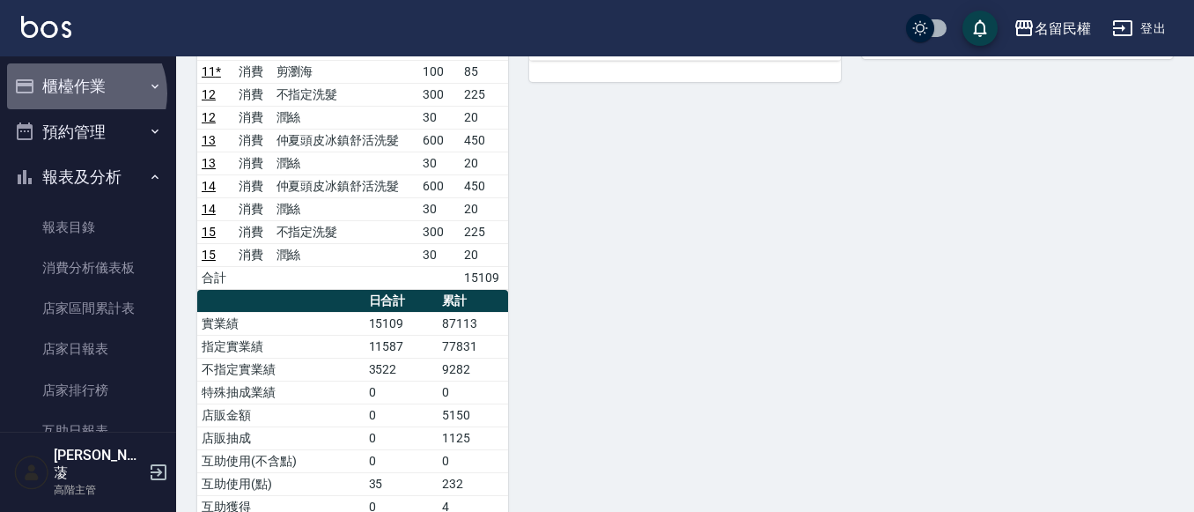
click at [84, 93] on button "櫃檯作業" at bounding box center [88, 86] width 162 height 46
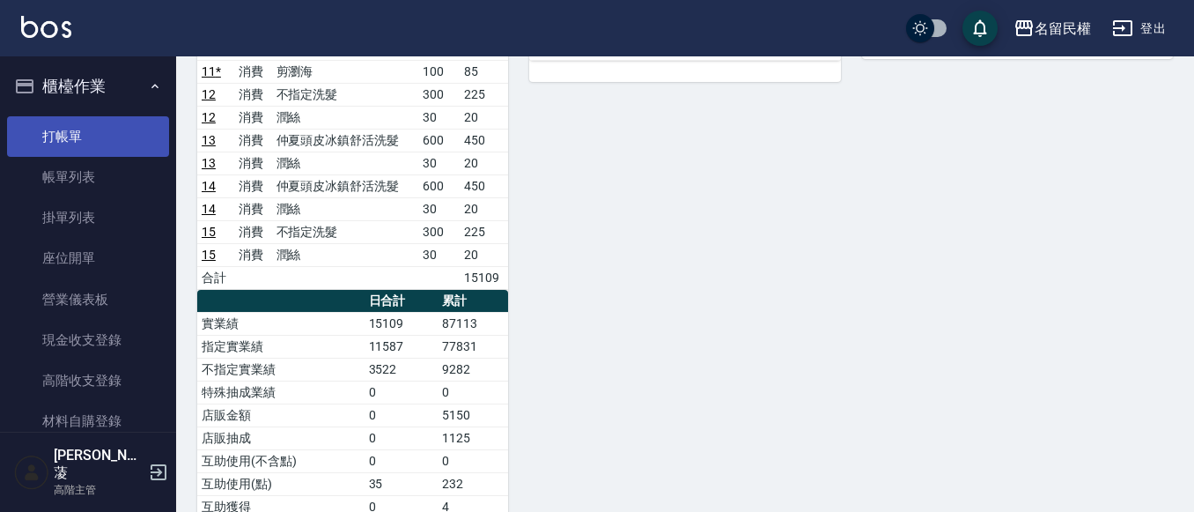
click at [129, 153] on link "打帳單" at bounding box center [88, 136] width 162 height 41
